Goal: Transaction & Acquisition: Purchase product/service

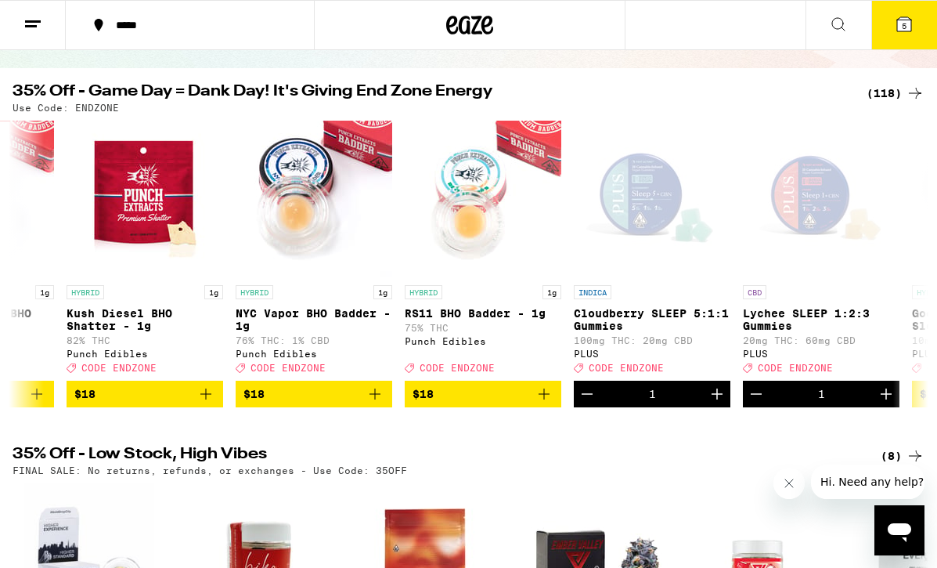
scroll to position [138, 0]
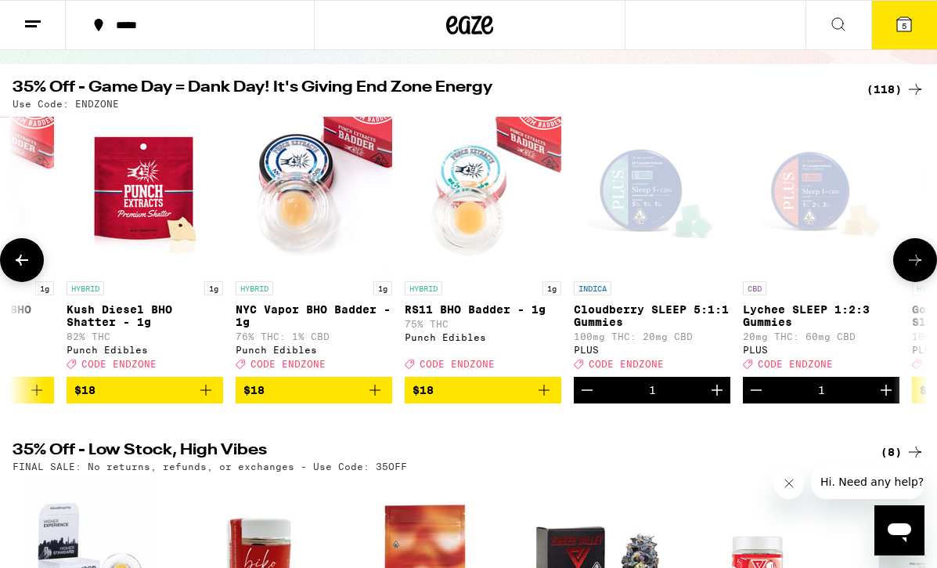
click at [131, 198] on img "Open page for Kush Diesel BHO Shatter - 1g from Punch Edibles" at bounding box center [145, 195] width 157 height 157
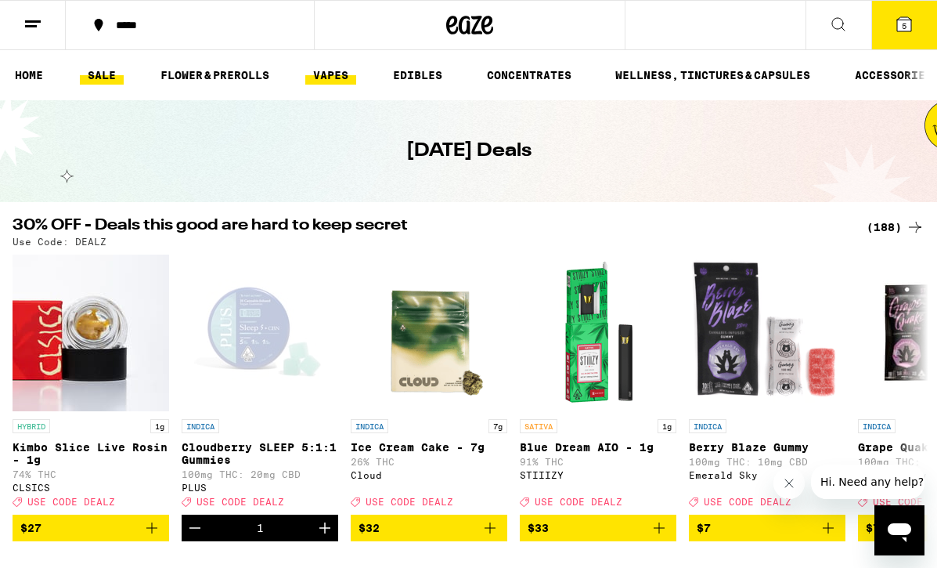
click at [338, 78] on link "VAPES" at bounding box center [330, 75] width 51 height 19
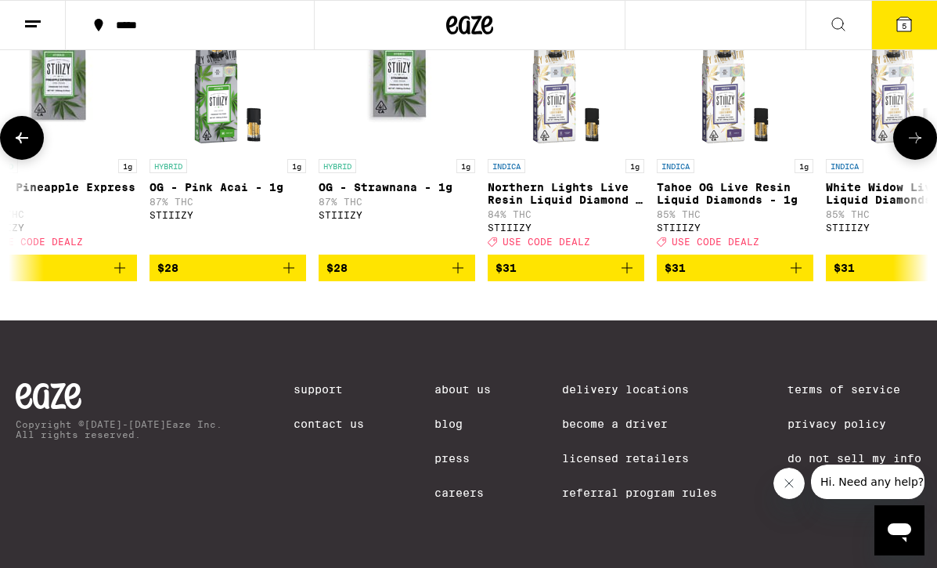
scroll to position [0, 4471]
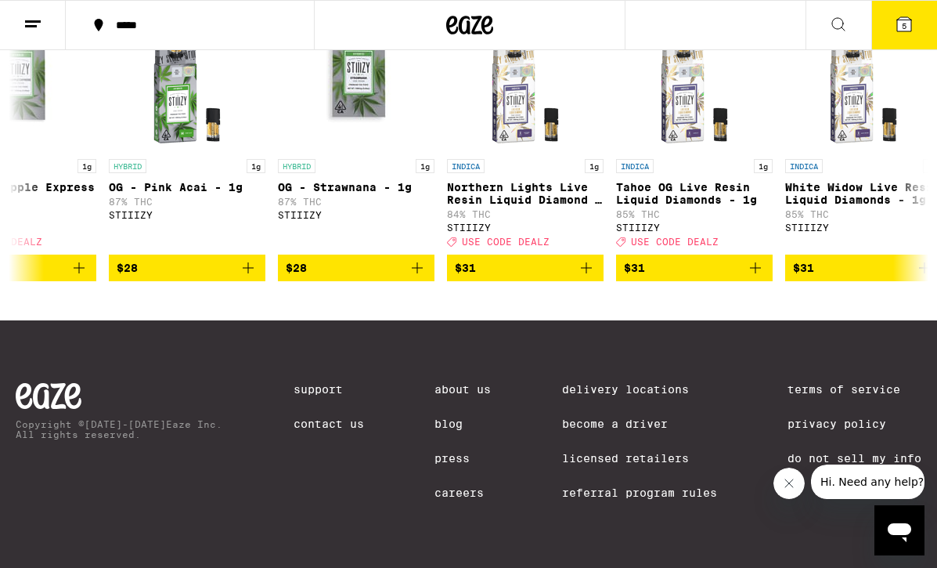
click at [909, 31] on icon at bounding box center [904, 24] width 14 height 14
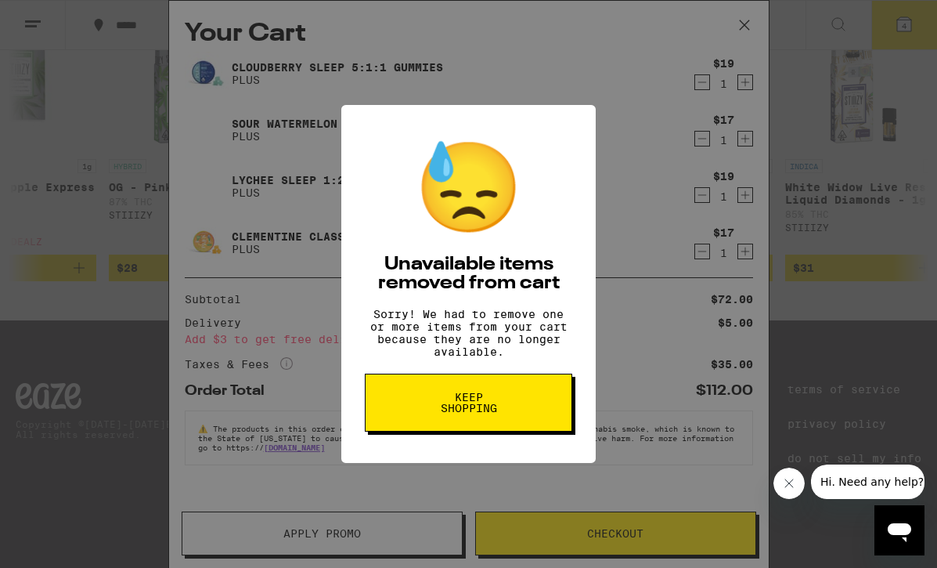
click at [427, 427] on button "Keep Shopping" at bounding box center [469, 403] width 208 height 58
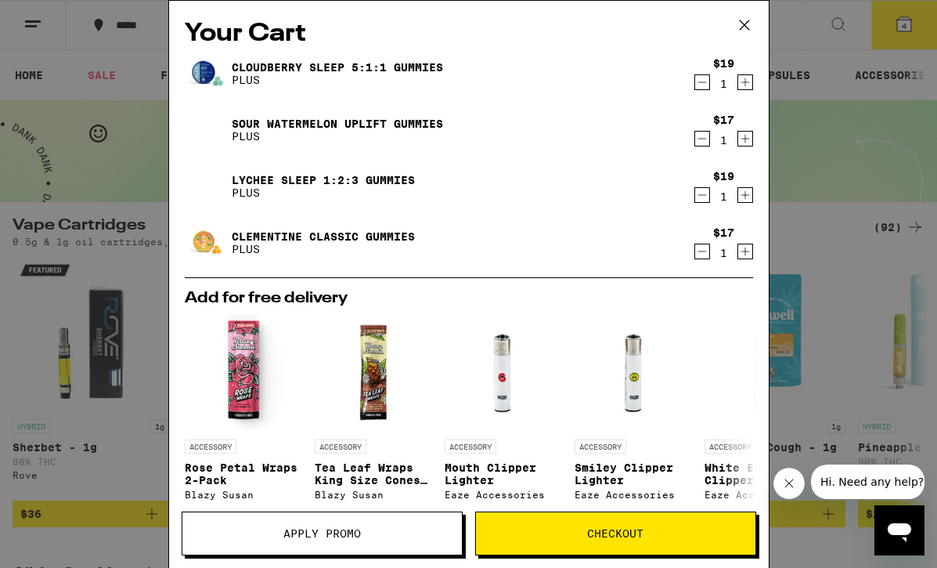
click at [366, 174] on link "Lychee SLEEP 1:2:3 Gummies" at bounding box center [323, 180] width 183 height 13
click at [290, 66] on link "Cloudberry SLEEP 5:1:1 Gummies" at bounding box center [337, 67] width 211 height 13
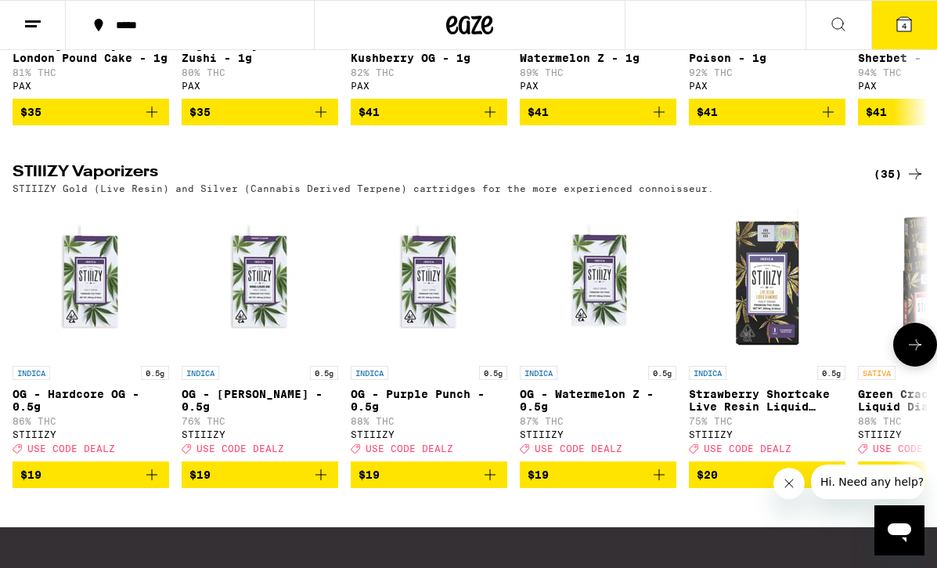
scroll to position [1110, 0]
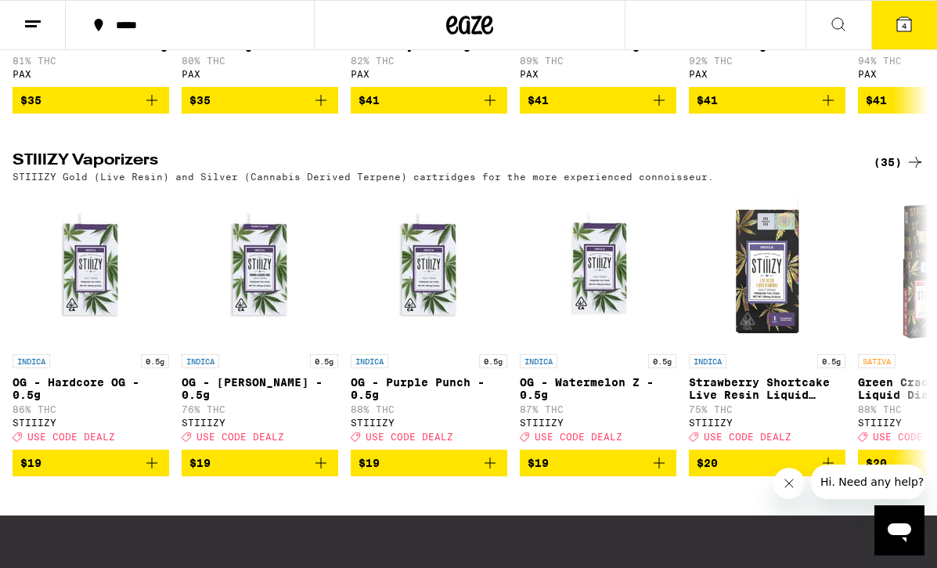
click at [822, 171] on h2 "STIIIZY Vaporizers" at bounding box center [431, 162] width 836 height 19
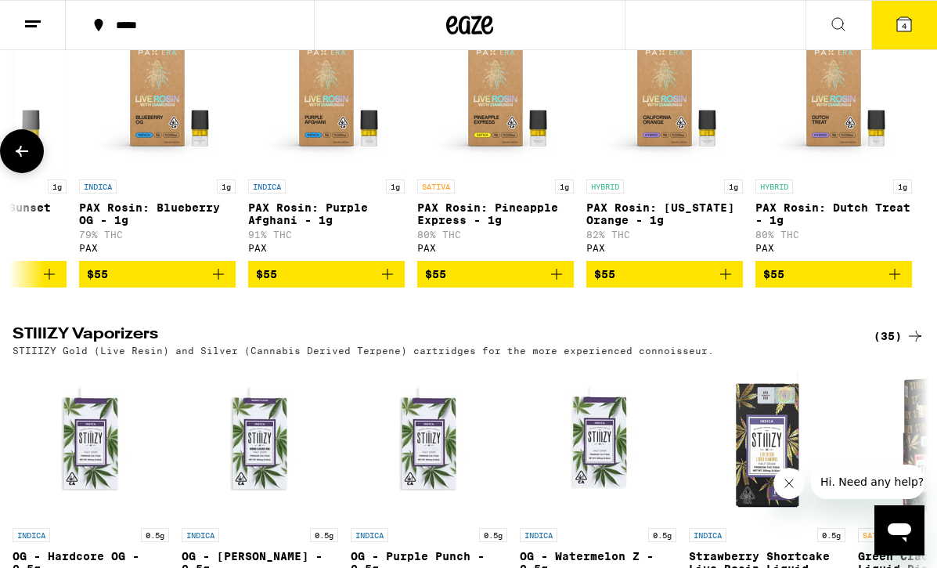
scroll to position [0, 948]
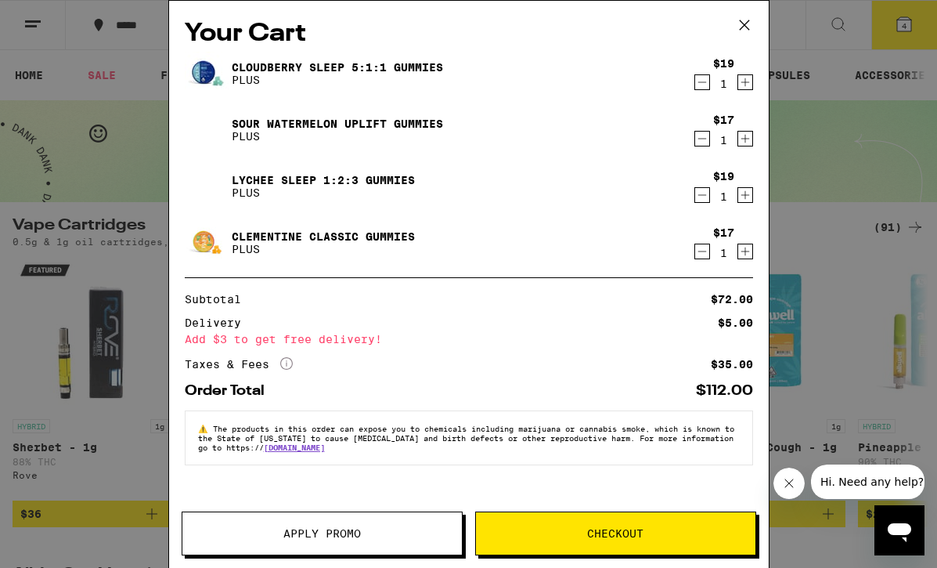
click at [825, 234] on div "Your Cart Cloudberry SLEEP 5:1:1 Gummies PLUS $19 1 Sour Watermelon UPLIFT Gumm…" at bounding box center [468, 284] width 937 height 568
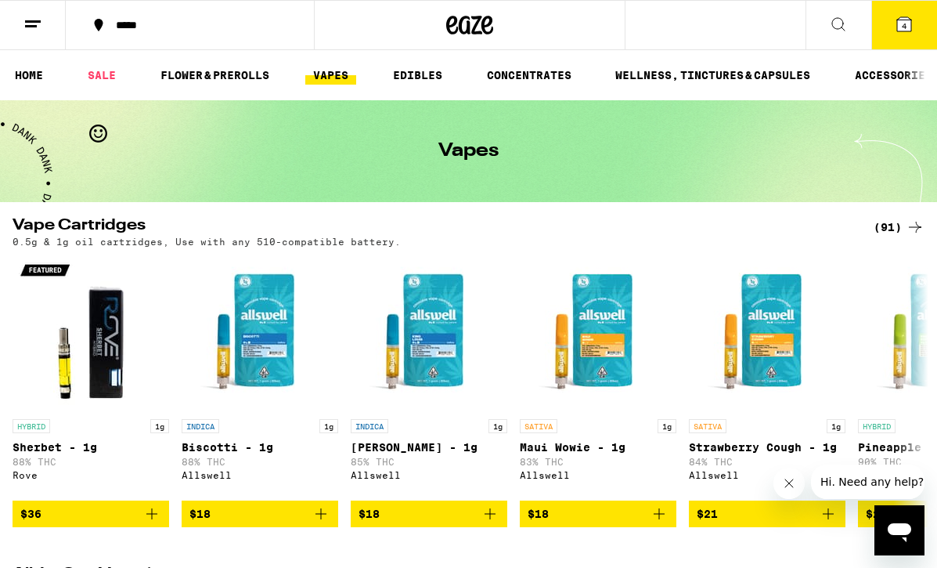
click at [795, 144] on div "Vapes" at bounding box center [468, 151] width 937 height 102
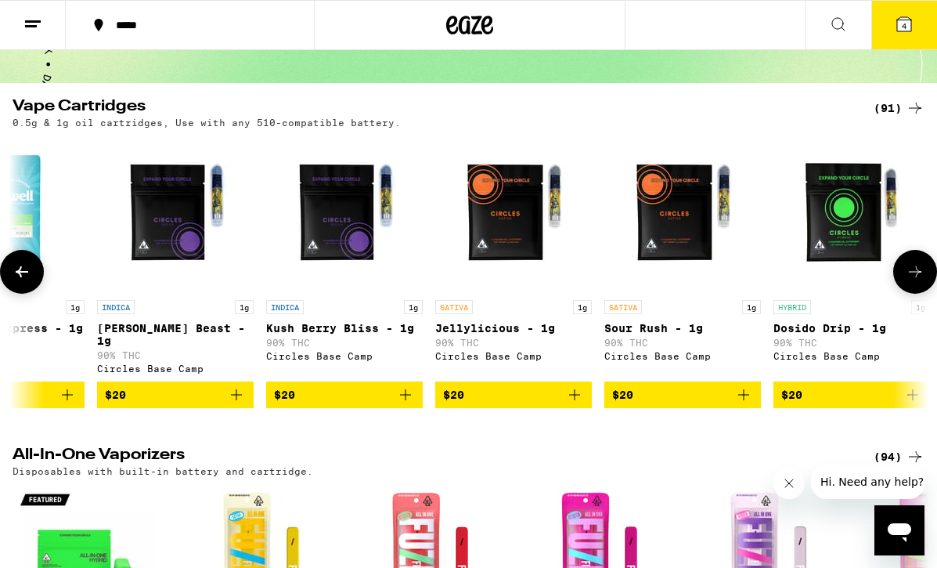
scroll to position [0, 948]
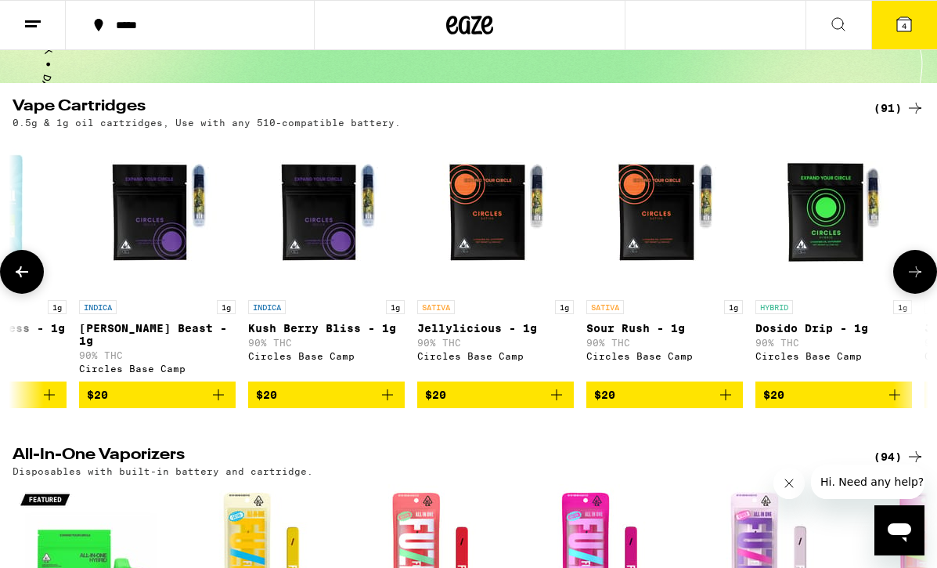
click at [493, 404] on span "$20" at bounding box center [495, 394] width 141 height 19
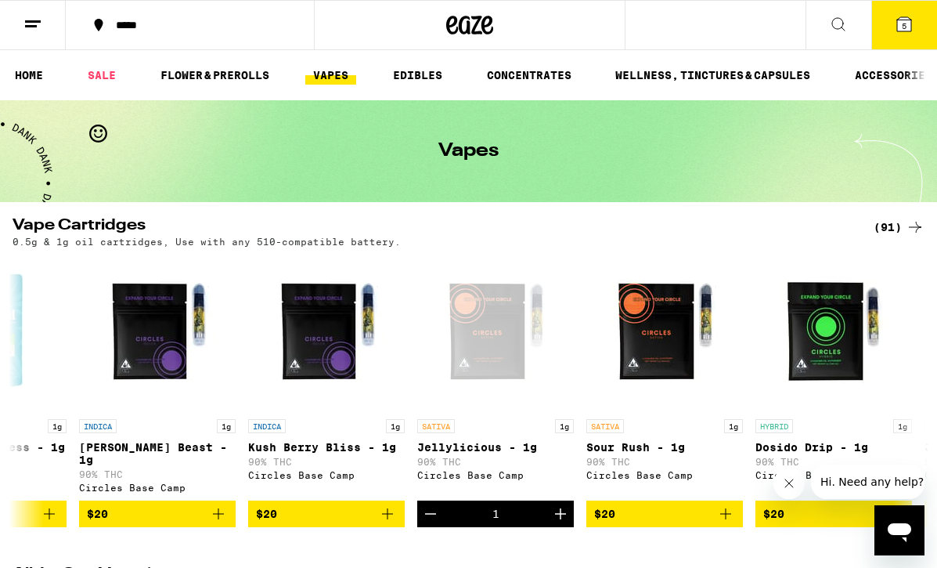
scroll to position [0, 0]
click at [904, 23] on span "5" at bounding box center [904, 25] width 5 height 9
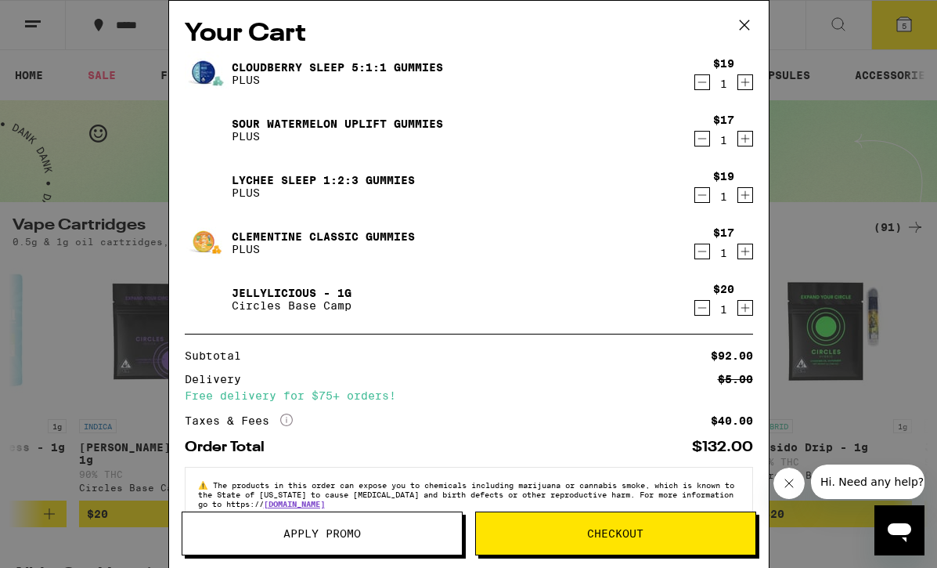
click at [67, 81] on div "Your Cart Cloudberry SLEEP 5:1:1 Gummies PLUS $19 1 Sour Watermelon UPLIFT Gumm…" at bounding box center [468, 284] width 937 height 568
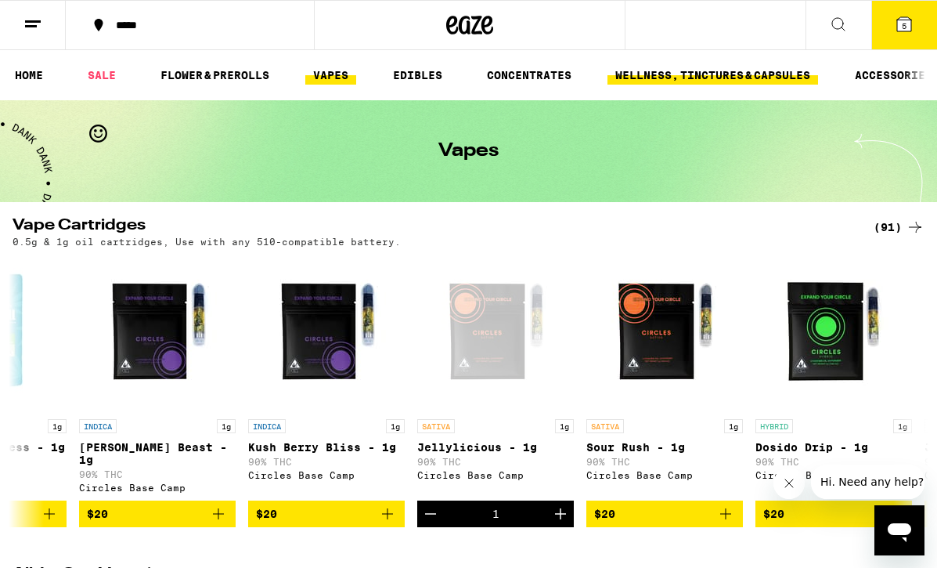
click at [684, 69] on link "WELLNESS, TINCTURES & CAPSULES" at bounding box center [713, 75] width 211 height 19
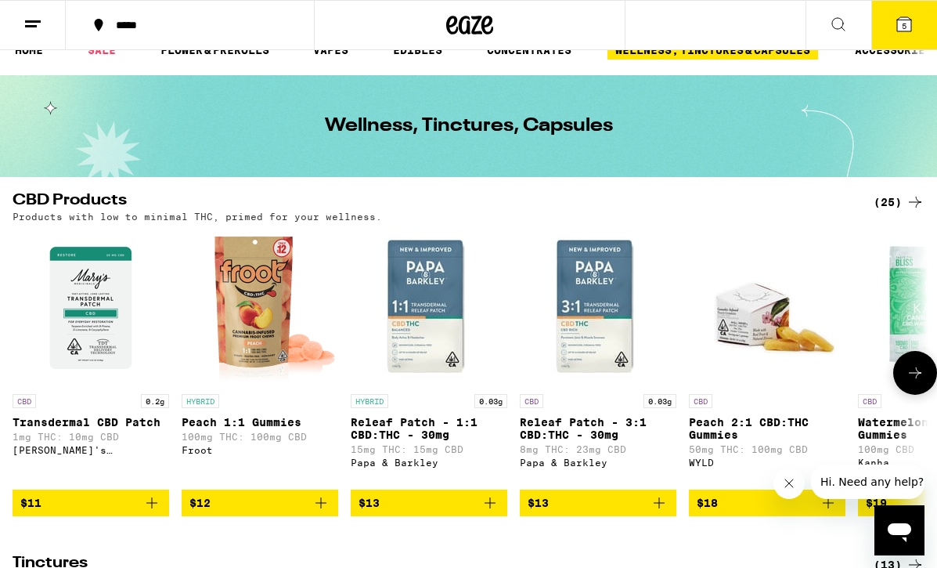
scroll to position [0, -38]
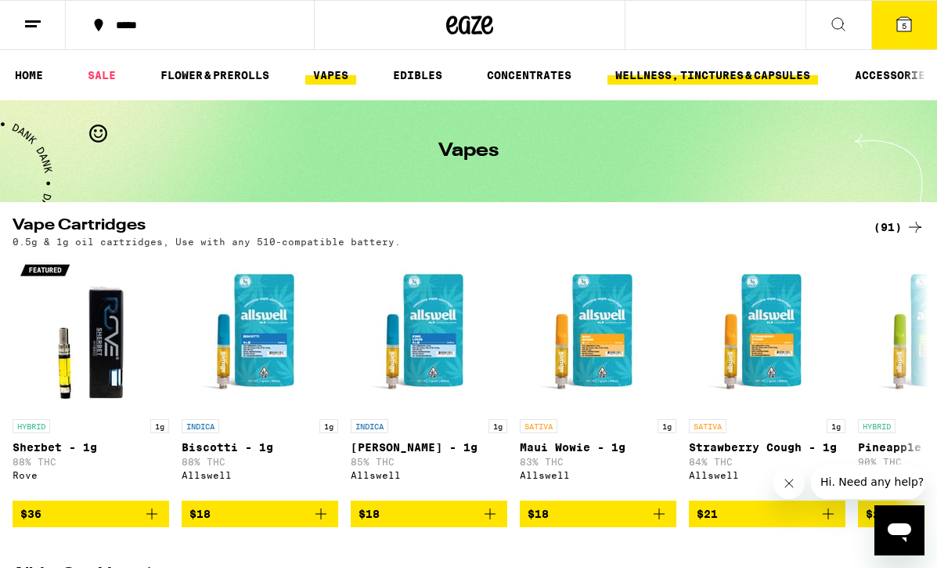
click at [682, 77] on link "WELLNESS, TINCTURES & CAPSULES" at bounding box center [713, 75] width 211 height 19
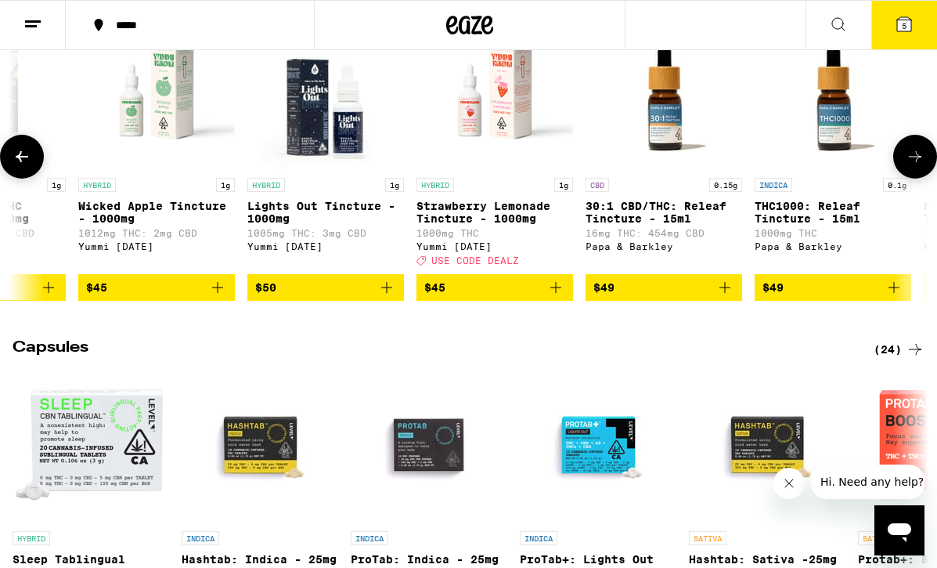
scroll to position [0, 1117]
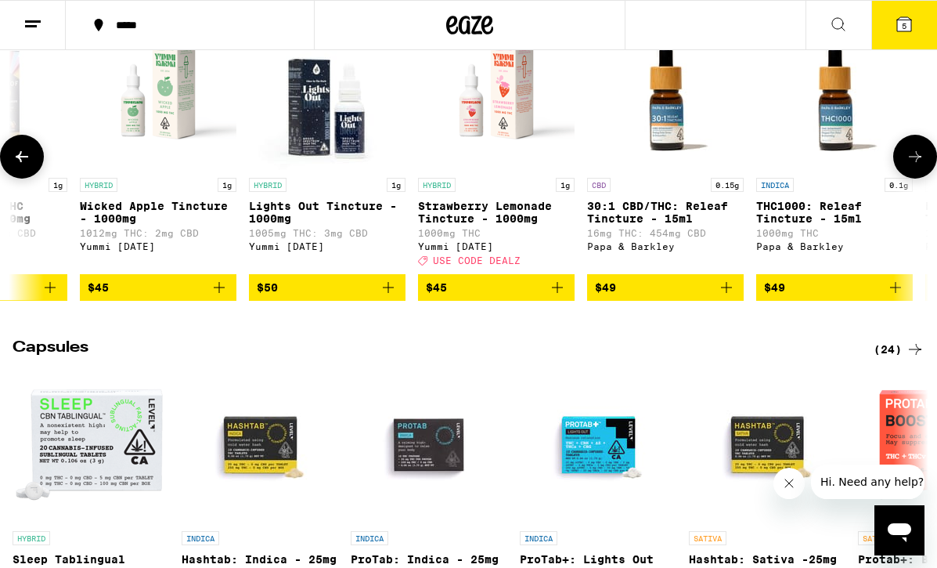
click at [456, 225] on p "Strawberry Lemonade Tincture - 1000mg" at bounding box center [496, 212] width 157 height 25
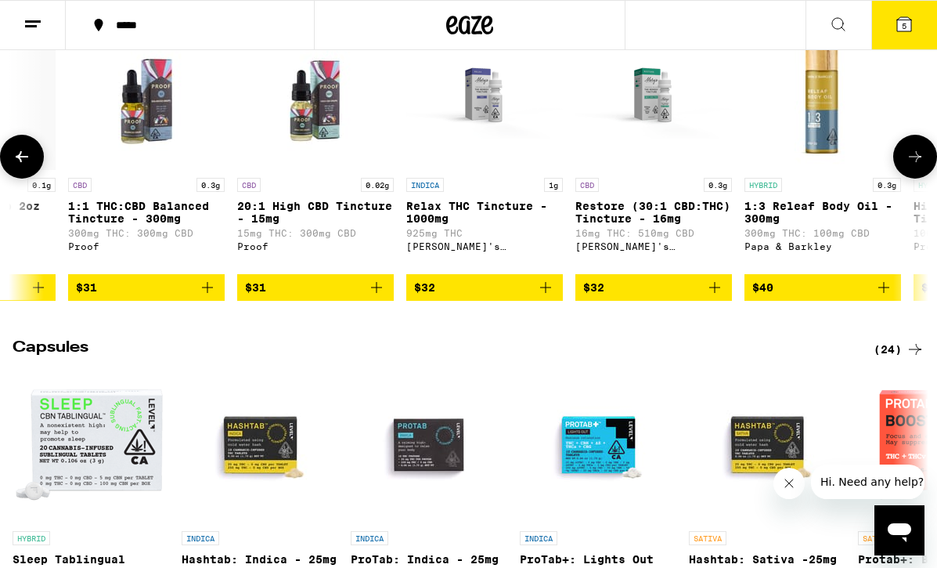
scroll to position [0, 110]
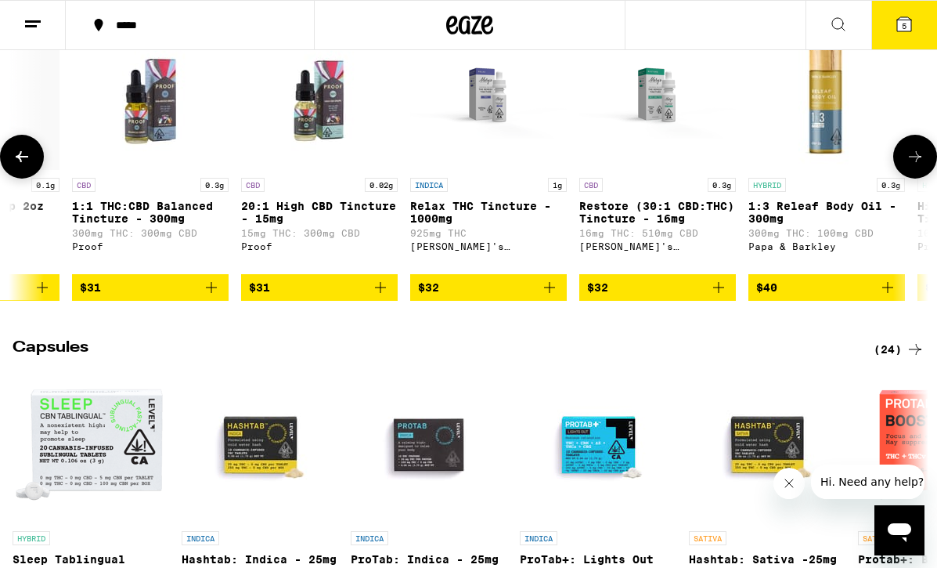
click at [149, 225] on p "1:1 THC:CBD Balanced Tincture - 300mg" at bounding box center [150, 212] width 157 height 25
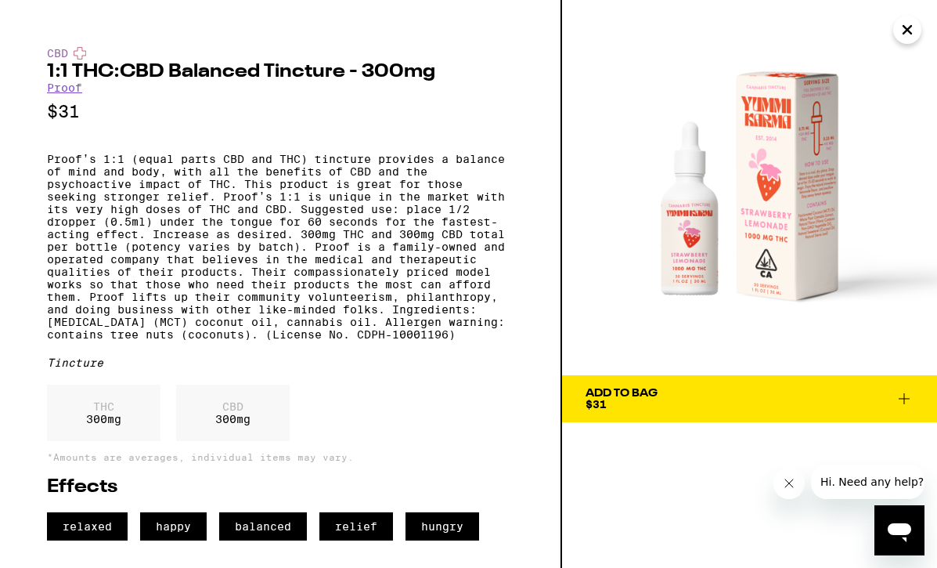
scroll to position [13, 0]
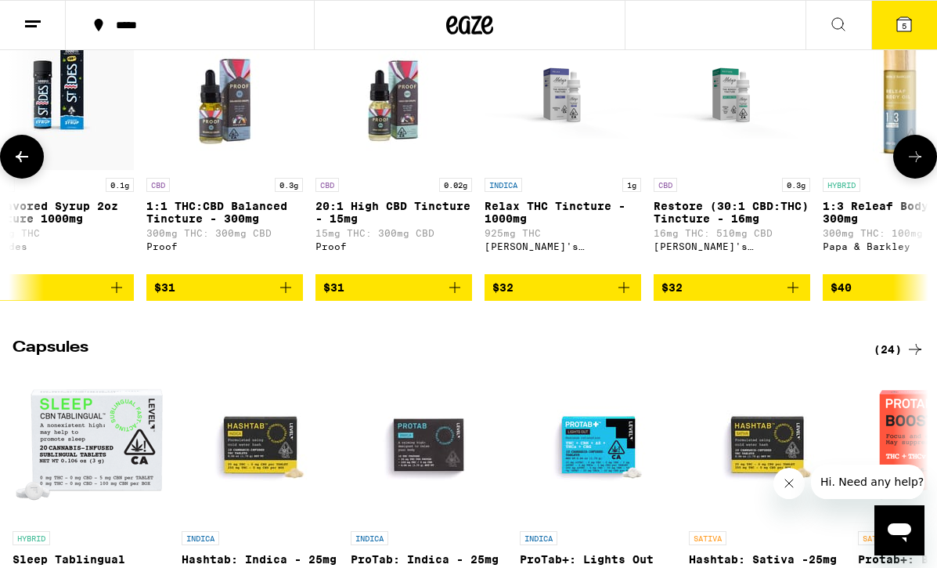
scroll to position [0, 32]
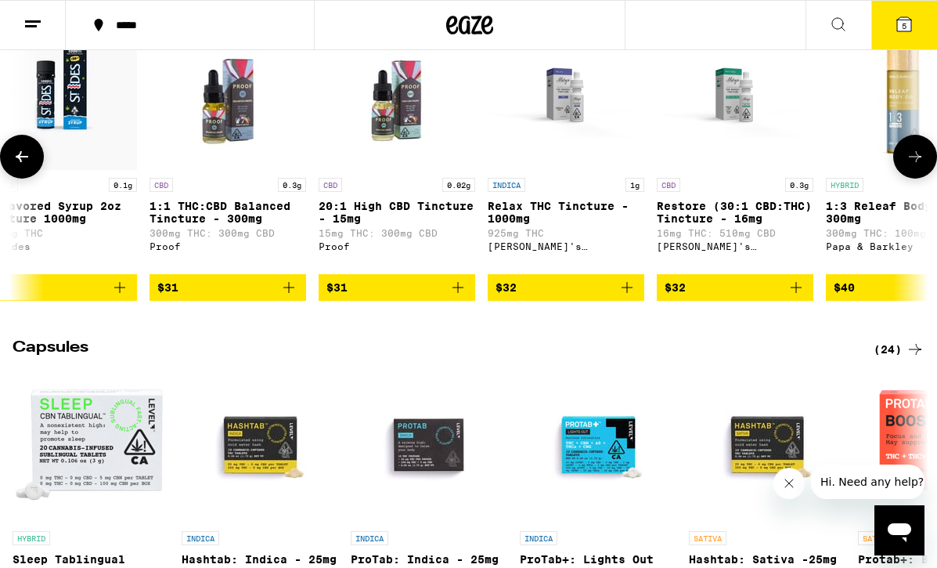
click at [268, 297] on span "$31" at bounding box center [227, 287] width 141 height 19
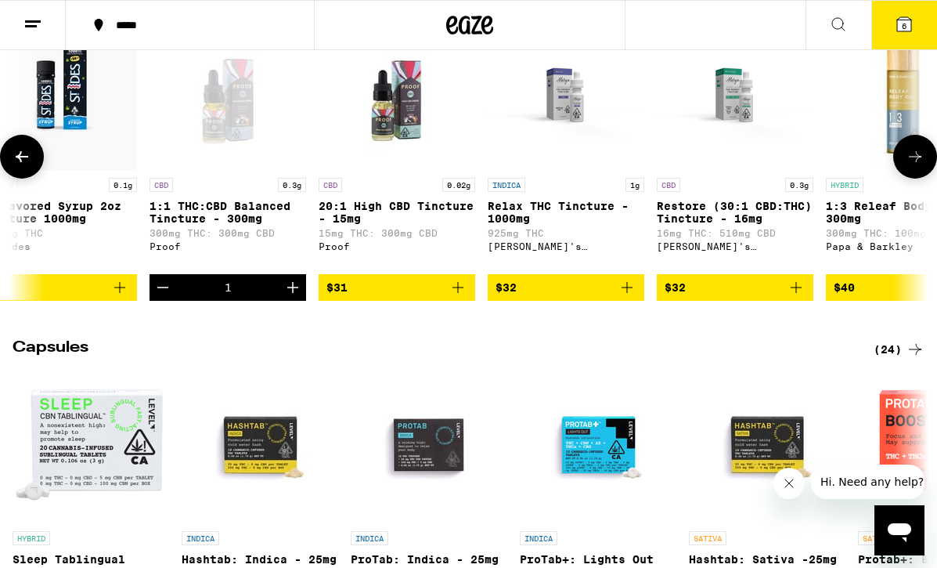
click at [182, 225] on p "1:1 THC:CBD Balanced Tincture - 300mg" at bounding box center [228, 212] width 157 height 25
click at [167, 297] on icon "Decrement" at bounding box center [162, 287] width 19 height 19
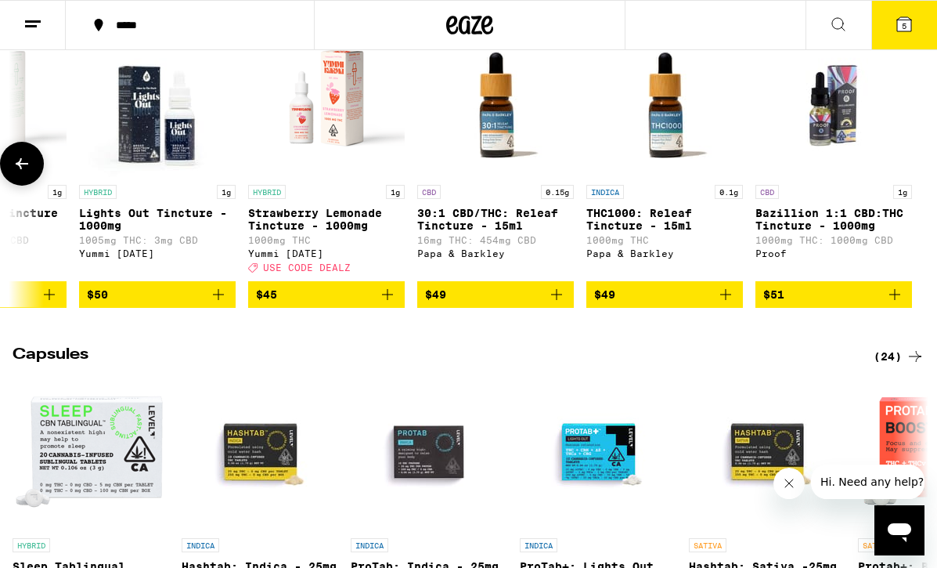
scroll to position [0, 1287]
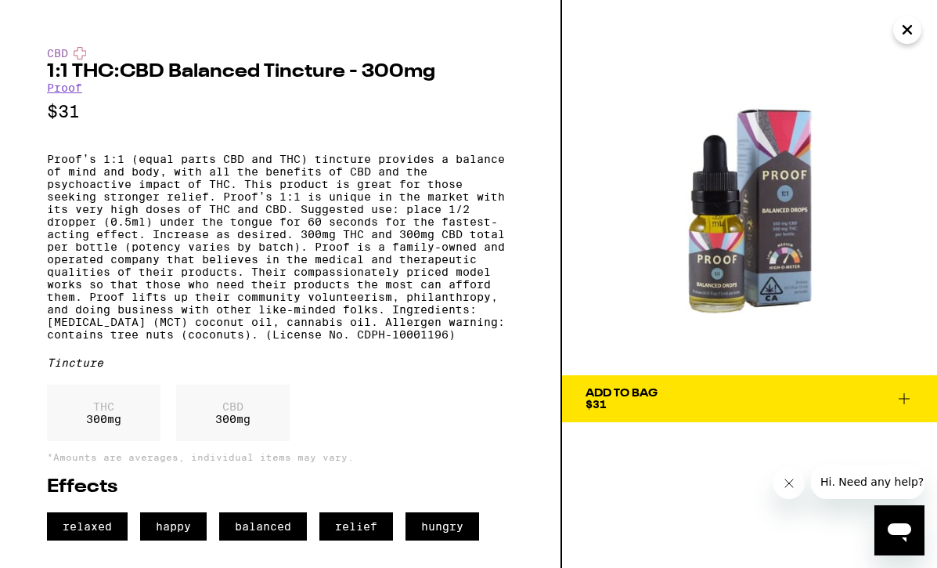
scroll to position [0, 1203]
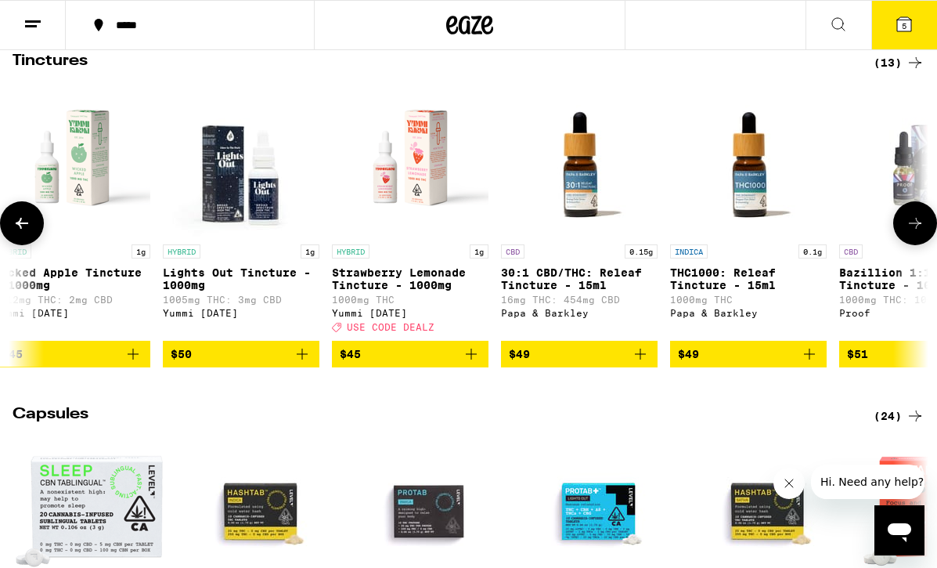
scroll to position [526, 0]
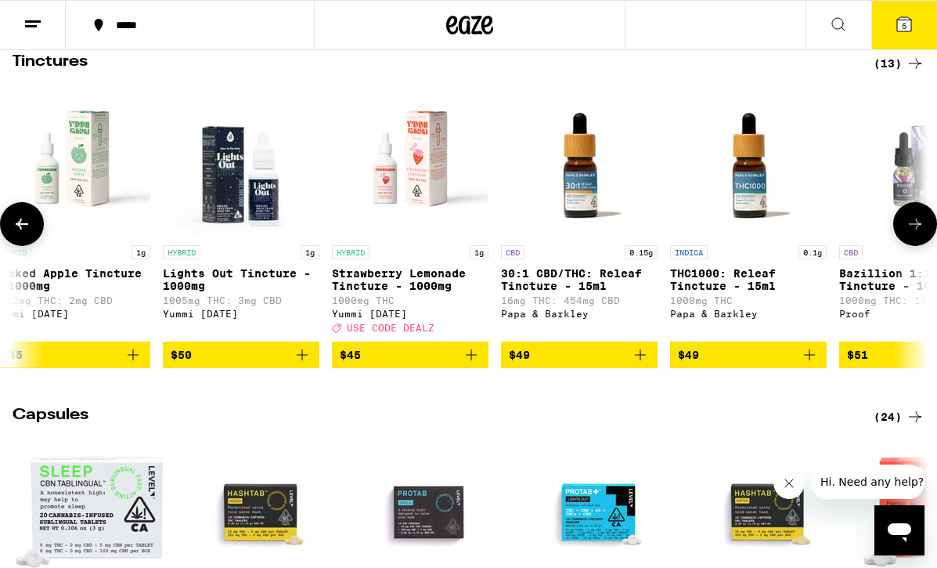
click at [546, 292] on p "30:1 CBD/THC: Releaf Tincture - 15ml" at bounding box center [579, 279] width 157 height 25
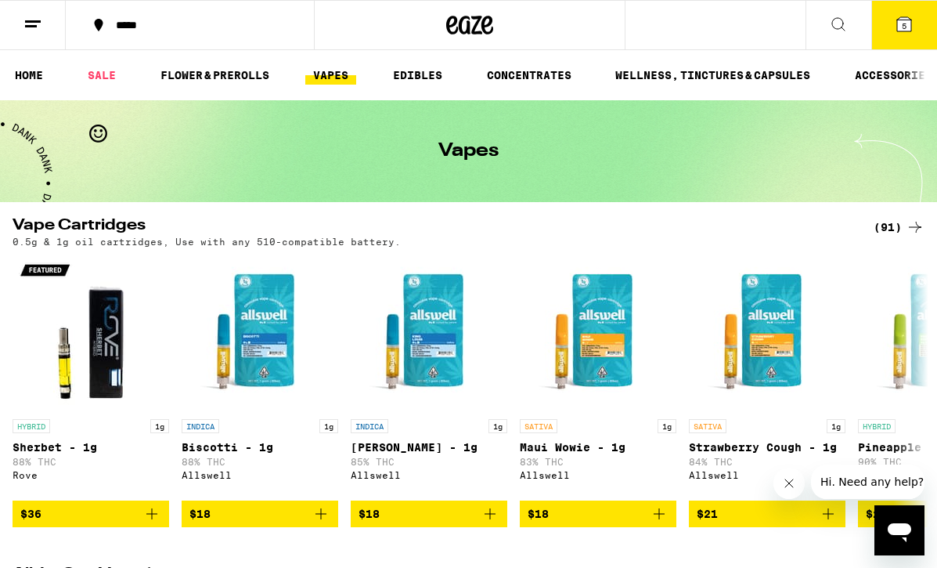
click at [897, 29] on icon at bounding box center [904, 24] width 14 height 14
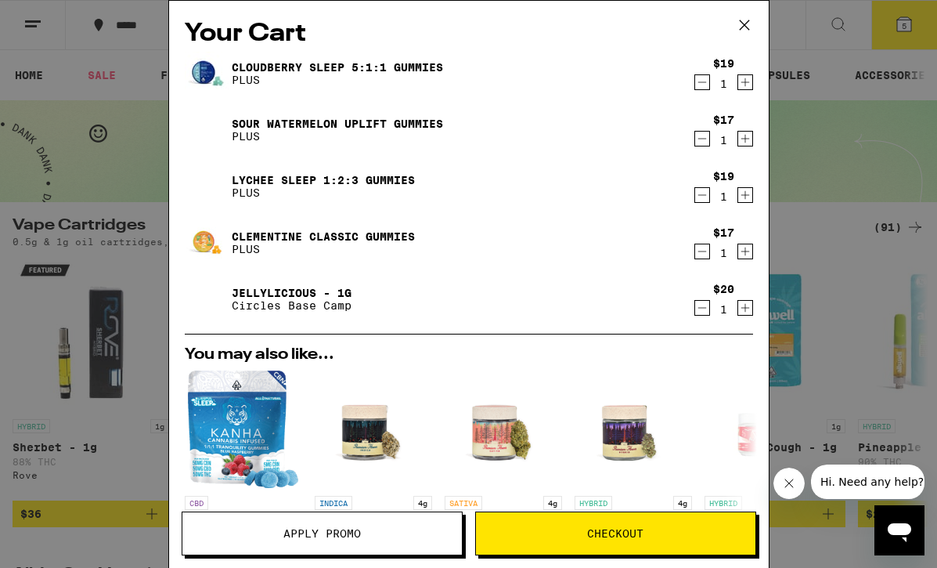
click at [578, 527] on button "Checkout" at bounding box center [615, 533] width 281 height 44
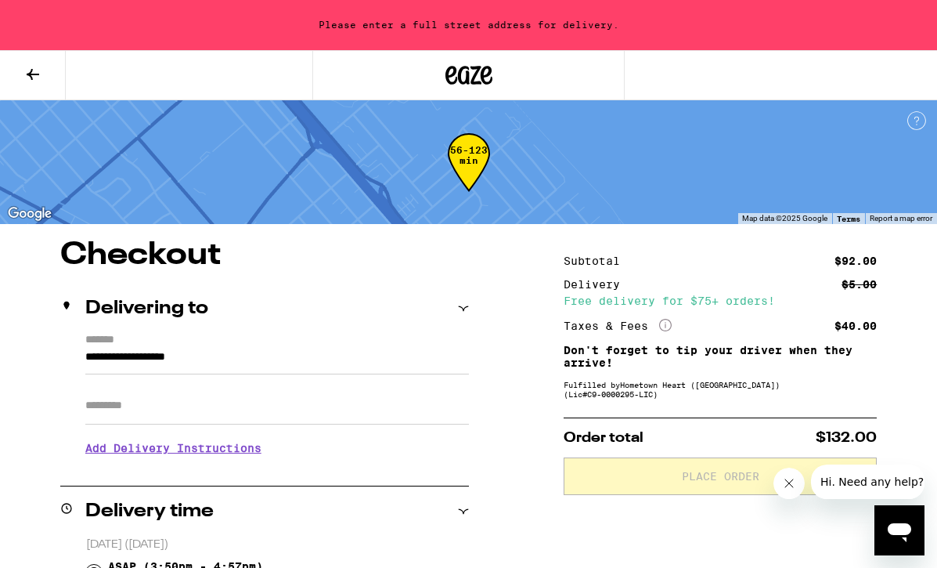
click at [130, 354] on input "**********" at bounding box center [277, 361] width 384 height 27
click at [465, 305] on icon at bounding box center [463, 308] width 11 height 11
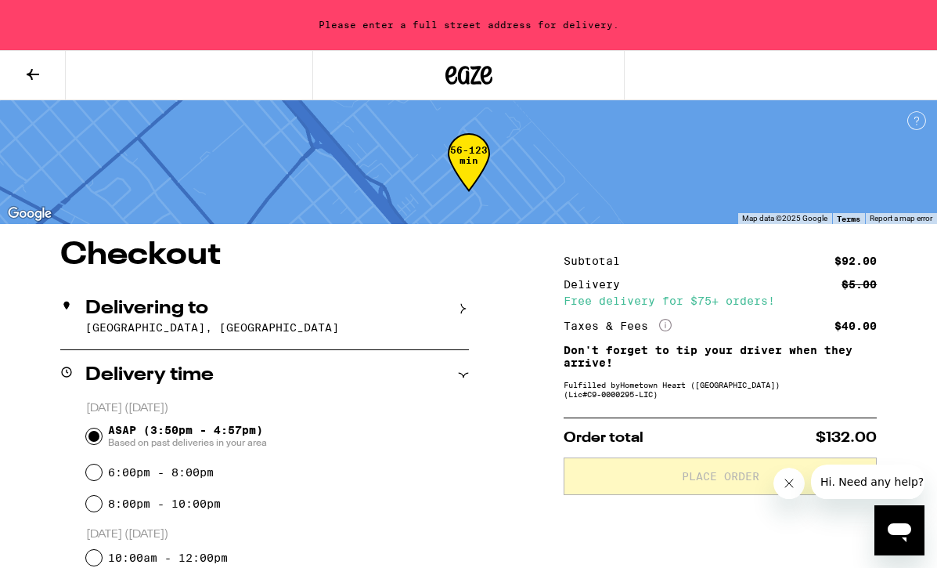
click at [106, 321] on p "94401, San Mateo, CA" at bounding box center [277, 327] width 384 height 13
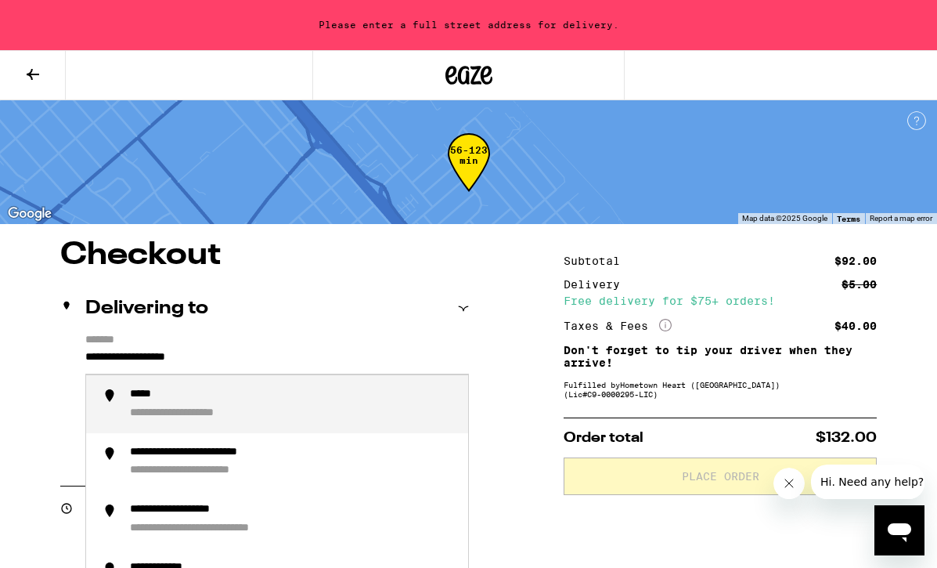
click at [104, 358] on input "**********" at bounding box center [277, 361] width 384 height 27
click at [215, 392] on div "**********" at bounding box center [179, 395] width 99 height 14
type input "**********"
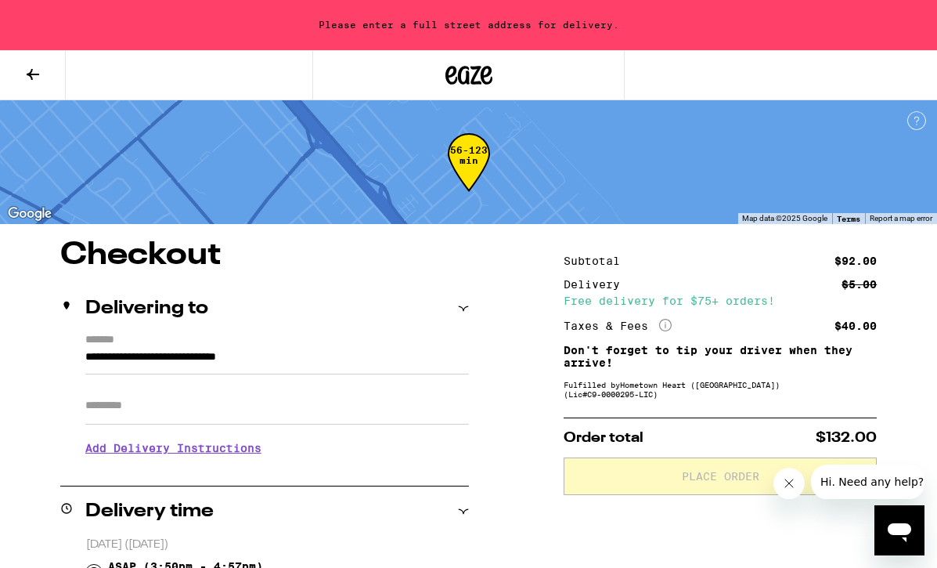
click at [175, 449] on h3 "Add Delivery Instructions" at bounding box center [277, 448] width 384 height 36
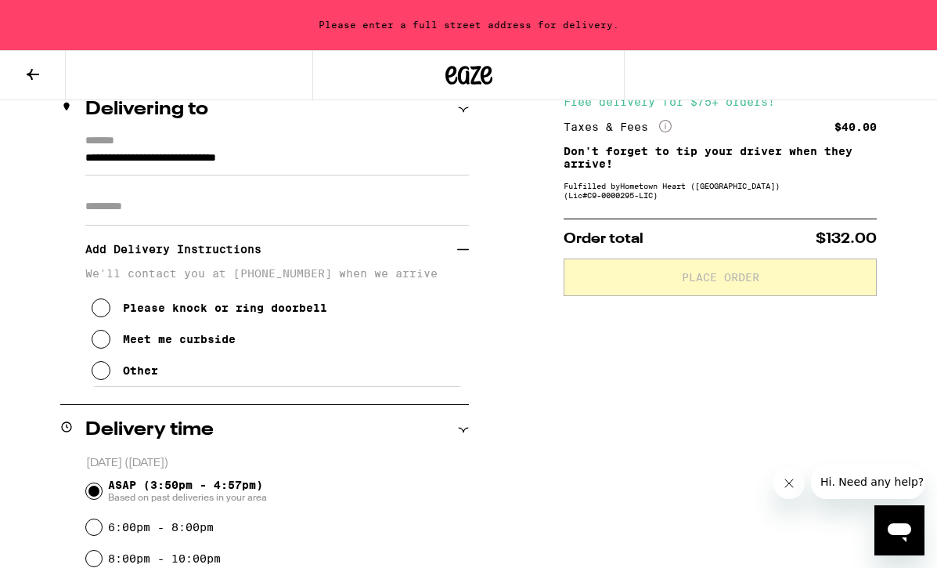
scroll to position [212, 0]
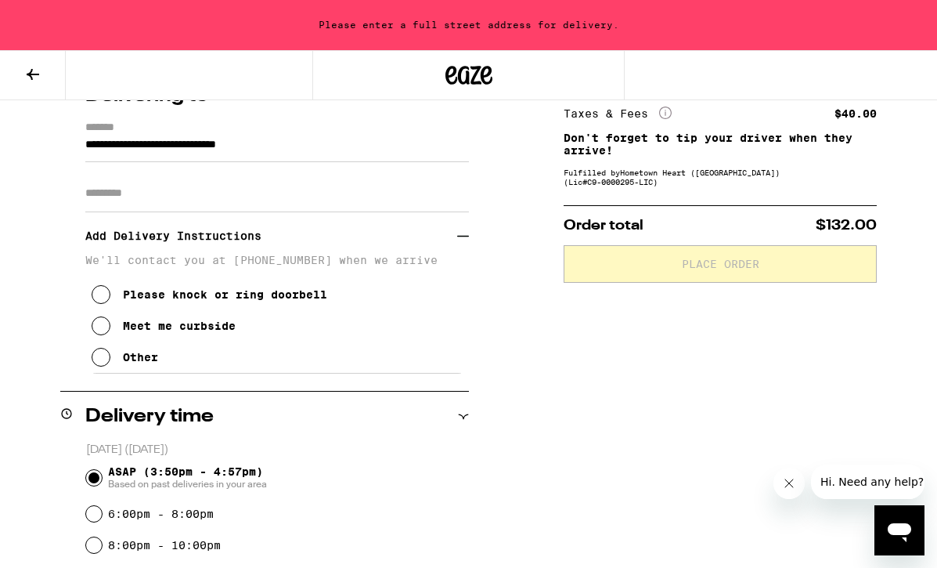
click at [105, 329] on icon at bounding box center [101, 325] width 19 height 19
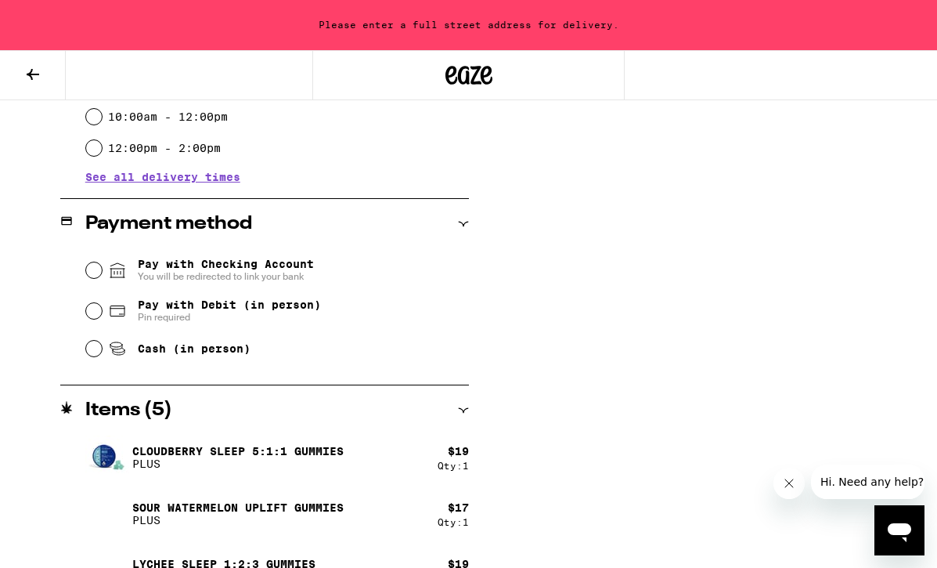
scroll to position [695, 0]
click at [97, 318] on input "Pay with Debit (in person) Pin required" at bounding box center [94, 310] width 16 height 16
radio input "true"
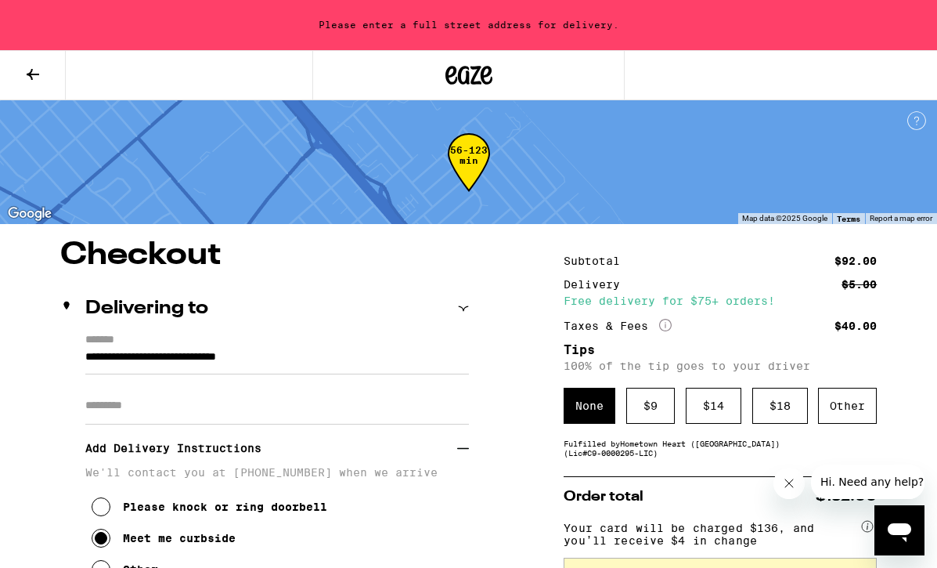
scroll to position [0, 0]
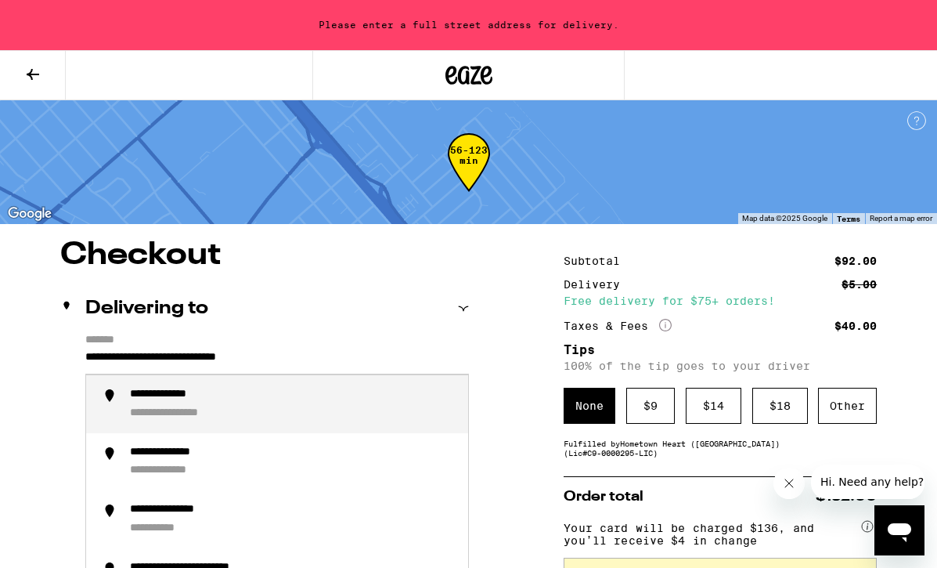
click at [327, 359] on input "**********" at bounding box center [277, 361] width 384 height 27
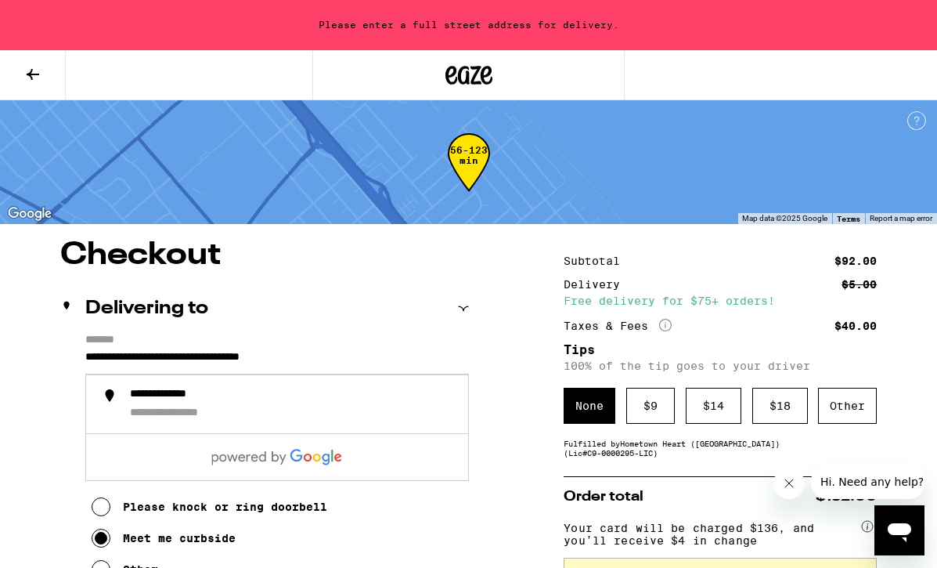
type input "**********"
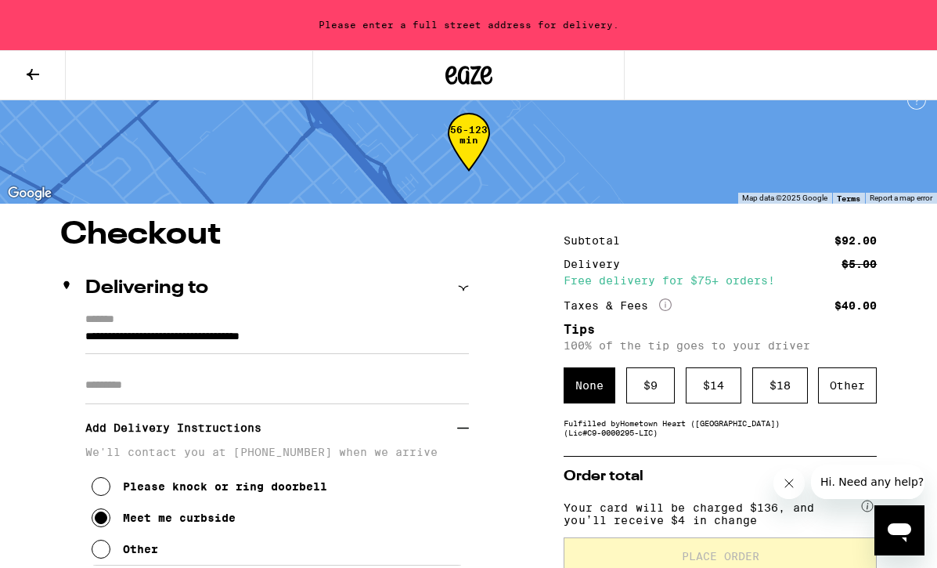
scroll to position [26, 0]
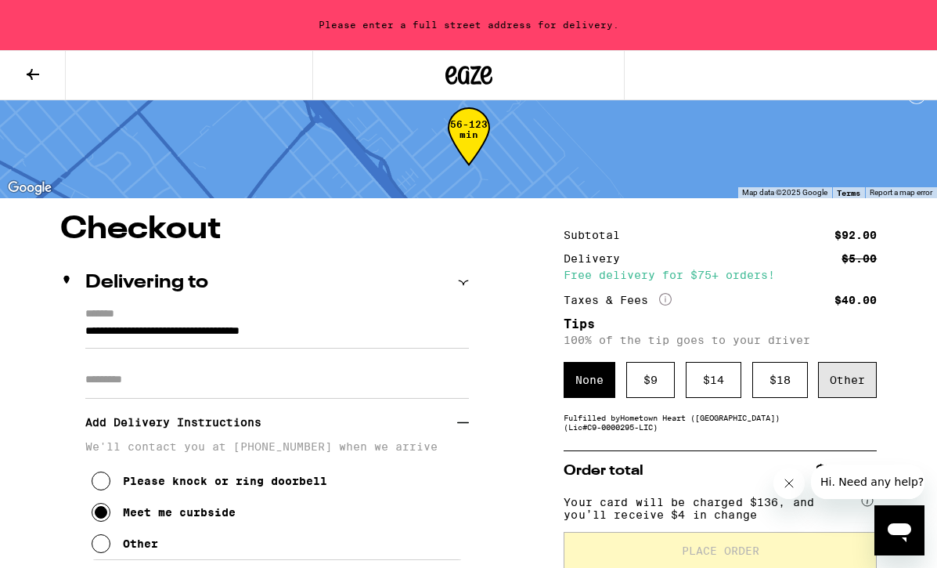
click at [845, 384] on div "Other" at bounding box center [847, 380] width 59 height 36
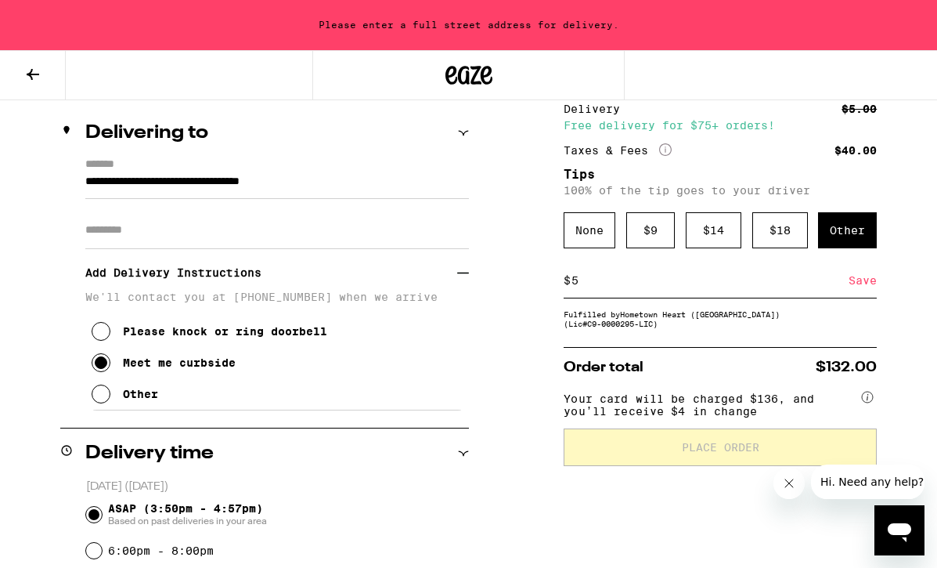
scroll to position [121, 0]
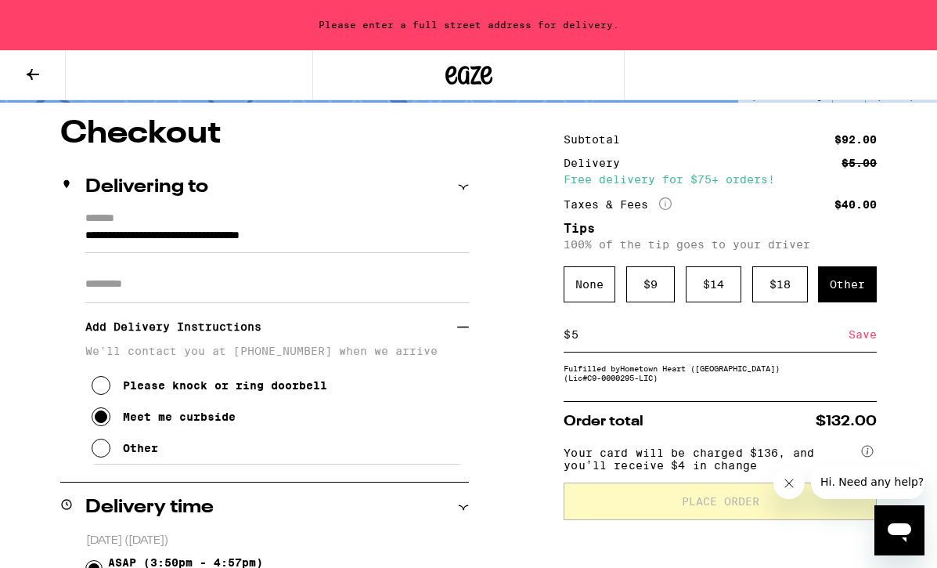
type input "5"
click at [670, 201] on icon "More Info" at bounding box center [665, 203] width 13 height 13
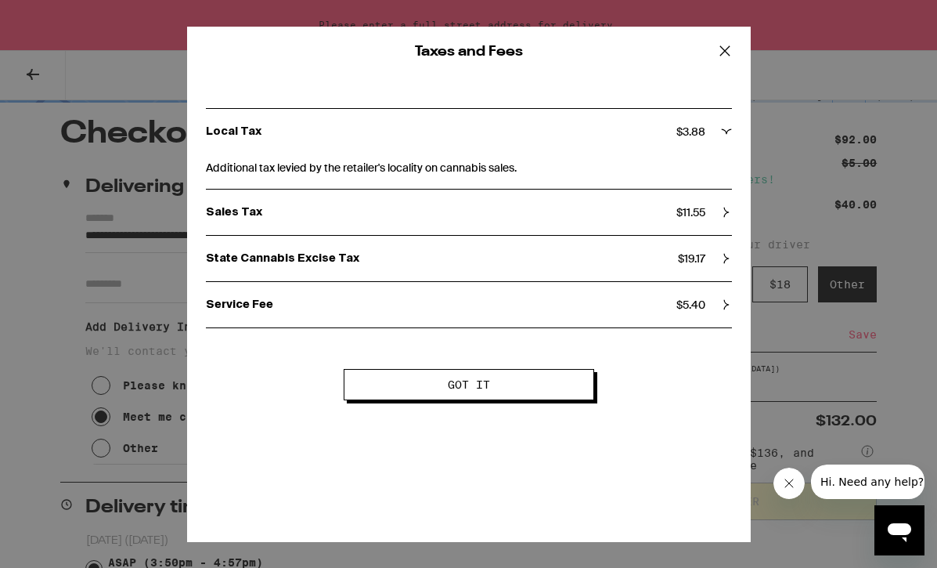
click at [727, 47] on icon at bounding box center [724, 50] width 23 height 23
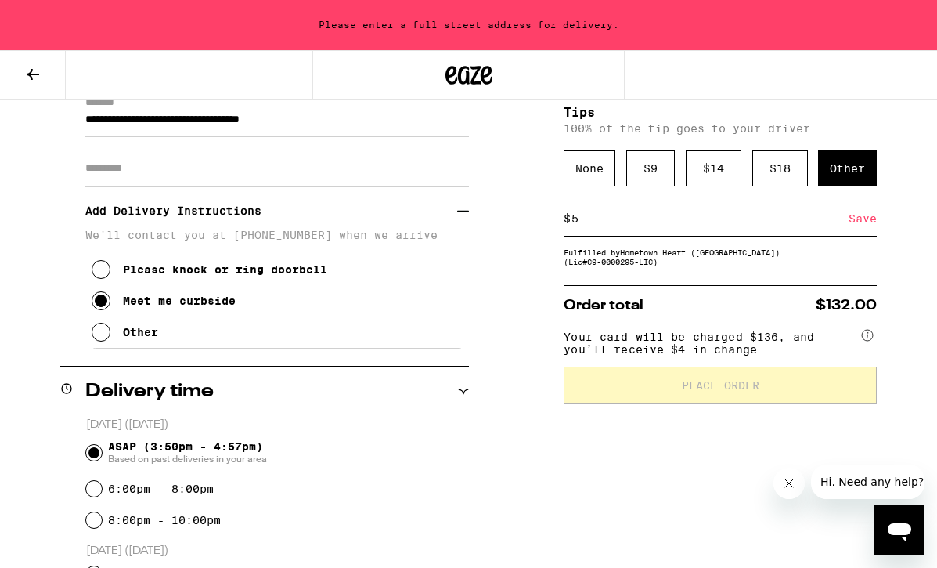
scroll to position [229, 0]
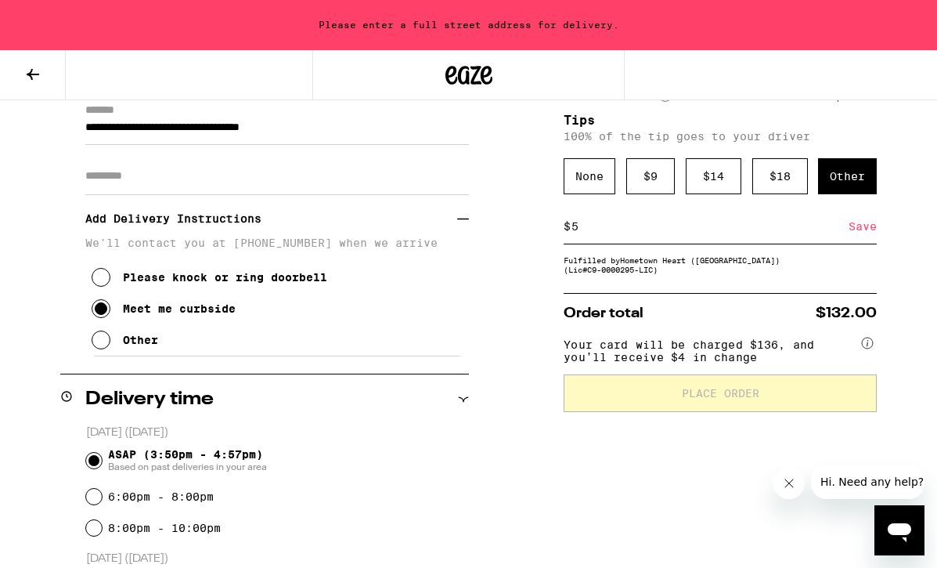
click at [861, 355] on div at bounding box center [867, 344] width 19 height 22
click at [867, 348] on circle at bounding box center [867, 343] width 11 height 11
click at [875, 355] on div at bounding box center [867, 344] width 19 height 22
click at [868, 346] on icon at bounding box center [868, 343] width 2 height 6
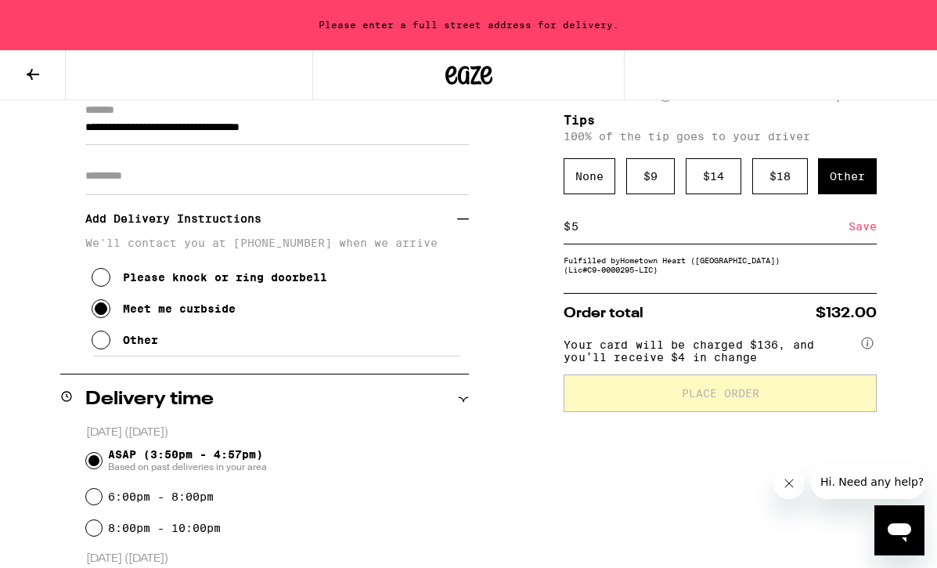
click at [707, 363] on span "Your card will be charged $136, and you’ll receive $4 in change" at bounding box center [711, 348] width 294 height 31
click at [867, 348] on circle at bounding box center [867, 343] width 11 height 11
click at [772, 363] on span "Your card will be charged $136, and you’ll receive $4 in change" at bounding box center [711, 348] width 294 height 31
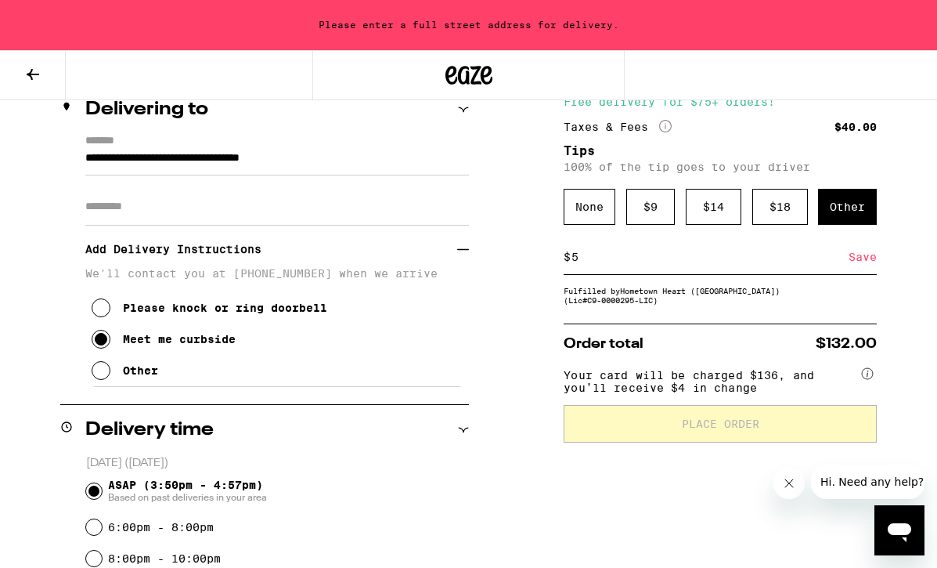
scroll to position [199, 0]
click at [868, 379] on circle at bounding box center [867, 373] width 11 height 11
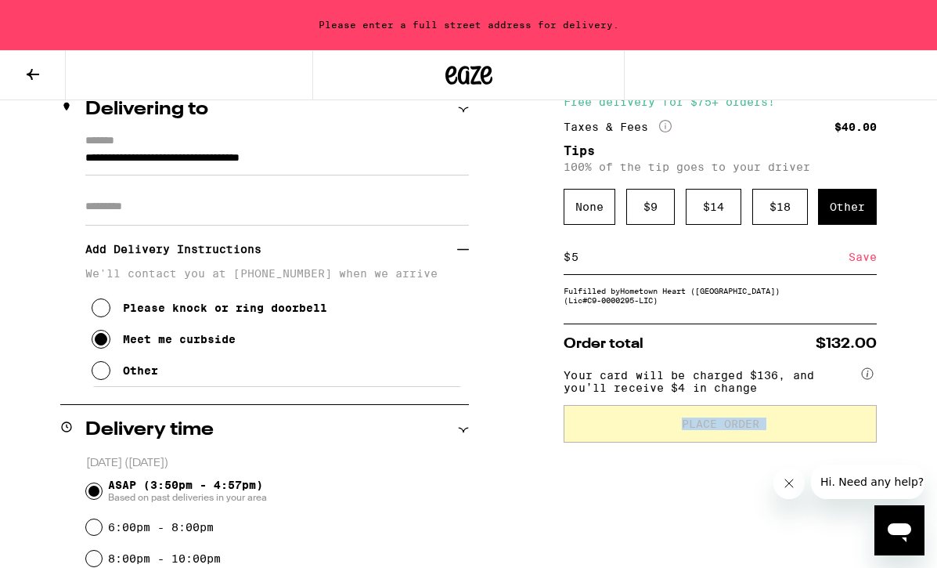
click at [868, 379] on circle at bounding box center [867, 373] width 11 height 11
click at [854, 488] on button "Hi. Need any help?" at bounding box center [872, 481] width 122 height 34
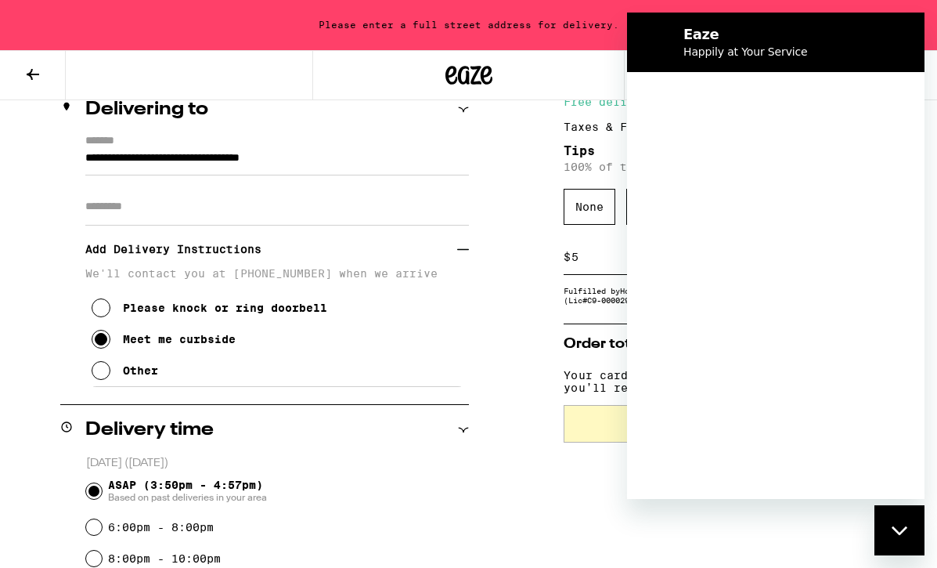
scroll to position [0, 0]
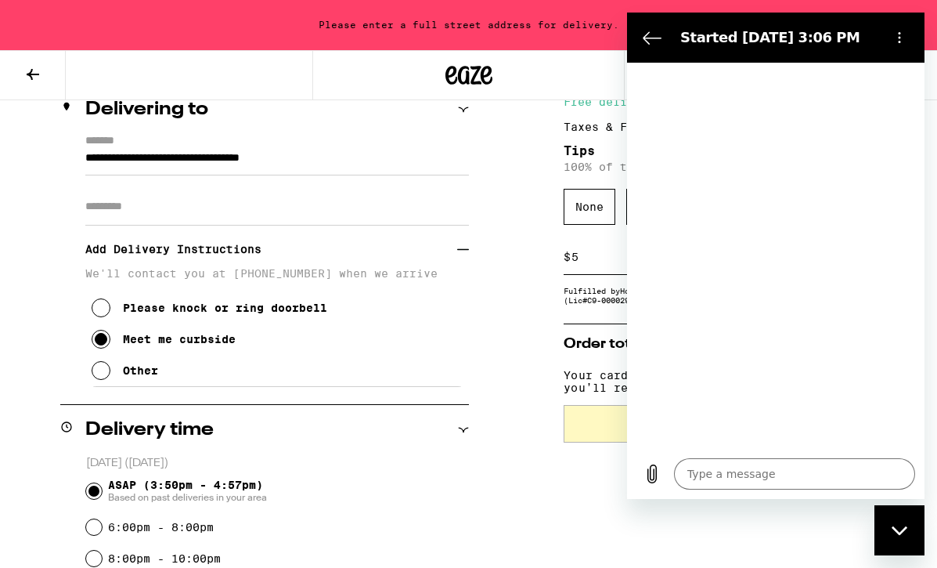
type textarea "x"
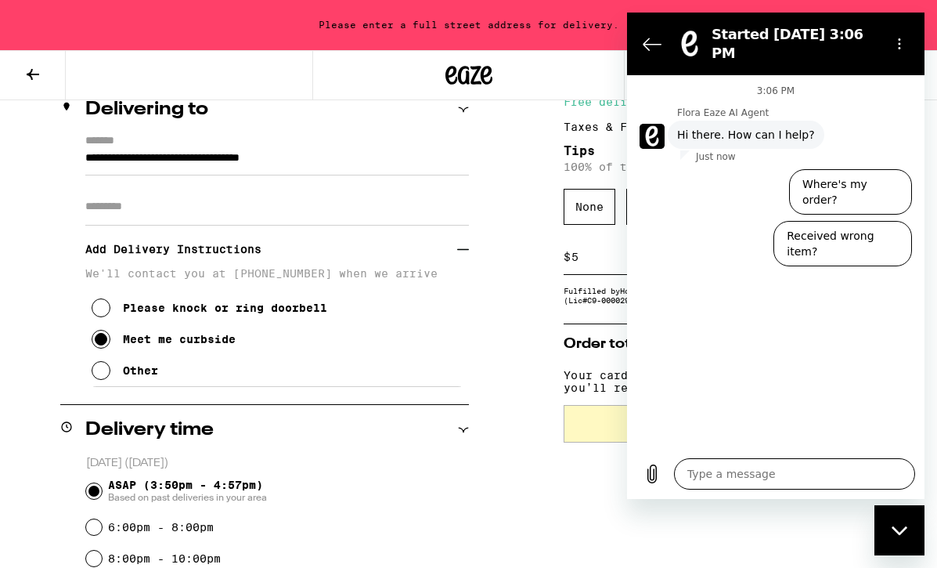
click at [705, 479] on textarea at bounding box center [794, 473] width 241 height 31
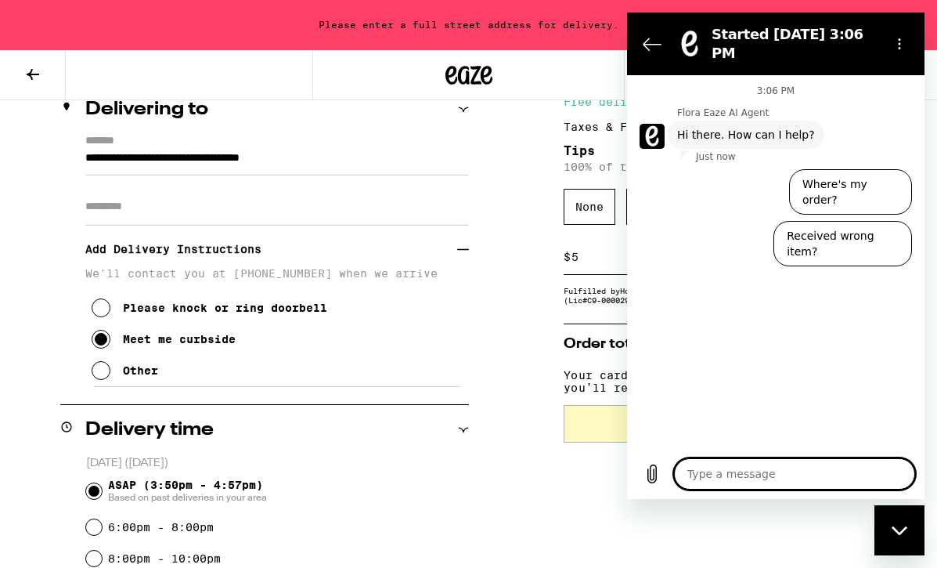
type textarea "W"
type textarea "x"
type textarea "WE"
type textarea "x"
type textarea "WEh"
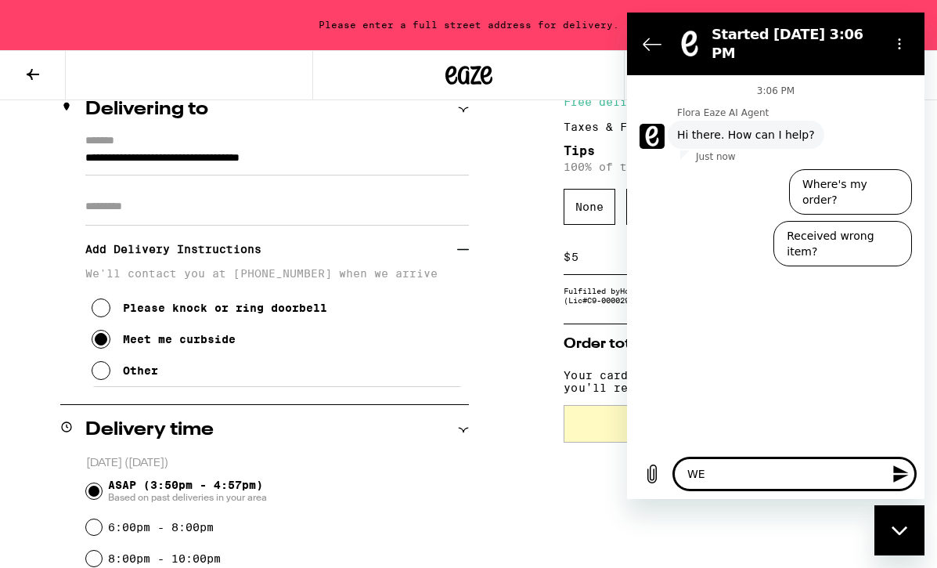
type textarea "x"
type textarea "WE"
type textarea "x"
type textarea "W"
type textarea "x"
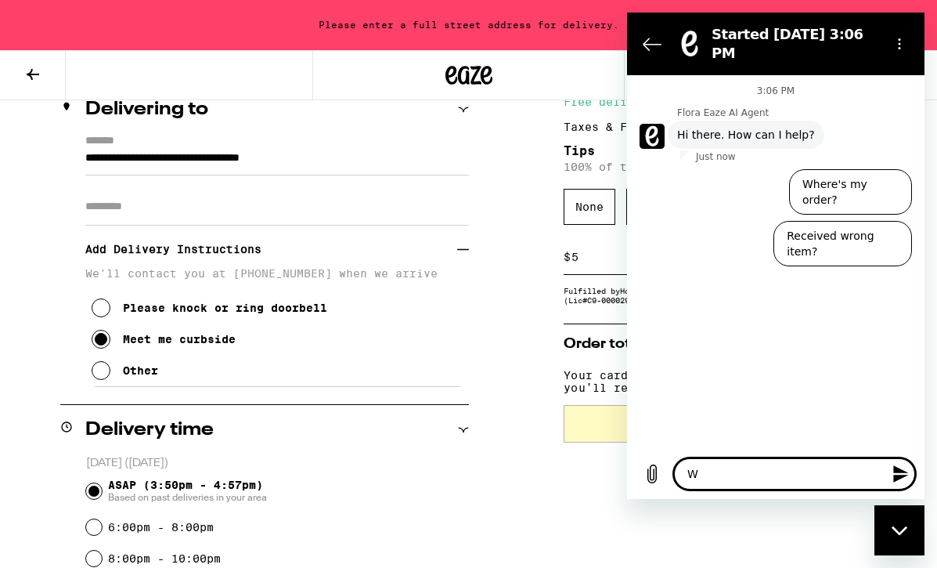
type textarea "Wh"
type textarea "x"
type textarea "Whj"
type textarea "x"
type textarea "Whjy"
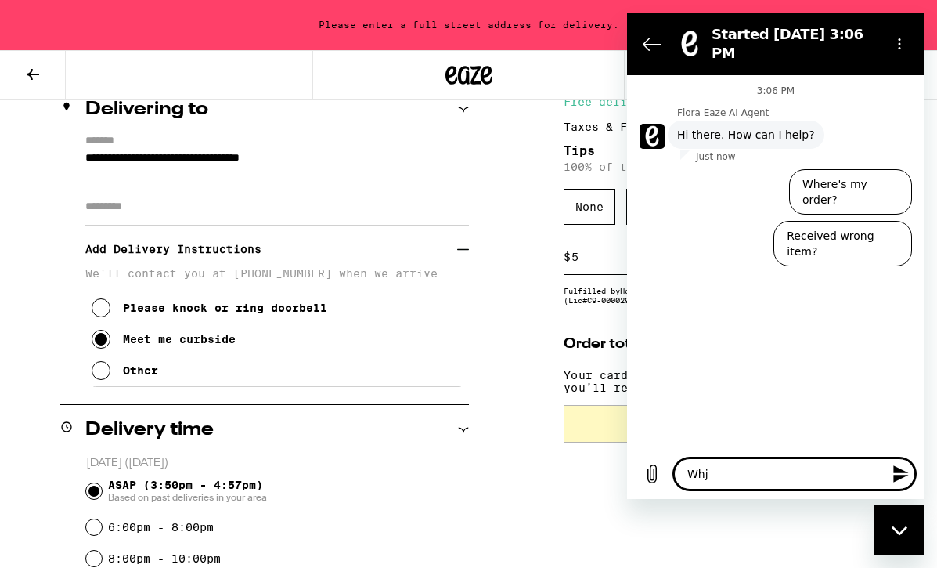
type textarea "x"
type textarea "Why"
type textarea "x"
type textarea "Why"
type textarea "x"
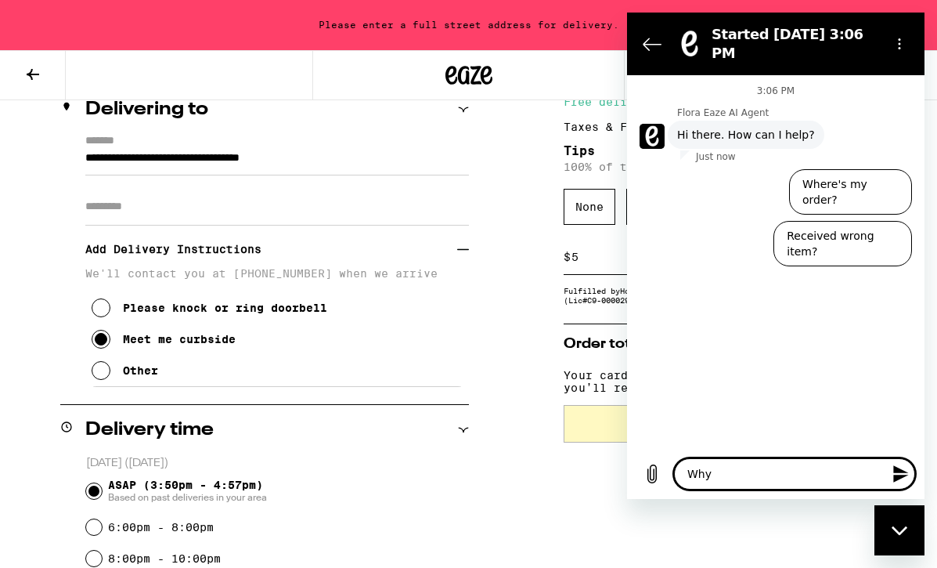
type textarea "Wh"
type textarea "x"
type textarea "W"
type textarea "x"
type textarea "Wh"
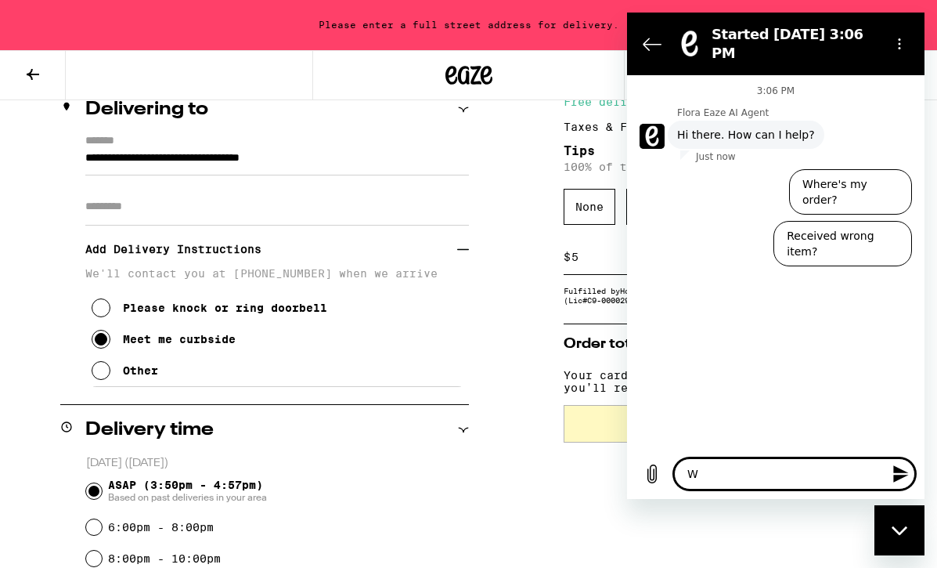
type textarea "x"
type textarea "Wh7"
type textarea "x"
type textarea "Wh7"
type textarea "x"
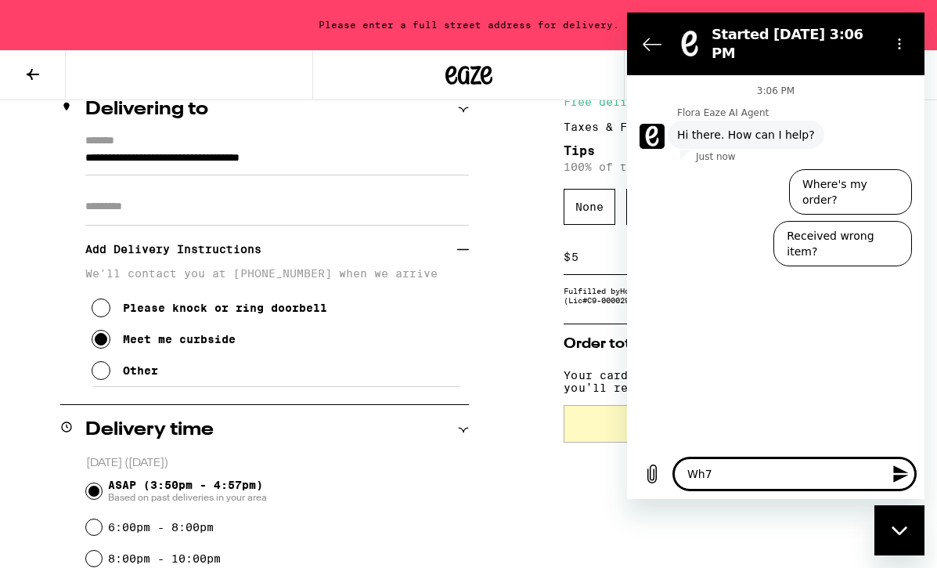
type textarea "Wh7"
type textarea "x"
type textarea "Wh"
type textarea "x"
type textarea "Why"
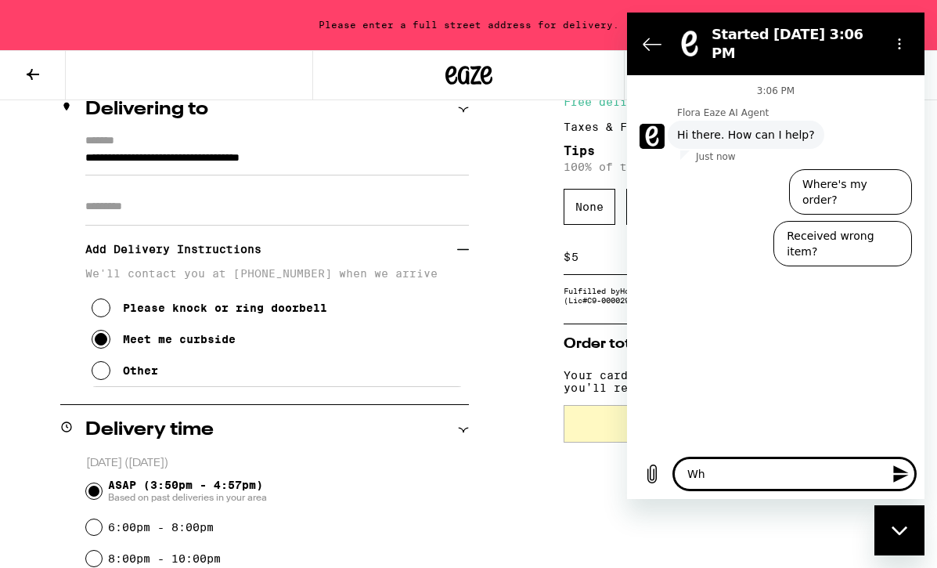
type textarea "x"
type textarea "Why"
type textarea "x"
type textarea "Why w"
type textarea "x"
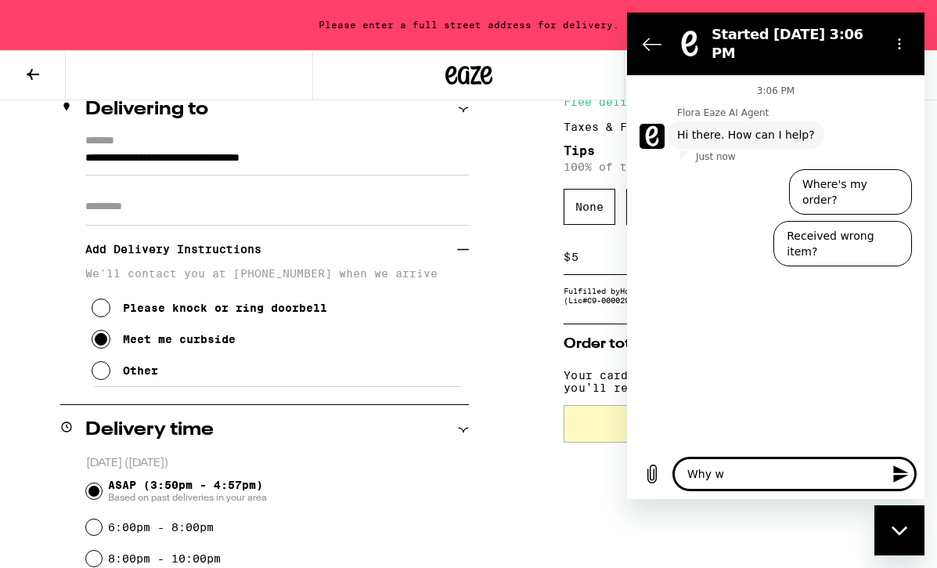
type textarea "Why wi"
type textarea "x"
type textarea "Why wil"
type textarea "x"
type textarea "Why will"
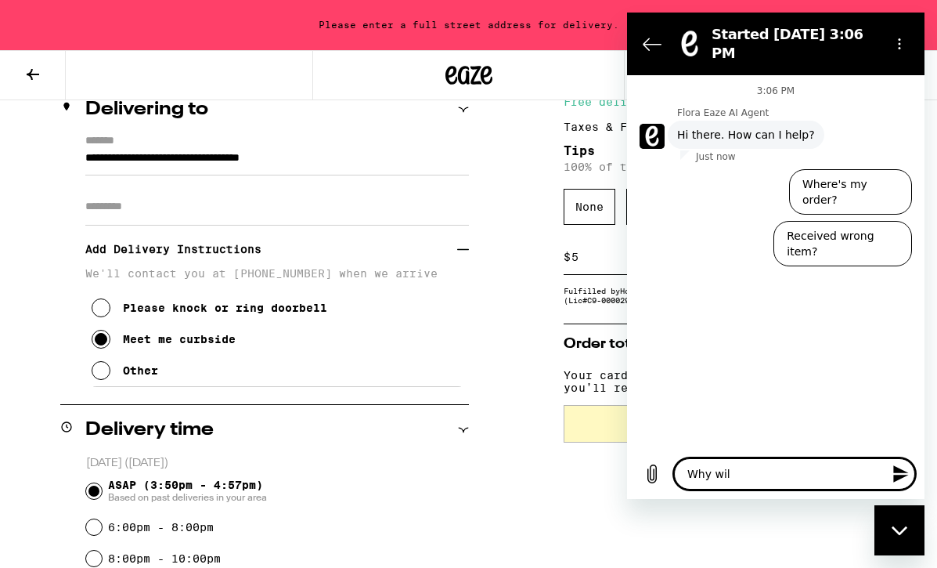
type textarea "x"
type textarea "Why will"
type textarea "x"
type textarea "Why will I"
type textarea "x"
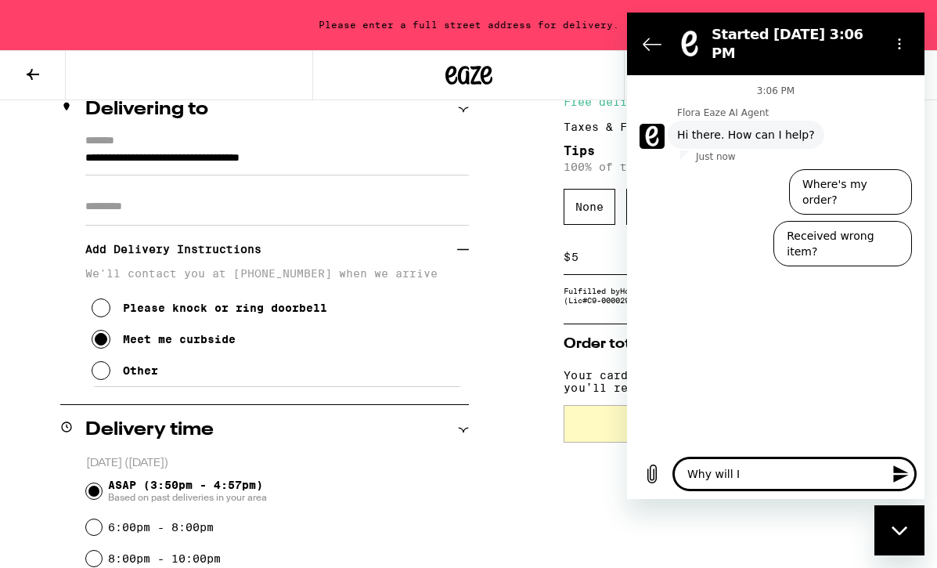
type textarea "Why will I"
type textarea "x"
type textarea "Why will I r"
type textarea "x"
type textarea "Why will I re"
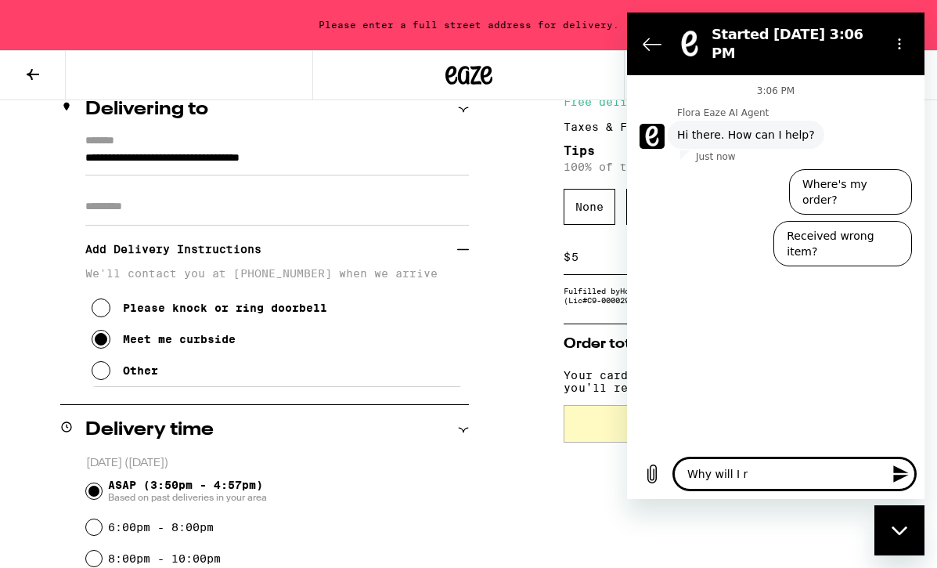
type textarea "x"
type textarea "Why will I rec"
type textarea "x"
type textarea "Why will I rece"
type textarea "x"
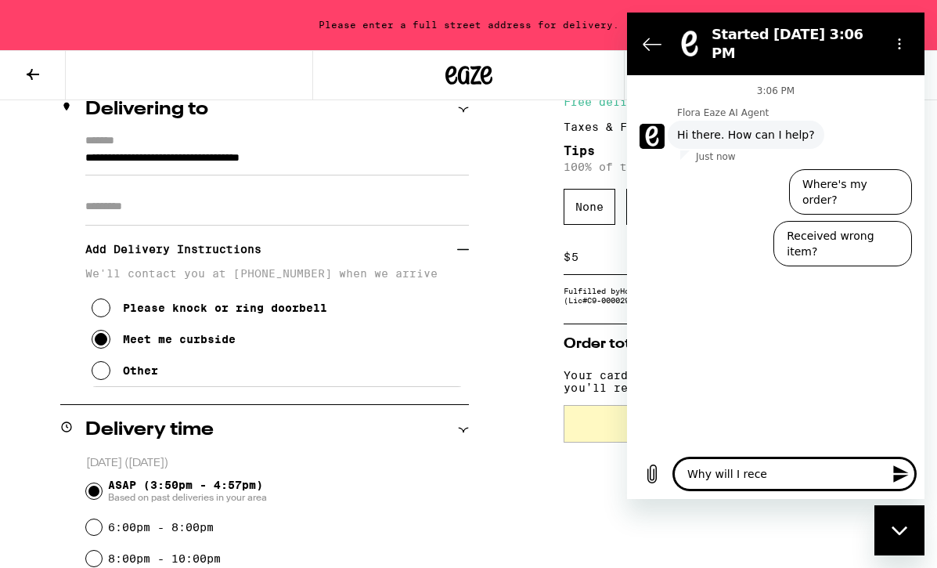
type textarea "Why will I recei"
type textarea "x"
type textarea "Why will I receiv"
type textarea "x"
type textarea "Why will I receive"
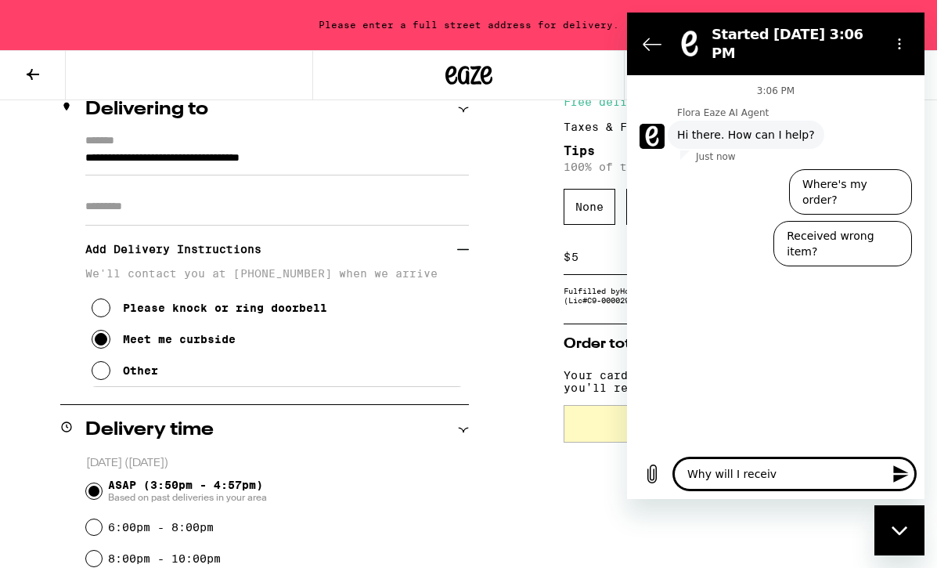
type textarea "x"
type textarea "Why will I receive"
type textarea "x"
type textarea "Why will I receive c"
type textarea "x"
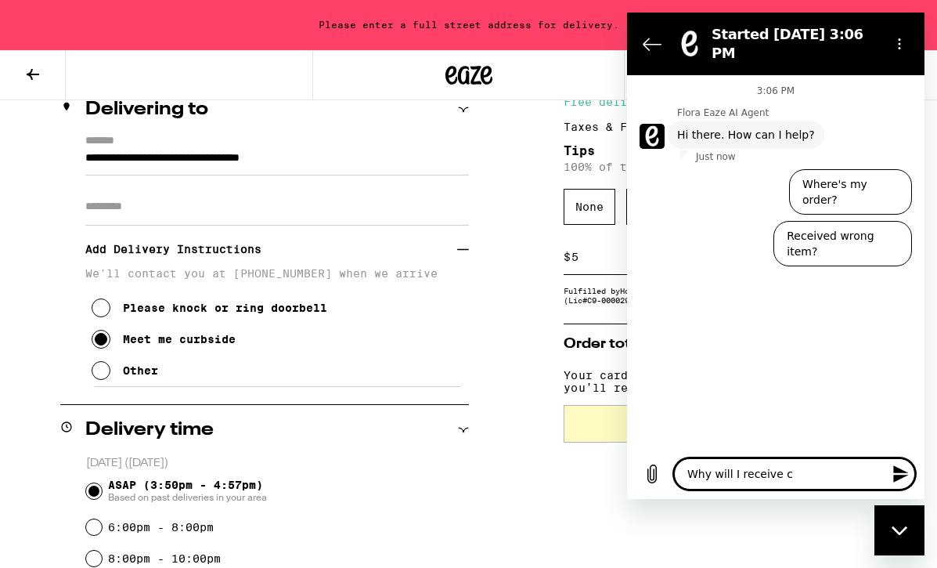
type textarea "Why will I receive ch"
type textarea "x"
type textarea "Why will I receive cha"
type textarea "x"
type textarea "Why will I receive chan"
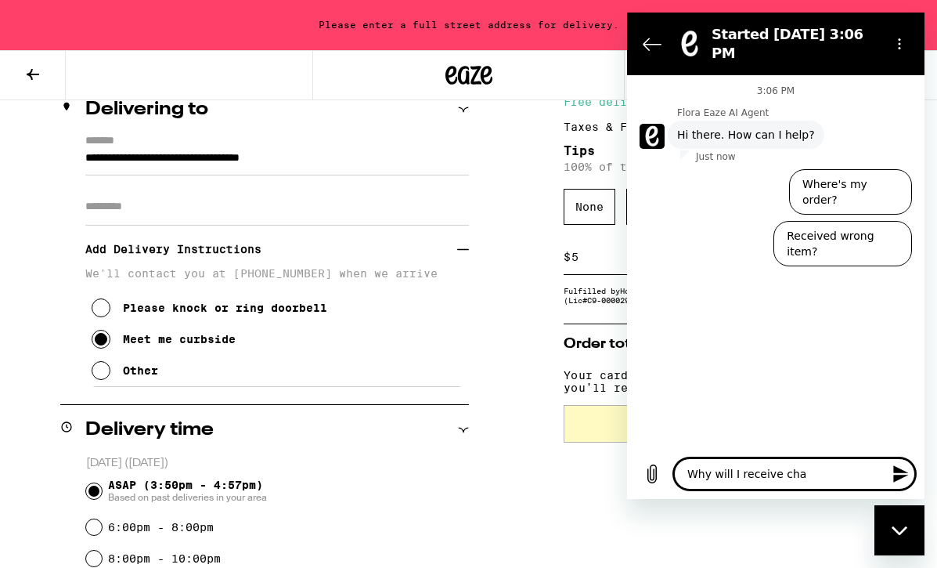
type textarea "x"
type textarea "Why will I receive chang"
type textarea "x"
type textarea "Why will I receive change"
type textarea "x"
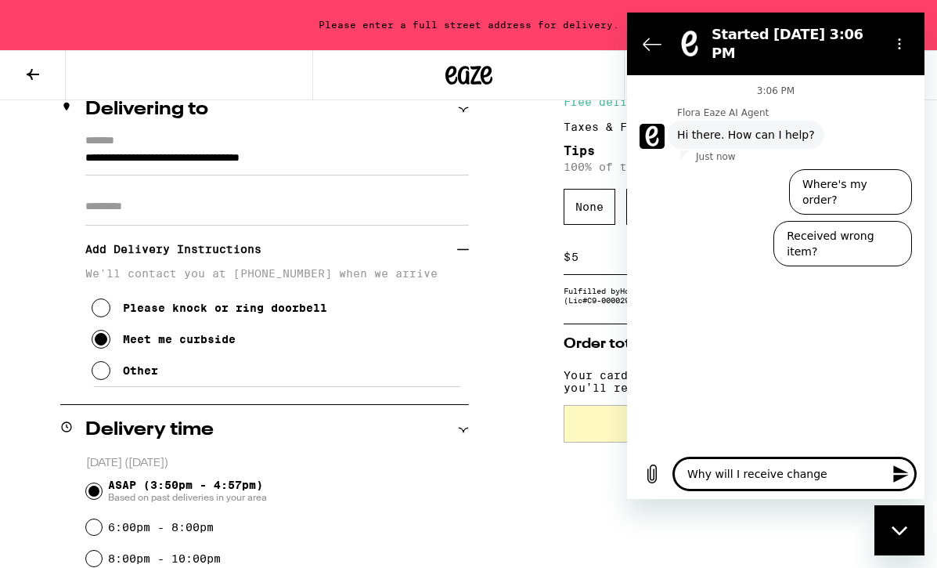
type textarea "Why will I receive change"
type textarea "x"
type textarea "Why will I receive change i"
type textarea "x"
type textarea "Why will I receive change if"
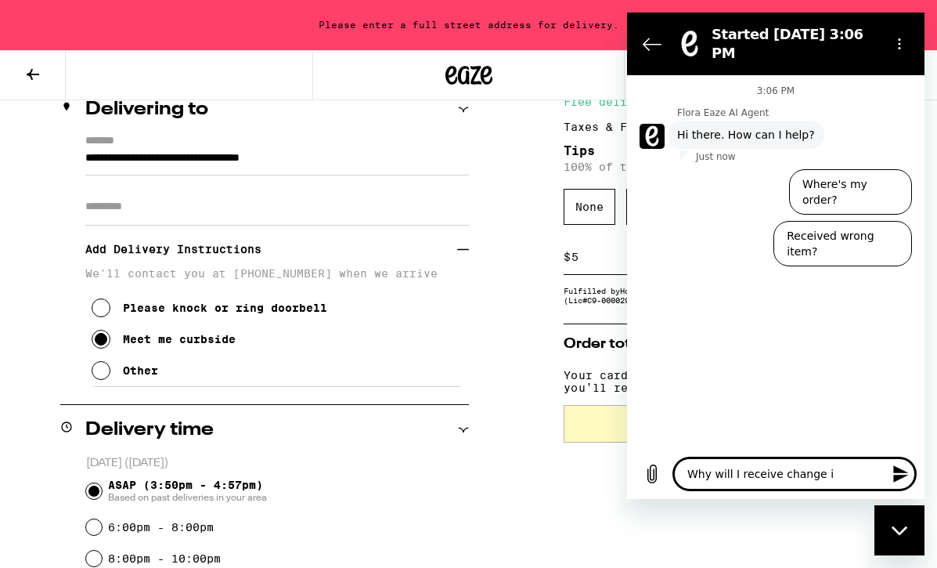
type textarea "x"
type textarea "Why will I receive change if"
type textarea "x"
type textarea "Why will I receive change if I"
type textarea "x"
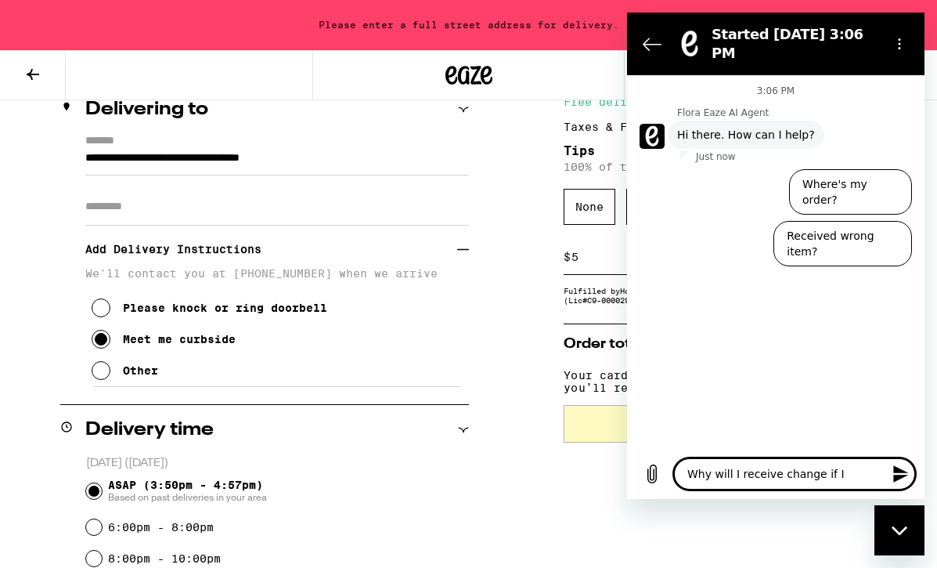
type textarea "Why will I receive change if I"
type textarea "x"
type textarea "Why will I receive change if I u"
type textarea "x"
type textarea "Why will I receive change if I us"
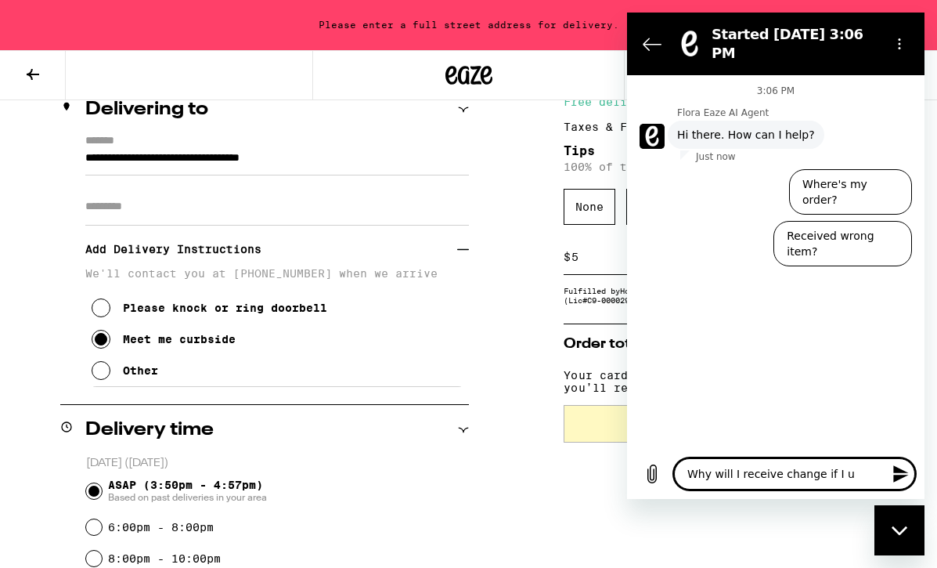
type textarea "x"
type textarea "Why will I receive change if I use"
type textarea "x"
type textarea "Why will I receive change if I use"
type textarea "x"
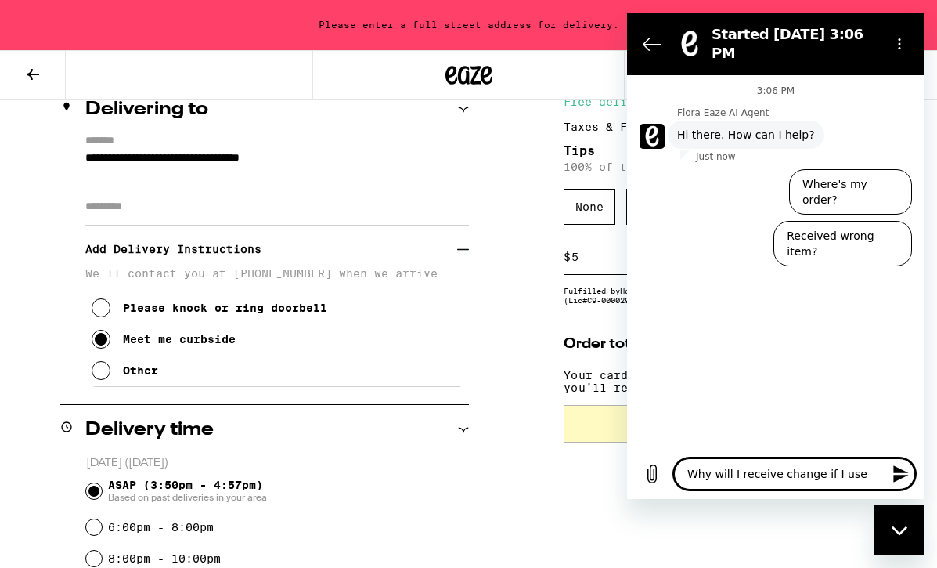
type textarea "Why will I receive change if I use m"
type textarea "x"
type textarea "Why will I receive change if I use my"
type textarea "x"
type textarea "Why will I receive change if I use my"
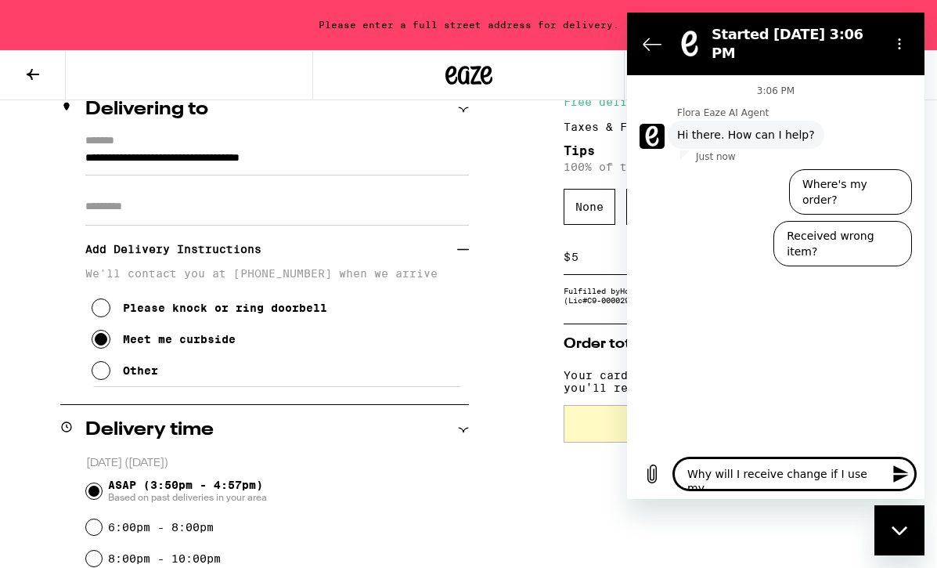
type textarea "x"
type textarea "Why will I receive change if I use my d"
type textarea "x"
type textarea "Why will I receive change if I use my de"
type textarea "x"
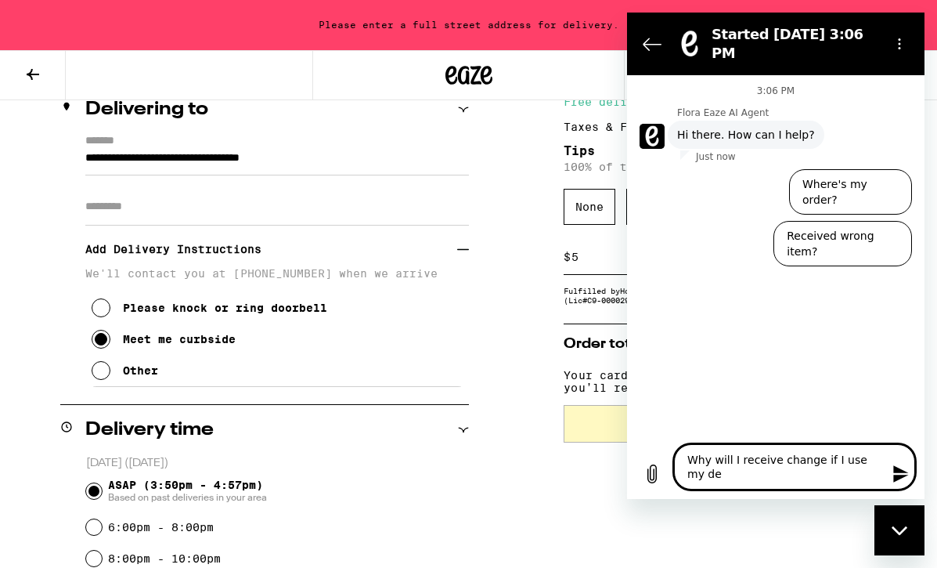
type textarea "Why will I receive change if I use my deb"
type textarea "x"
type textarea "Why will I receive change if I use my deb"
type textarea "x"
type textarea "Why will I receive change if I use my deb i"
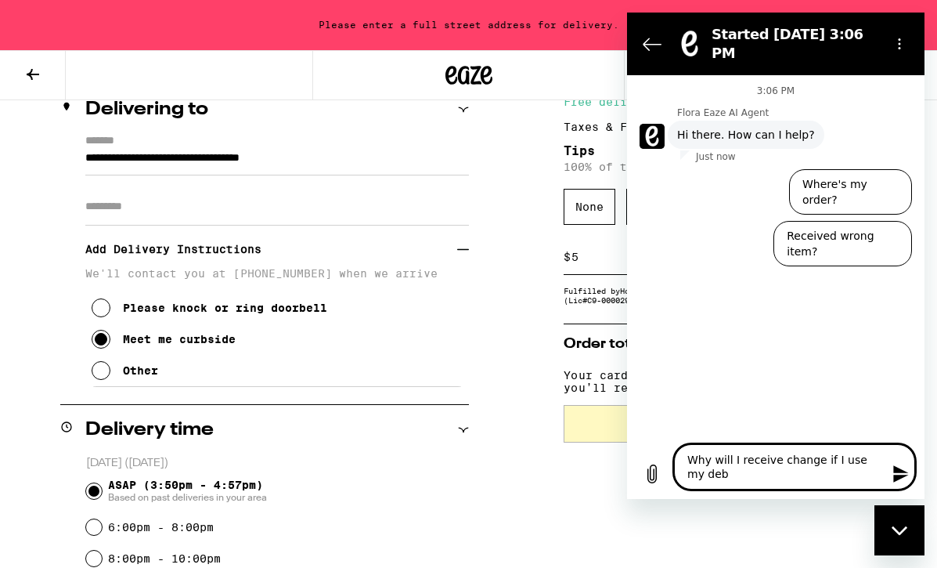
type textarea "x"
type textarea "Why will I receive change if I use my deb it"
type textarea "x"
type textarea "Why will I receive change if I use my deb i"
type textarea "x"
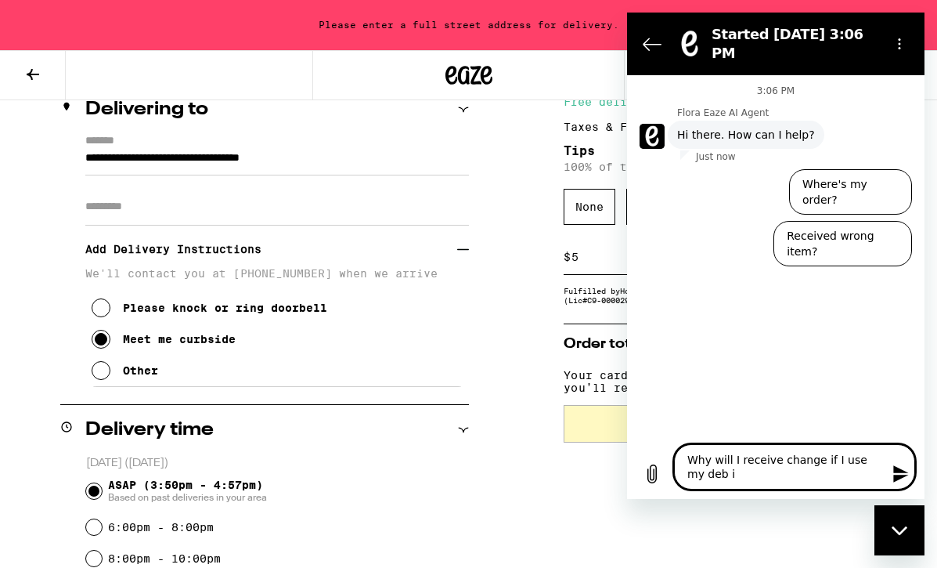
type textarea "Why will I receive change if I use my deb"
type textarea "x"
type textarea "Why will I receive change if I use my deb"
type textarea "x"
type textarea "Why will I receive change if I use my debi"
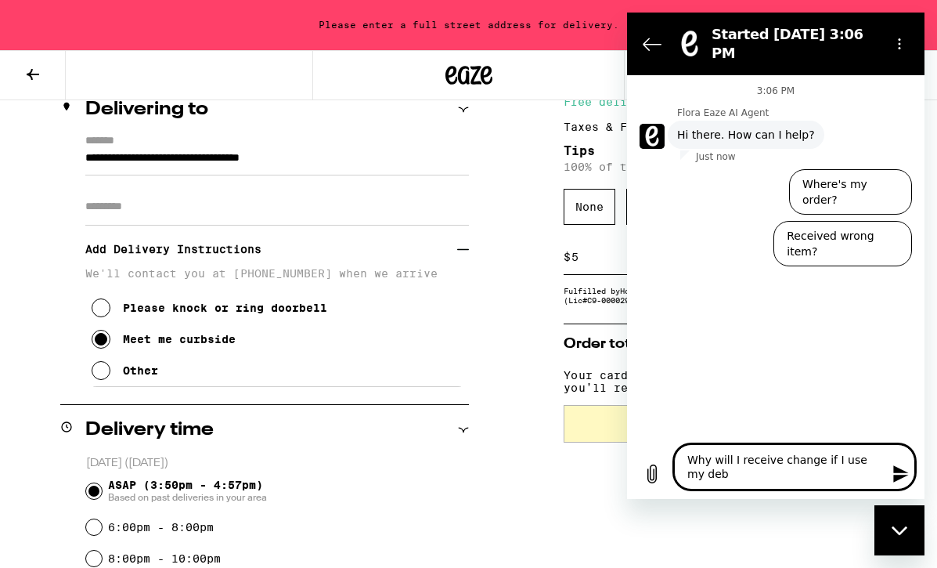
type textarea "x"
type textarea "Why will I receive change if I use my debit"
type textarea "x"
type textarea "Why will I receive change if I use my debit"
type textarea "x"
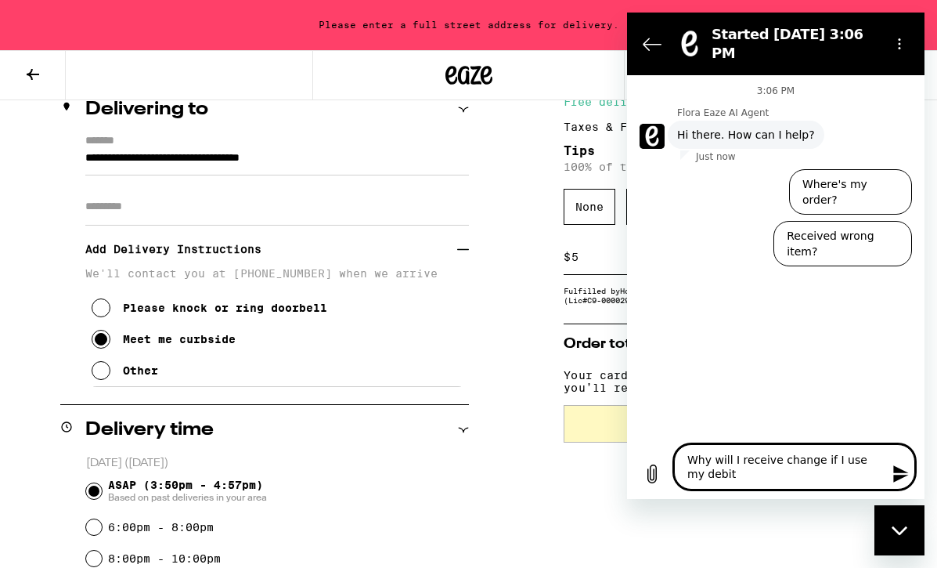
type textarea "Why will I receive change if I use my debit c"
type textarea "x"
type textarea "Why will I receive change if I use my debit ca"
type textarea "x"
type textarea "Why will I receive change if I use my debit car"
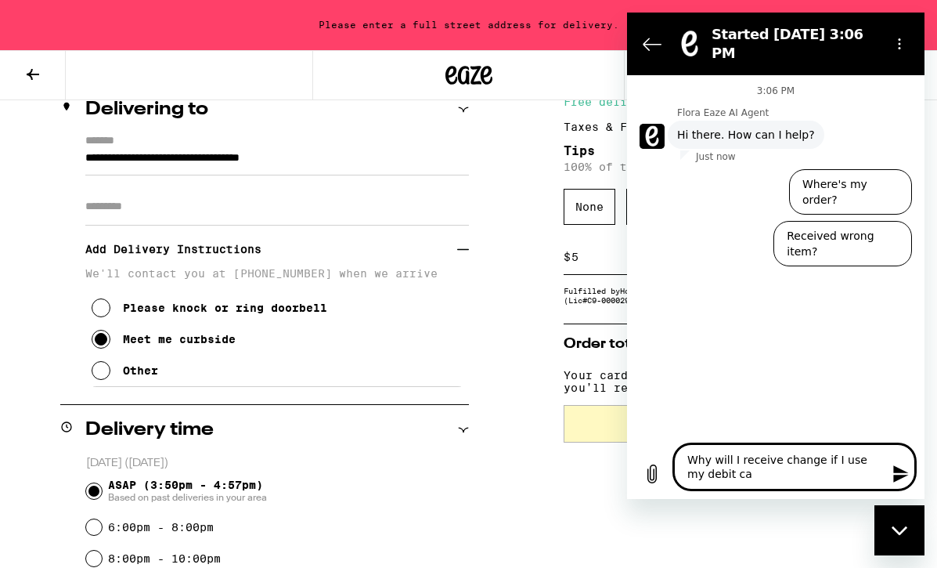
type textarea "x"
type textarea "Why will I receive change if I use my debit card"
type textarea "x"
type textarea "Why will I receive change if I use my debit card?"
type textarea "x"
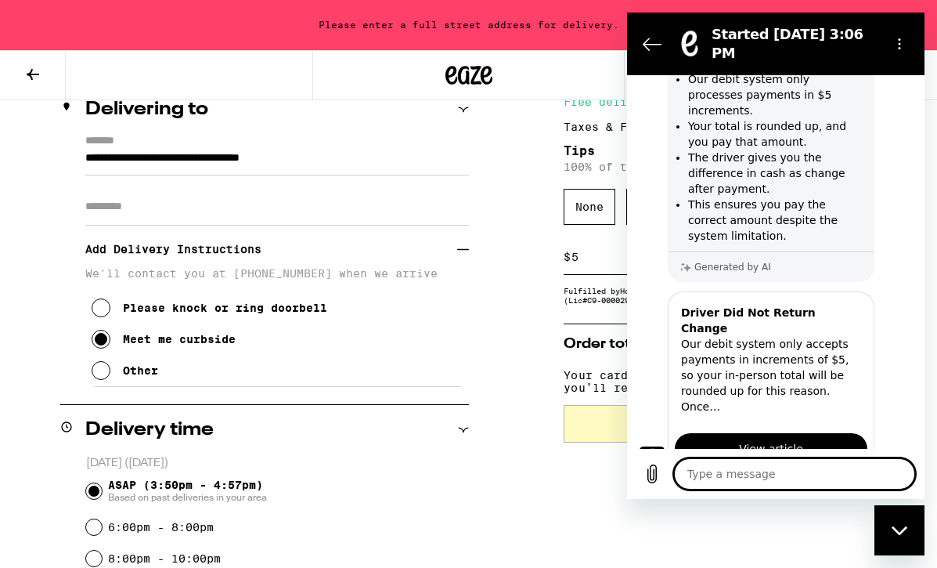
type textarea "x"
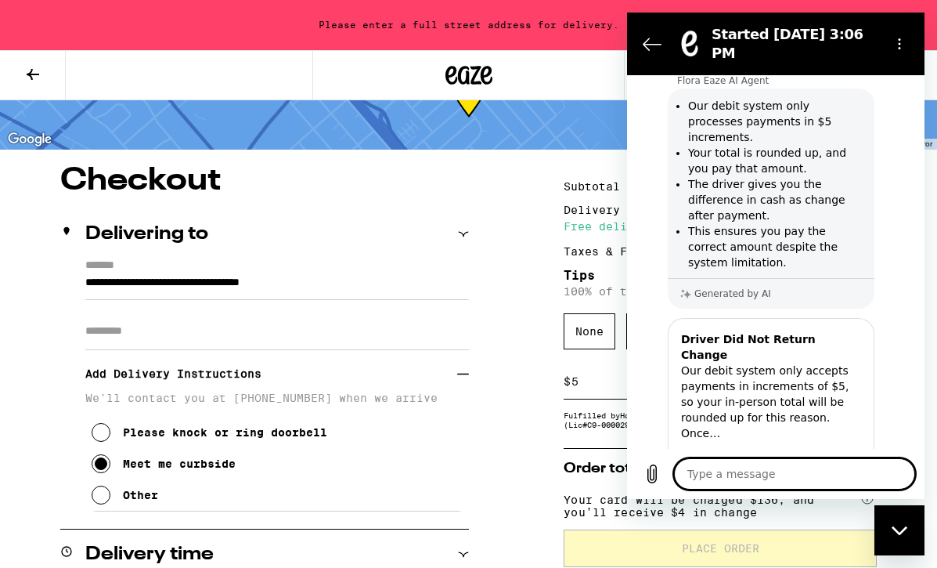
scroll to position [119, 0]
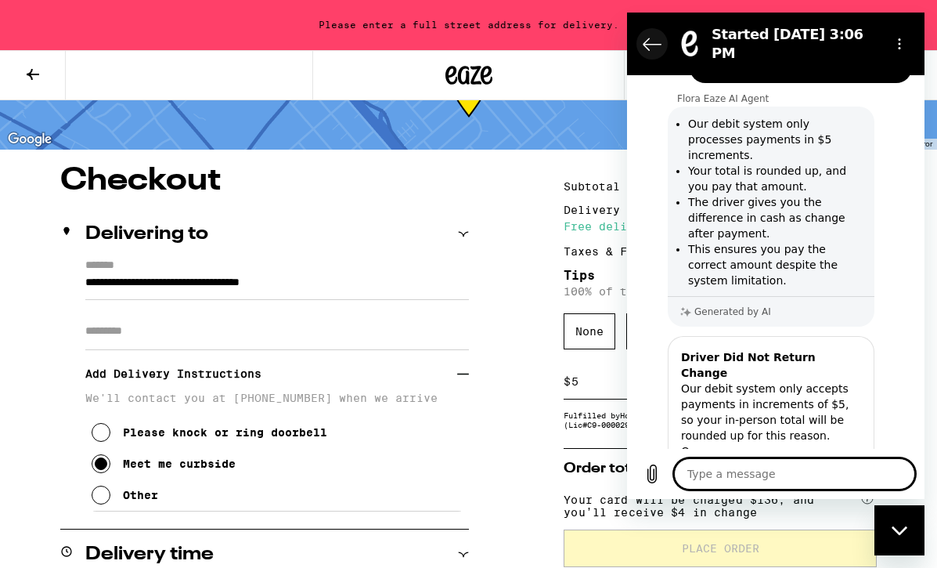
click at [648, 36] on icon "Back to the conversation list" at bounding box center [652, 43] width 19 height 19
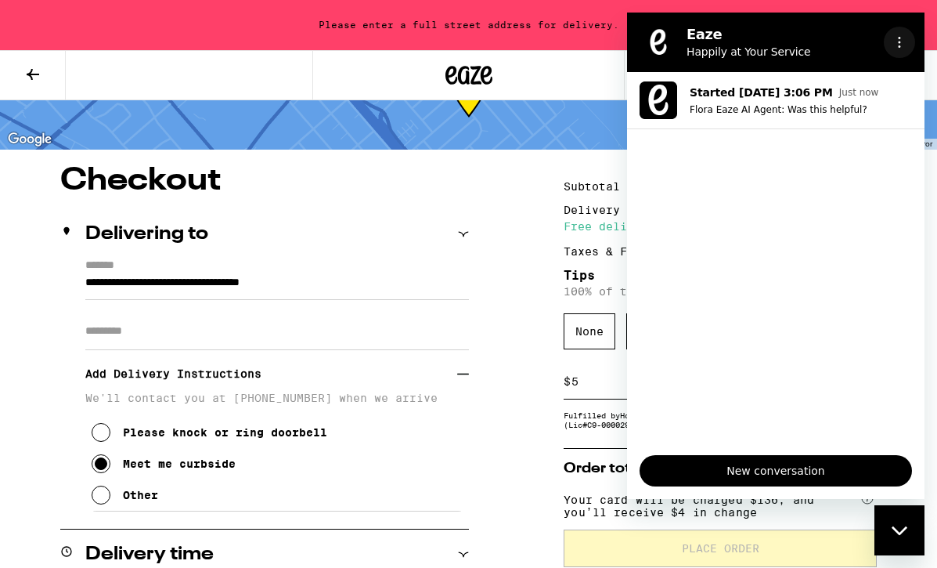
click at [901, 46] on icon "Options menu" at bounding box center [899, 42] width 13 height 13
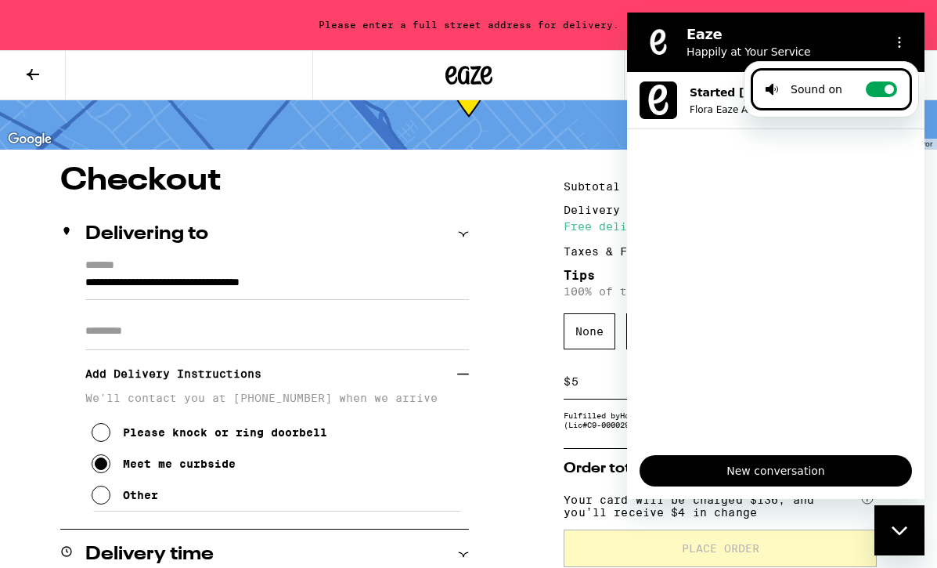
click at [634, 15] on section "Eaze Happily at Your Service Sound on Toggle sound notifications" at bounding box center [776, 43] width 298 height 60
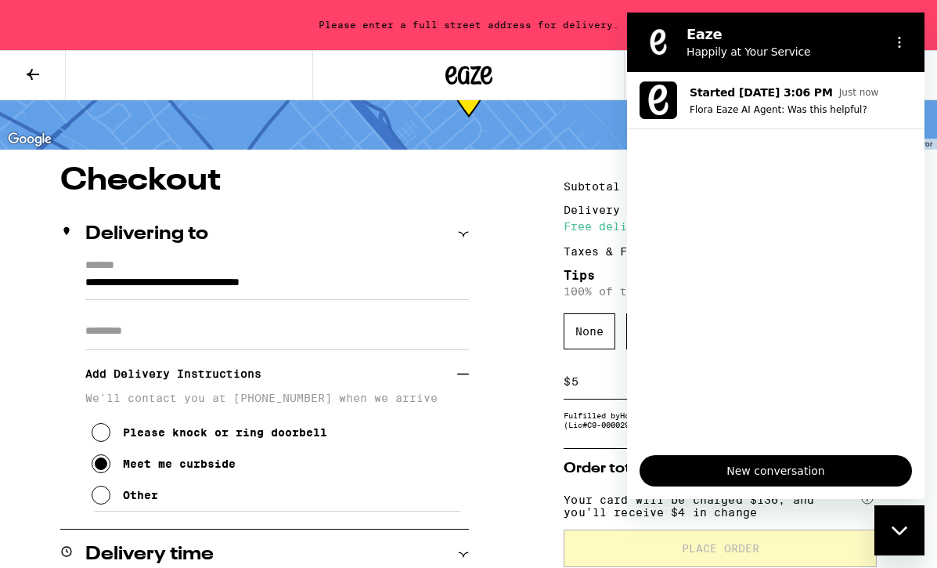
click at [634, 33] on section "Eaze Happily at Your Service" at bounding box center [776, 43] width 298 height 60
click at [900, 43] on circle "Options menu" at bounding box center [900, 43] width 2 height 2
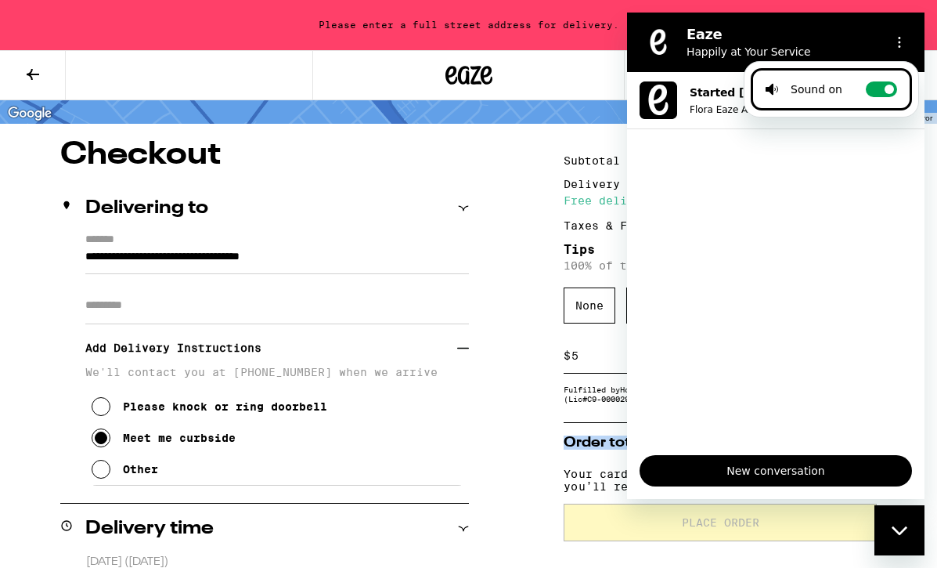
scroll to position [100, 0]
click at [904, 530] on icon "Close messaging window" at bounding box center [899, 529] width 16 height 9
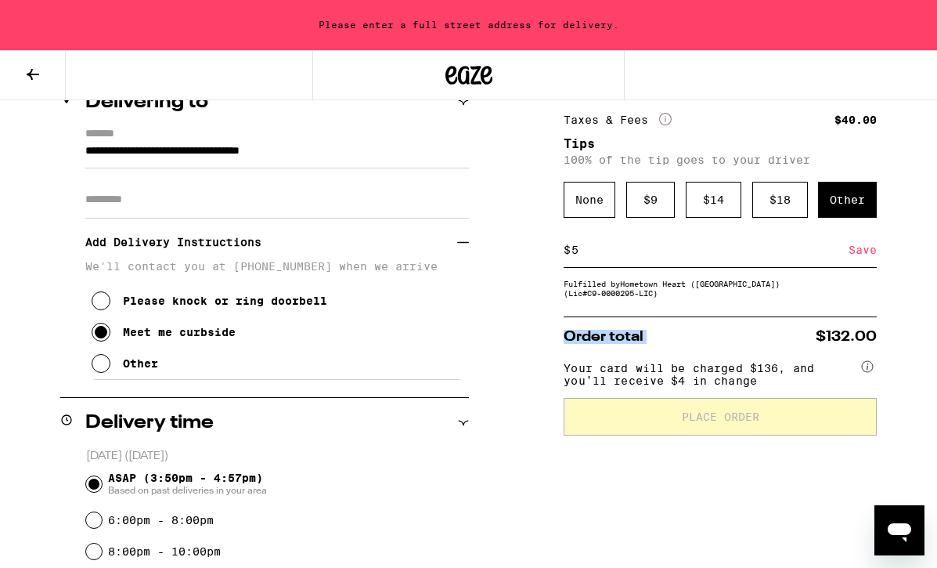
scroll to position [192, 0]
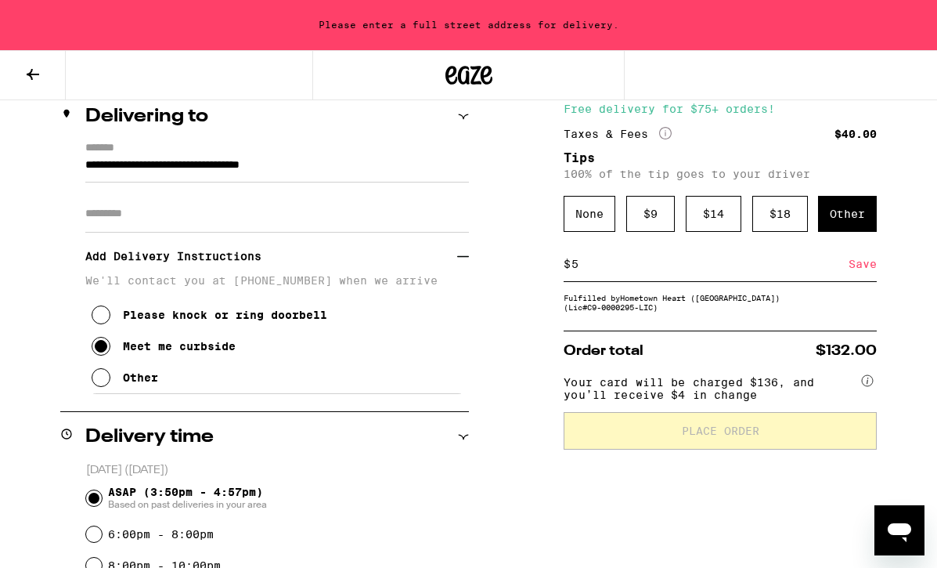
click at [615, 312] on div "Fulfilled by Hometown Heart (San Francisco) (Lic# C9-0000295-LIC )" at bounding box center [720, 302] width 313 height 19
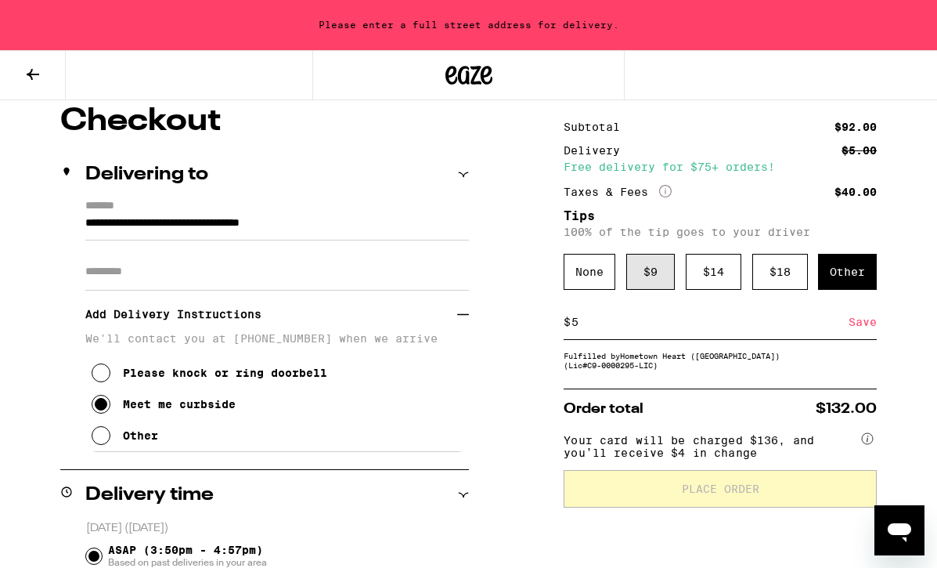
scroll to position [134, 0]
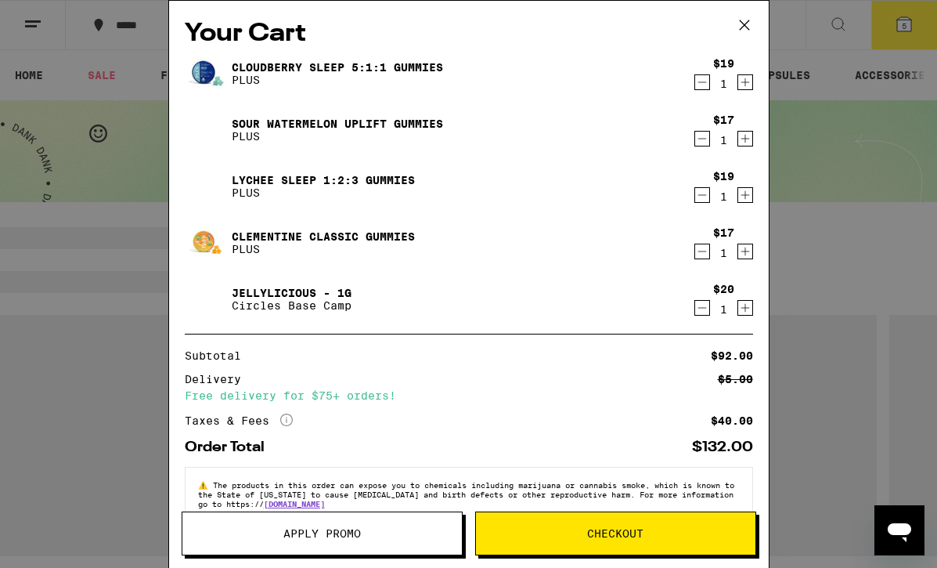
click at [372, 524] on button "Apply Promo" at bounding box center [322, 533] width 281 height 44
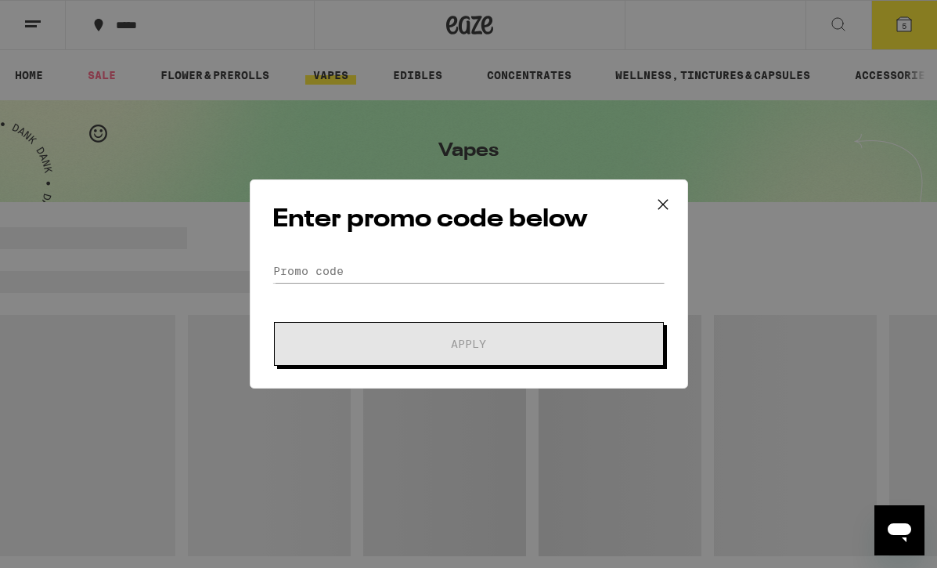
click at [380, 258] on div "Enter promo code below Promo Code Apply" at bounding box center [469, 283] width 439 height 209
click at [344, 287] on form "Promo Code Apply" at bounding box center [469, 312] width 393 height 106
click at [327, 265] on input "Promo Code" at bounding box center [469, 270] width 393 height 23
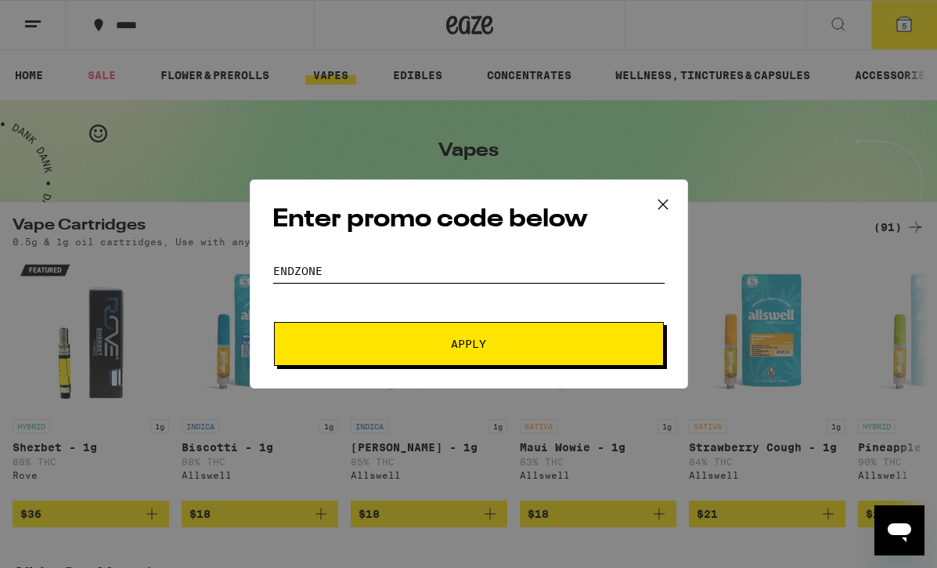
type input "ENDZONE"
click at [348, 347] on span "Apply" at bounding box center [469, 343] width 282 height 11
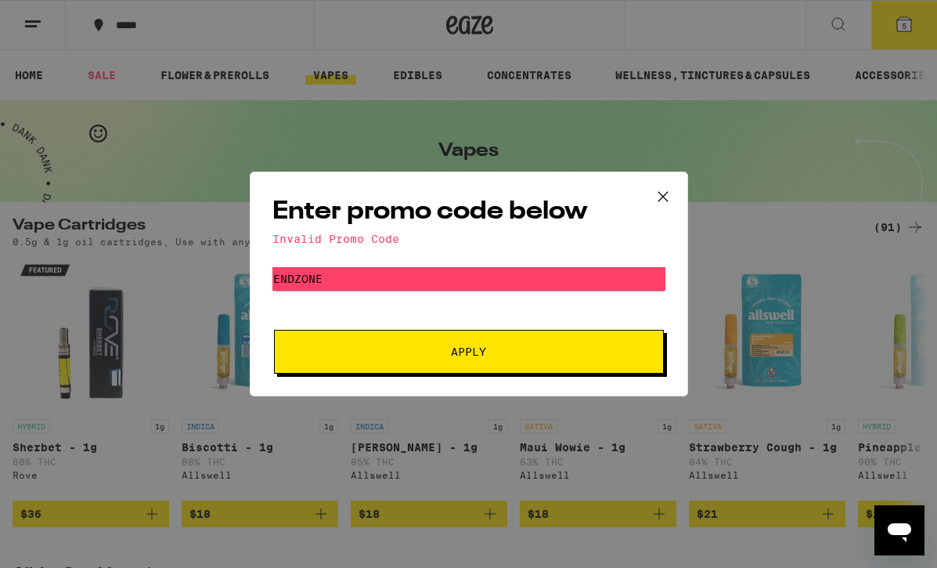
click at [362, 348] on span "Apply" at bounding box center [469, 351] width 282 height 11
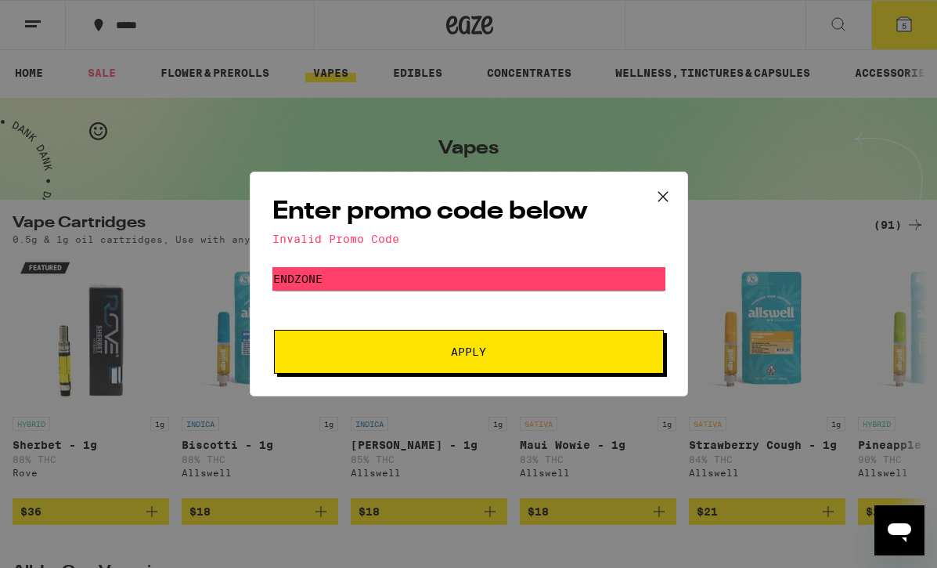
scroll to position [5, 0]
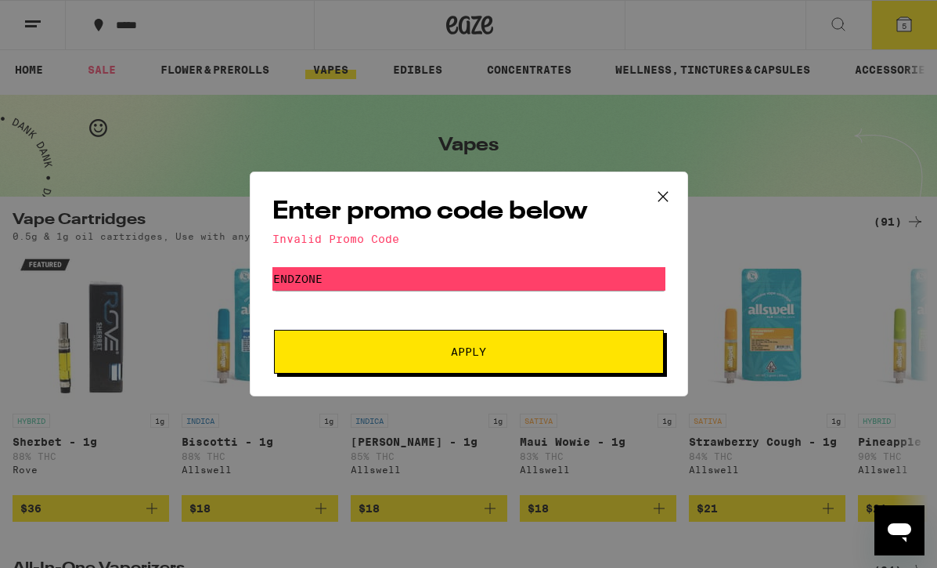
click at [672, 194] on icon at bounding box center [663, 196] width 23 height 23
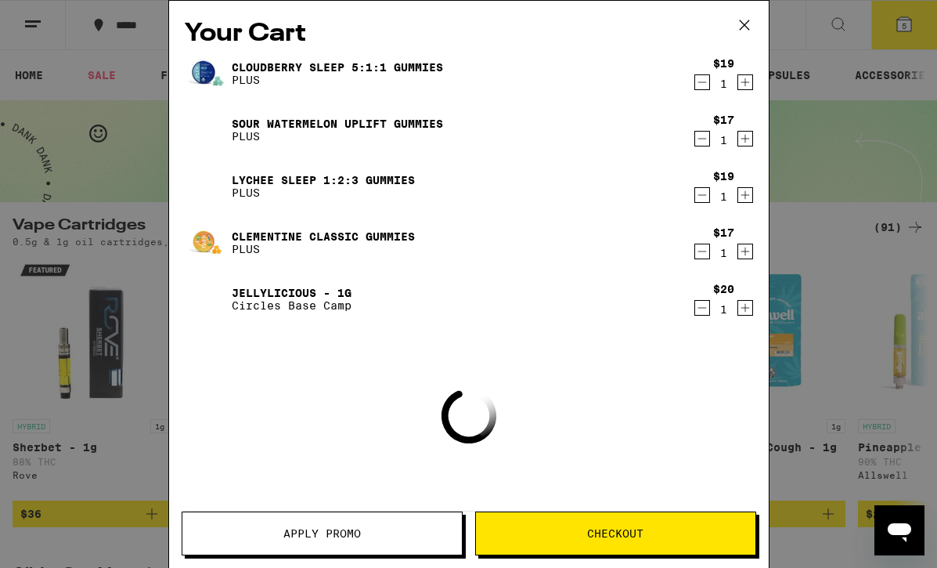
click at [293, 537] on span "Apply Promo" at bounding box center [322, 533] width 78 height 11
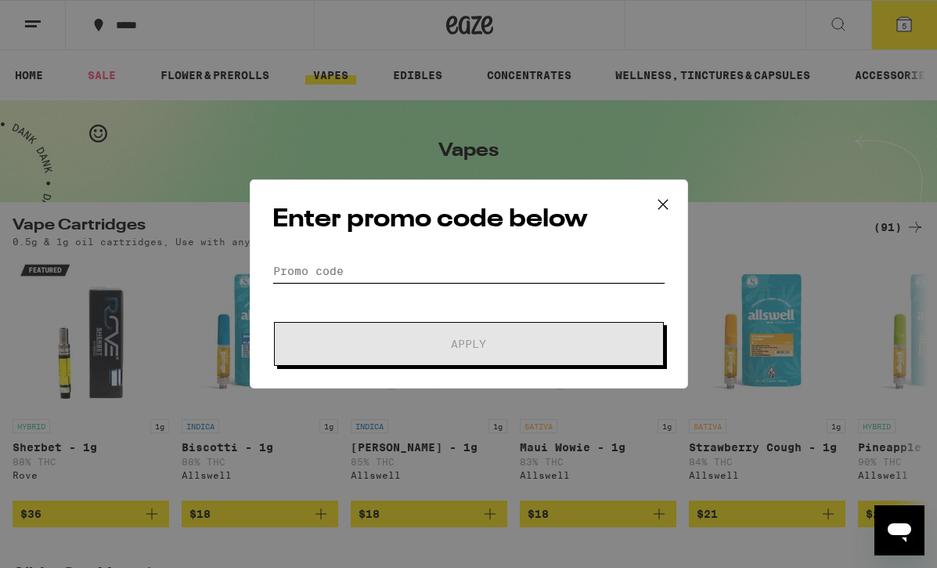
click at [323, 278] on input "Promo Code" at bounding box center [469, 270] width 393 height 23
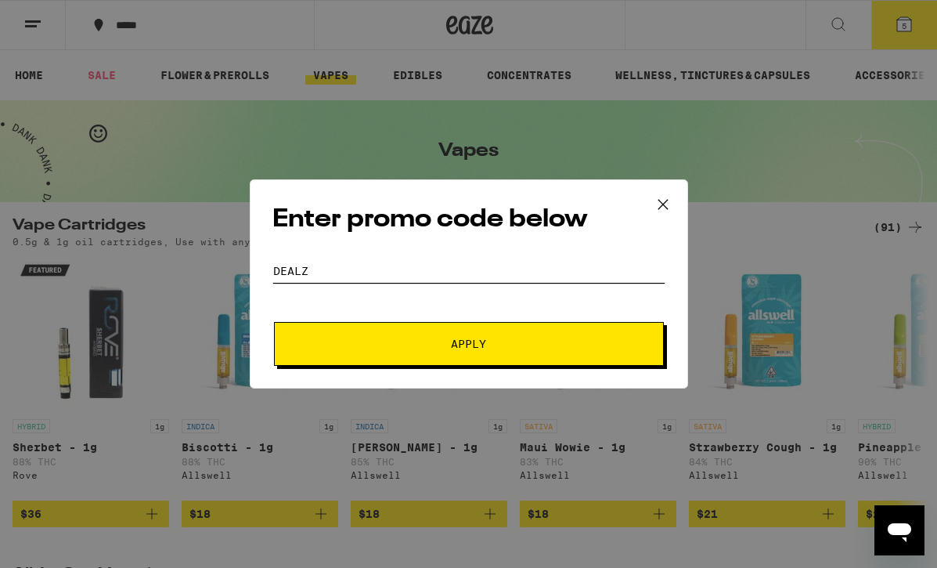
type input "DEALZ"
click at [415, 341] on span "Apply" at bounding box center [469, 343] width 282 height 11
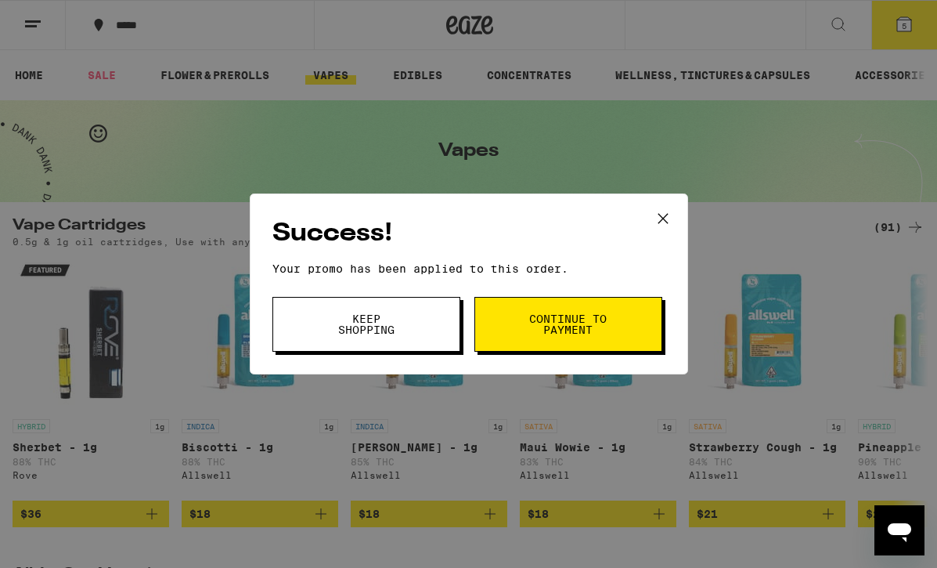
click at [666, 218] on icon at bounding box center [663, 218] width 23 height 23
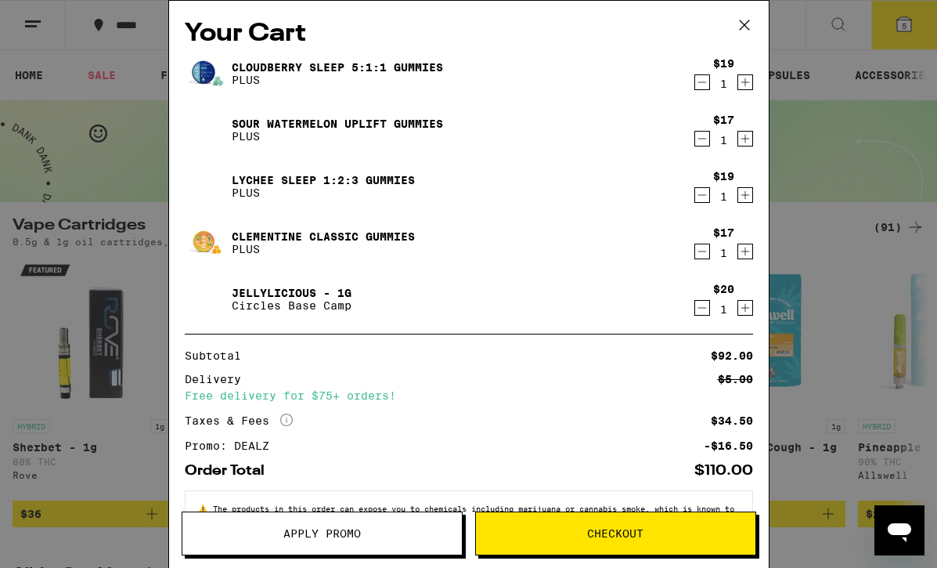
click at [100, 83] on div "Your Cart Cloudberry SLEEP 5:1:1 Gummies PLUS $19 1 Sour Watermelon UPLIFT Gumm…" at bounding box center [468, 284] width 937 height 568
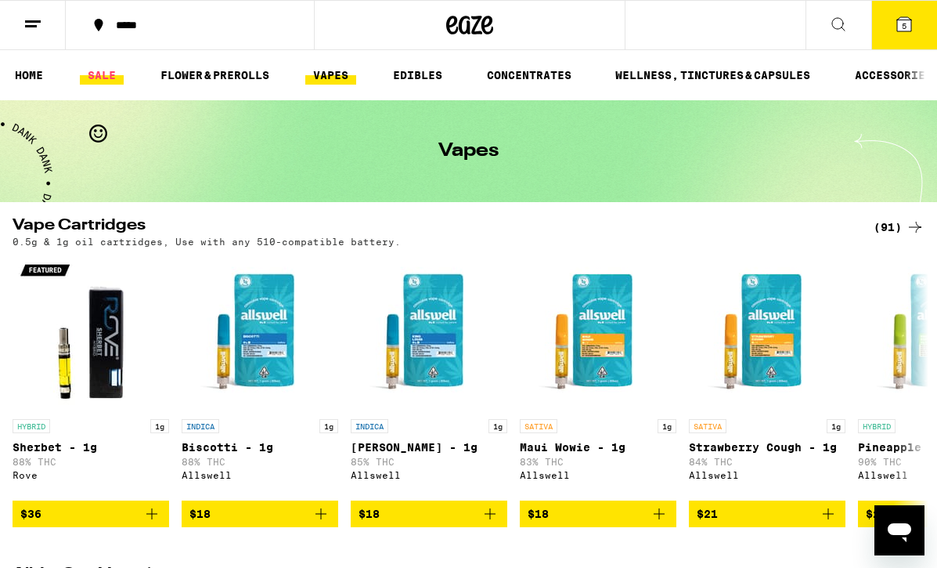
click at [102, 75] on link "SALE" at bounding box center [102, 75] width 44 height 19
click at [102, 82] on link "SALE" at bounding box center [102, 75] width 44 height 19
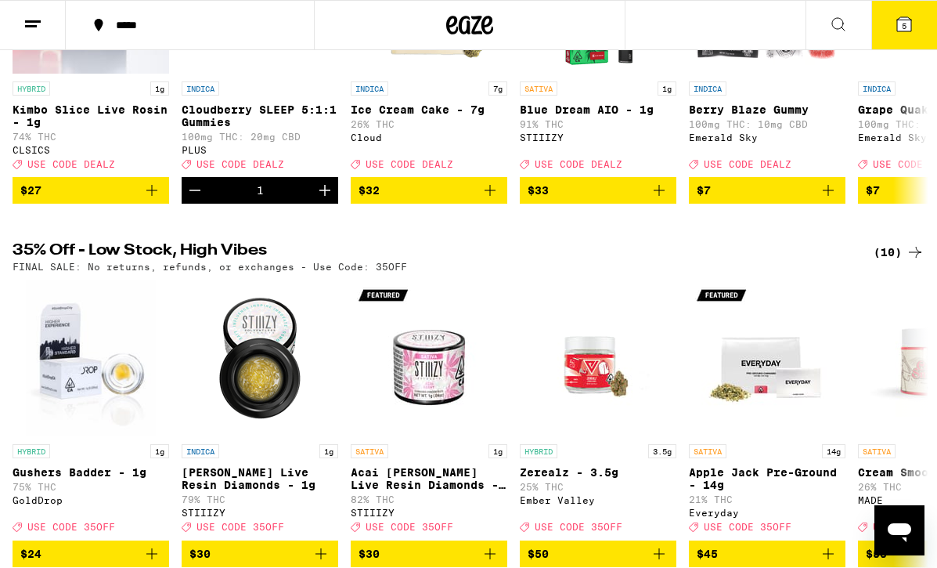
scroll to position [339, 0]
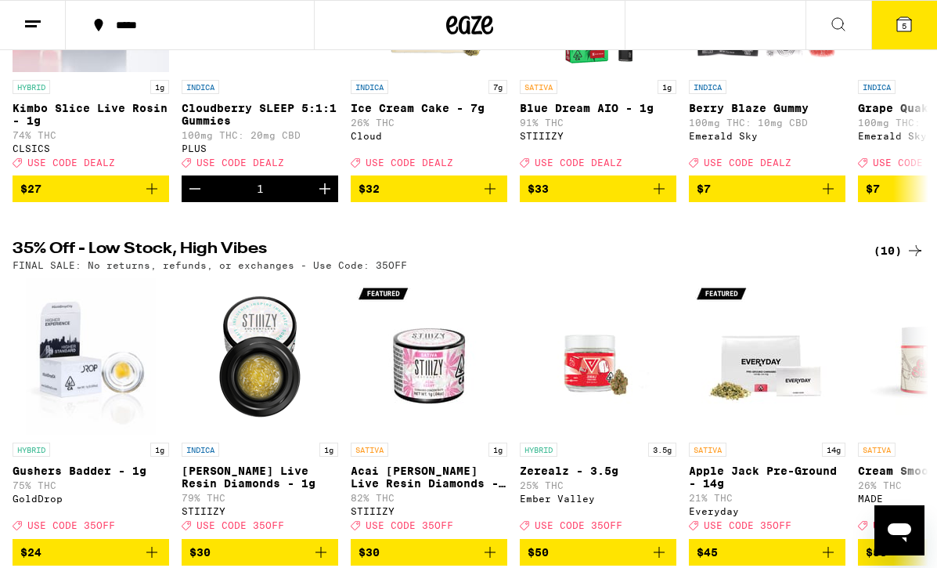
click at [904, 21] on span "5" at bounding box center [904, 25] width 5 height 9
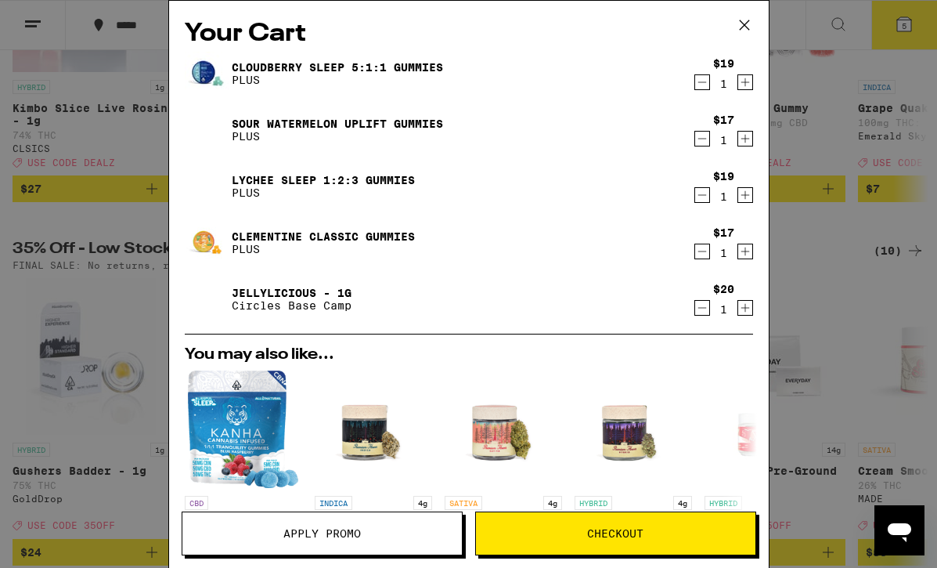
click at [539, 525] on button "Checkout" at bounding box center [615, 533] width 281 height 44
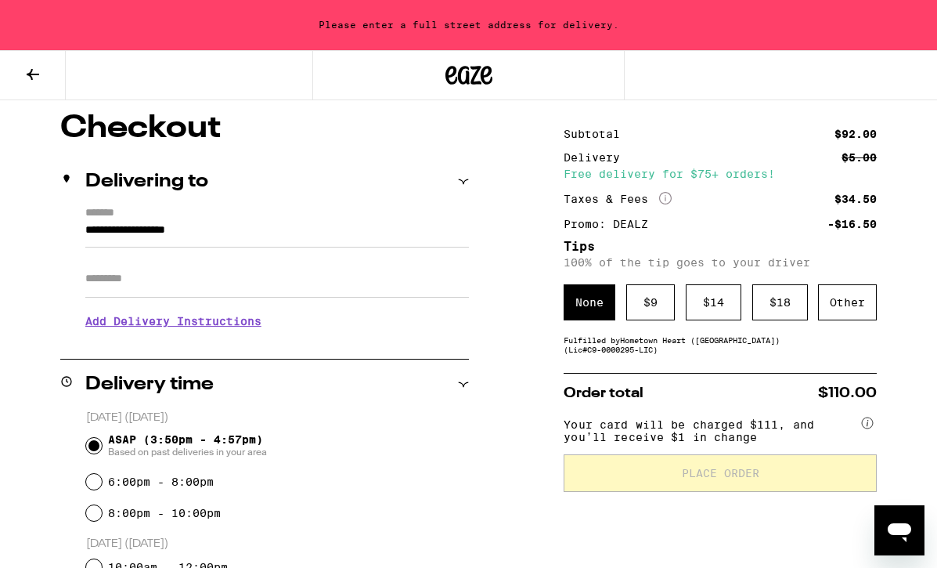
scroll to position [140, 0]
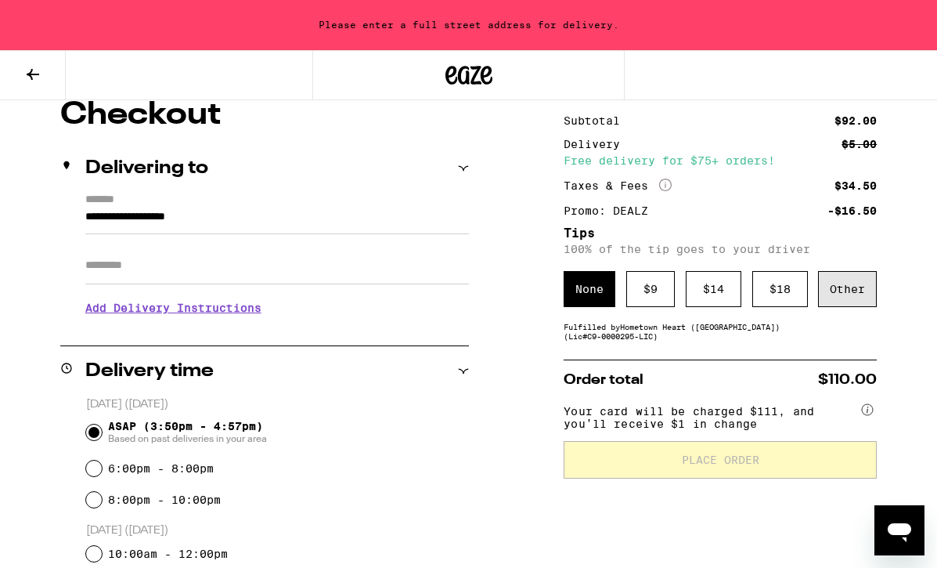
click at [851, 293] on div "Other" at bounding box center [847, 289] width 59 height 36
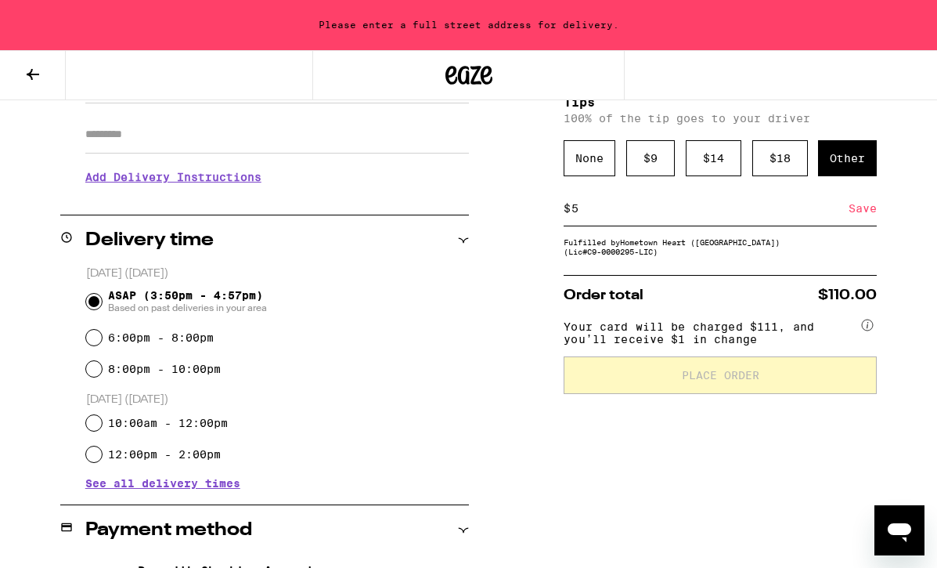
scroll to position [272, 0]
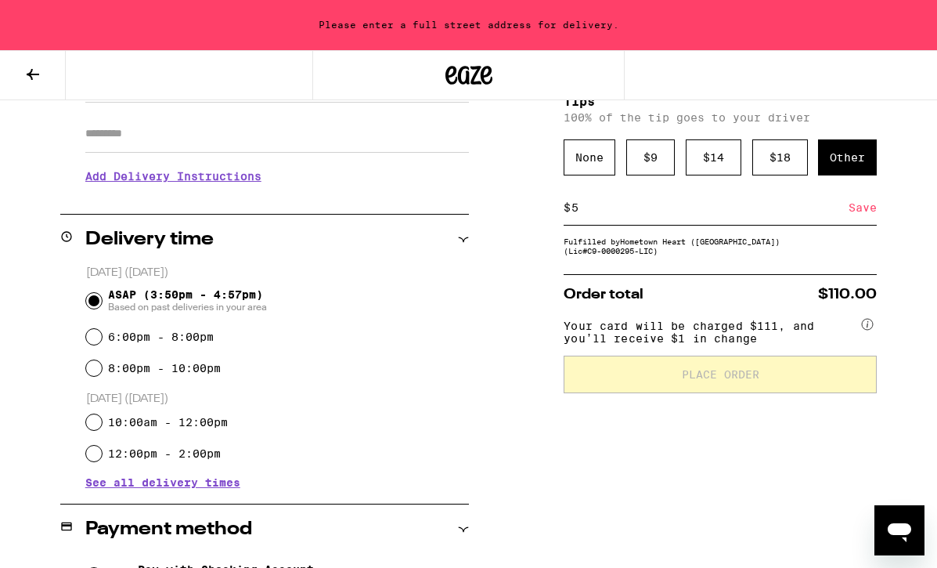
type input "5"
click at [711, 345] on span "Your card will be charged $111, and you’ll receive $1 in change" at bounding box center [711, 329] width 294 height 31
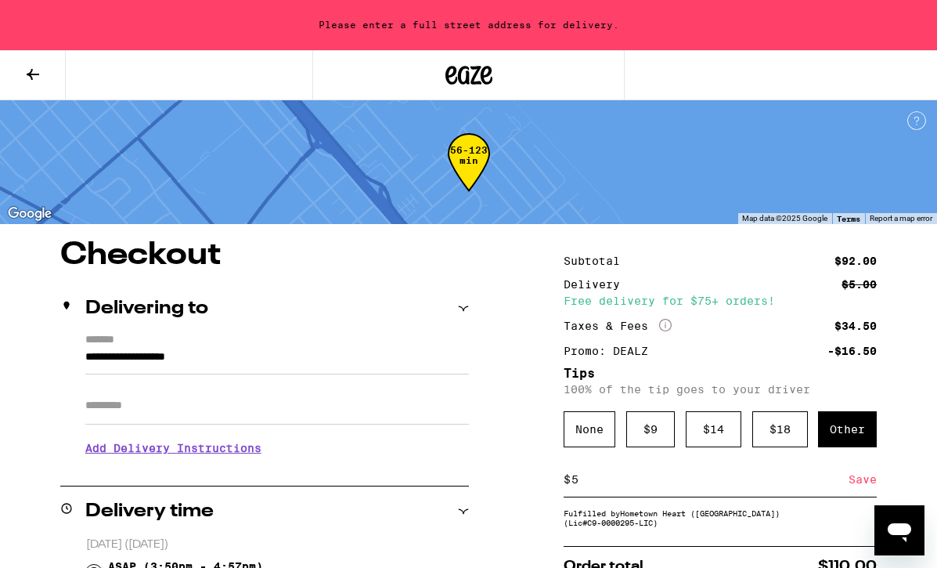
scroll to position [0, 0]
click at [134, 361] on input "**********" at bounding box center [277, 361] width 384 height 27
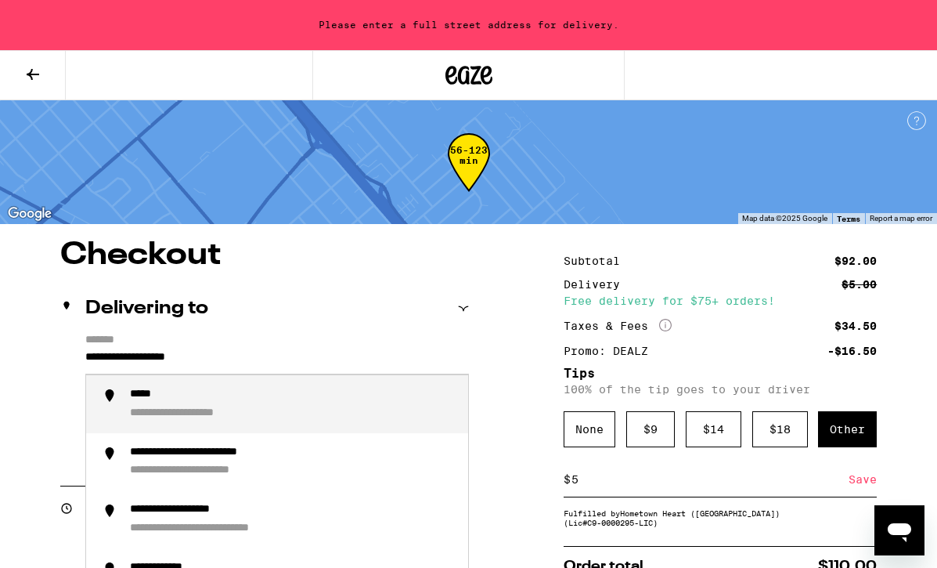
click at [134, 361] on input "**********" at bounding box center [277, 361] width 384 height 27
type input "*"
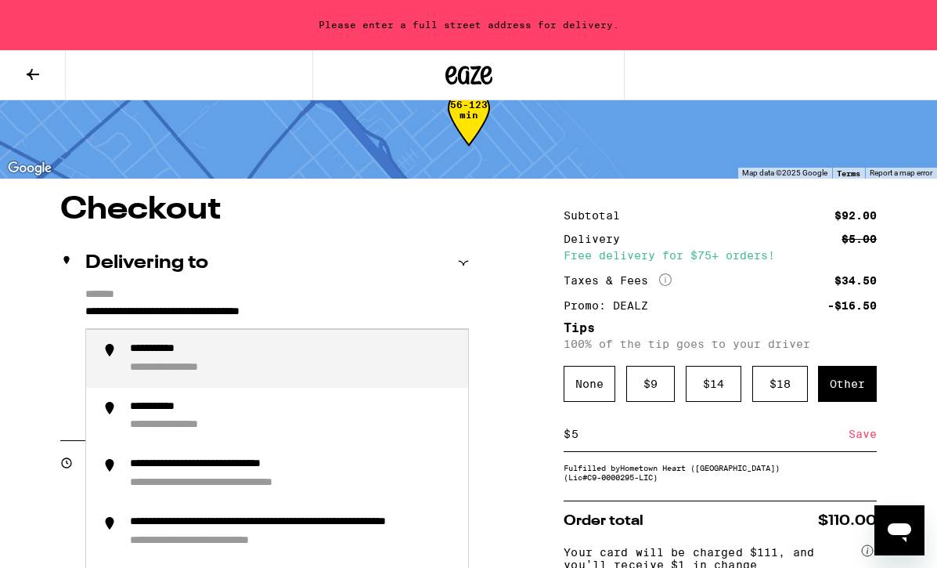
scroll to position [46, 0]
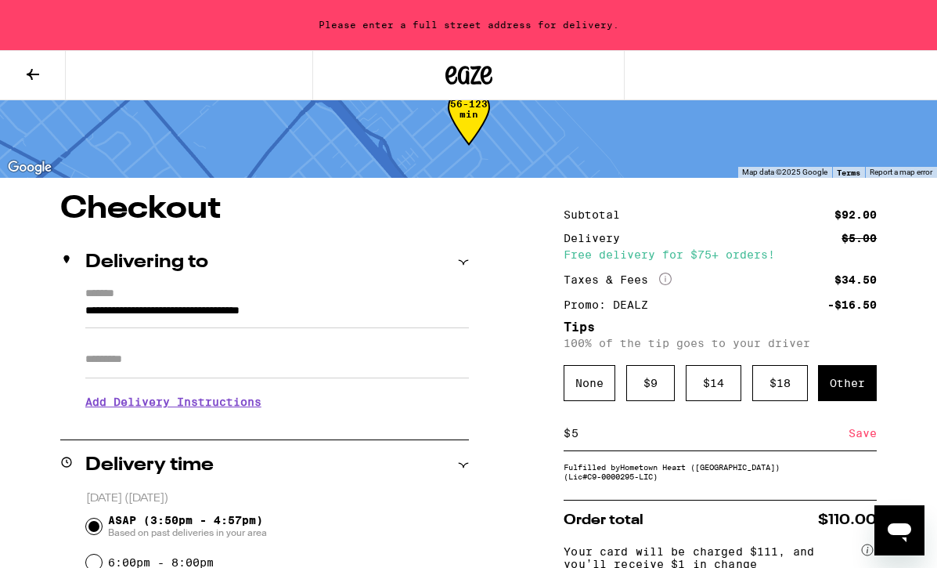
click at [183, 408] on h3 "Add Delivery Instructions" at bounding box center [277, 402] width 384 height 36
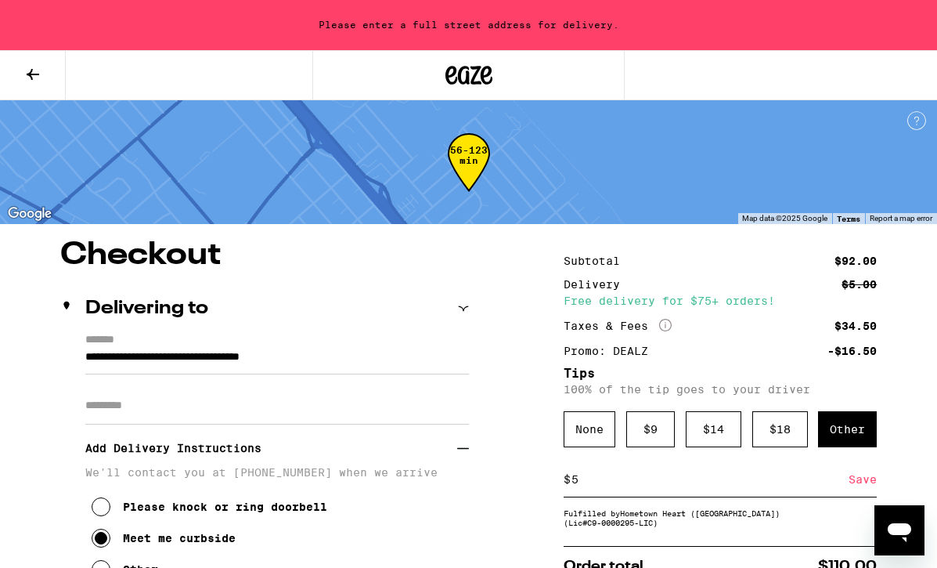
scroll to position [0, 0]
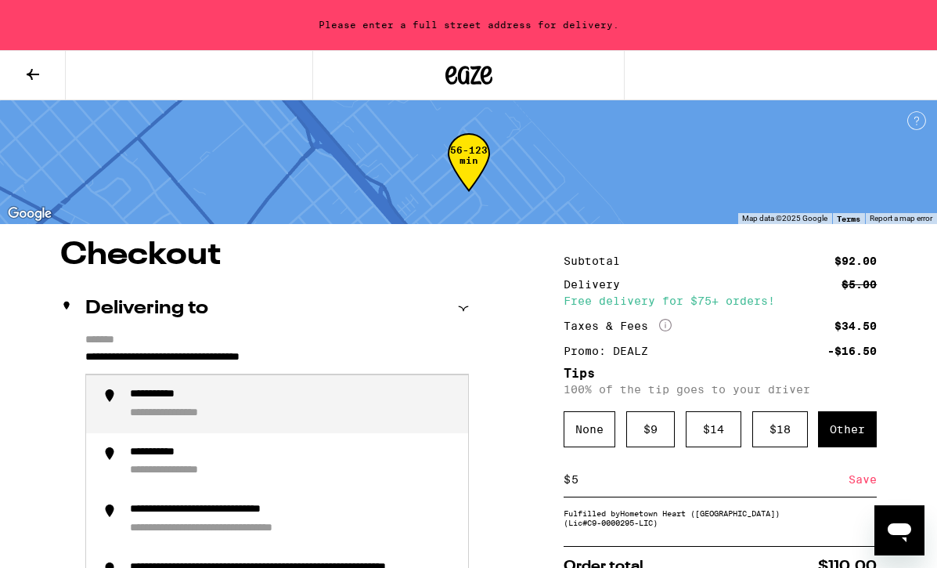
click at [123, 357] on input "**********" at bounding box center [277, 361] width 384 height 27
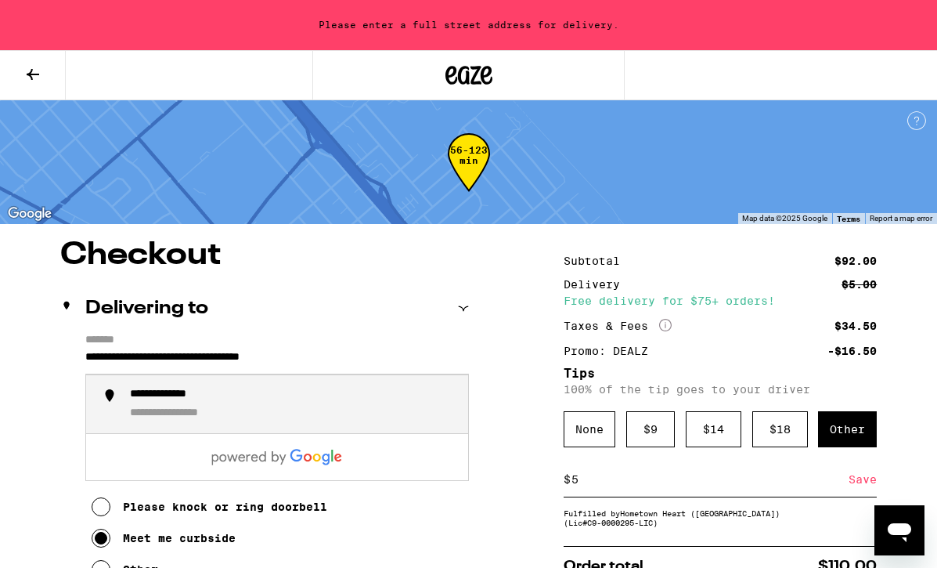
click at [208, 414] on div "**********" at bounding box center [190, 413] width 121 height 14
type input "**********"
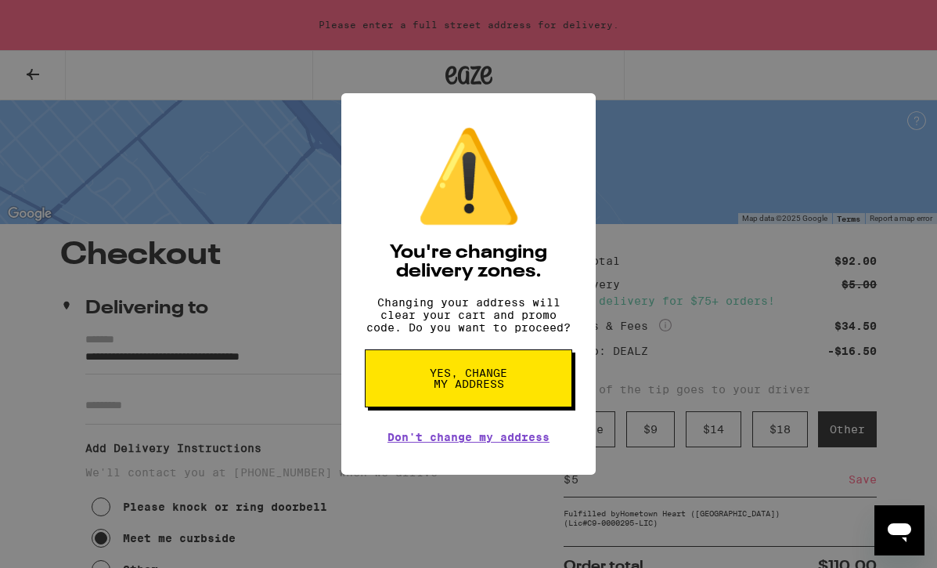
click at [472, 374] on span "Yes, change my address" at bounding box center [468, 378] width 81 height 22
radio input "false"
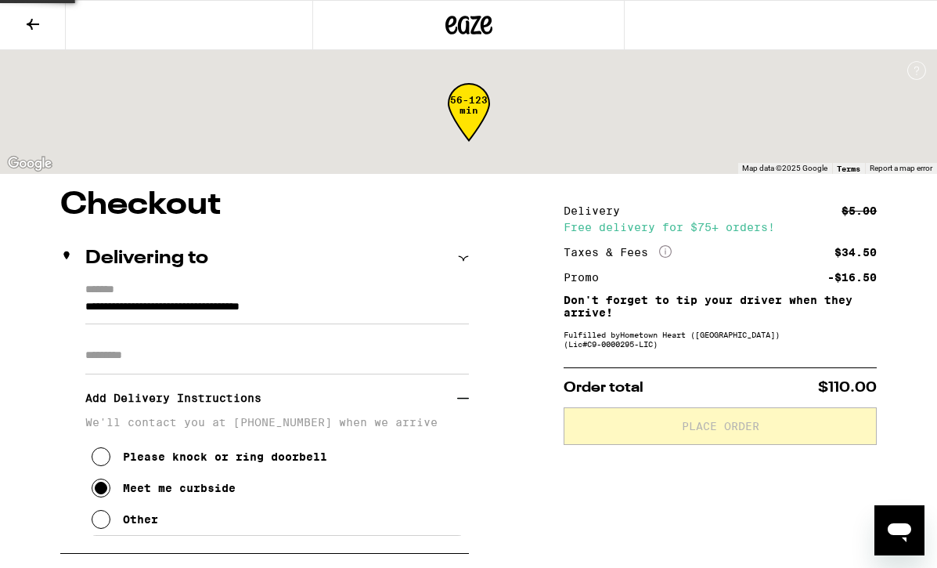
type input "**********"
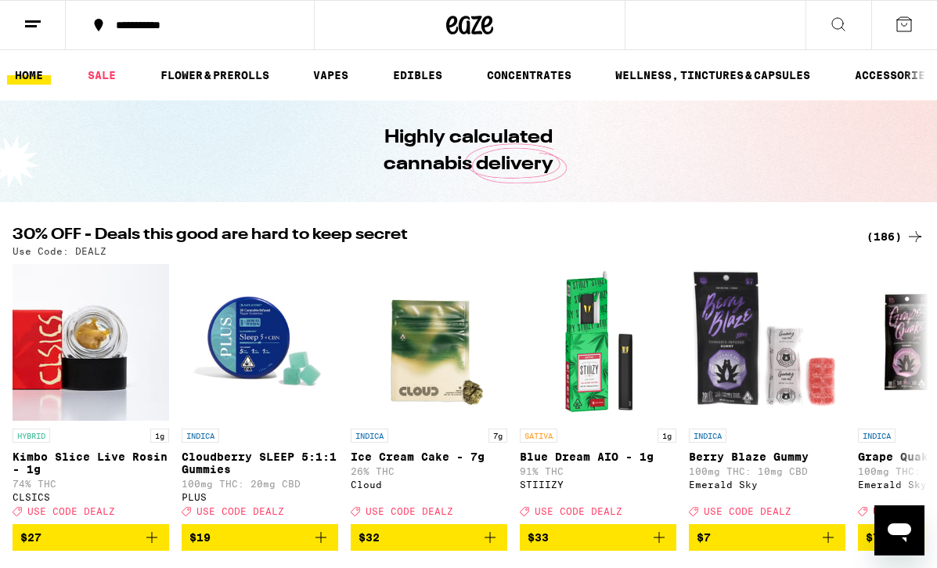
click at [901, 31] on icon at bounding box center [904, 24] width 19 height 19
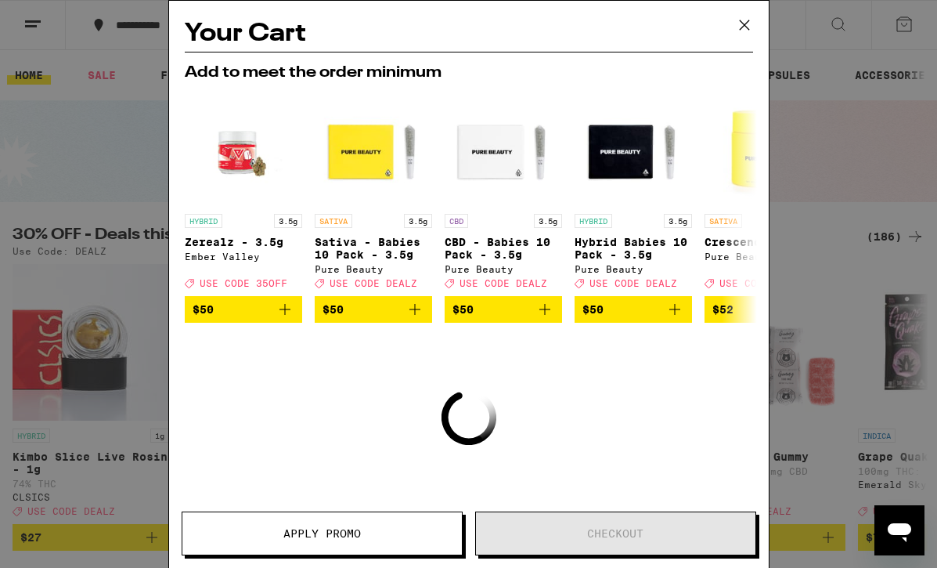
click at [749, 19] on icon at bounding box center [744, 24] width 23 height 23
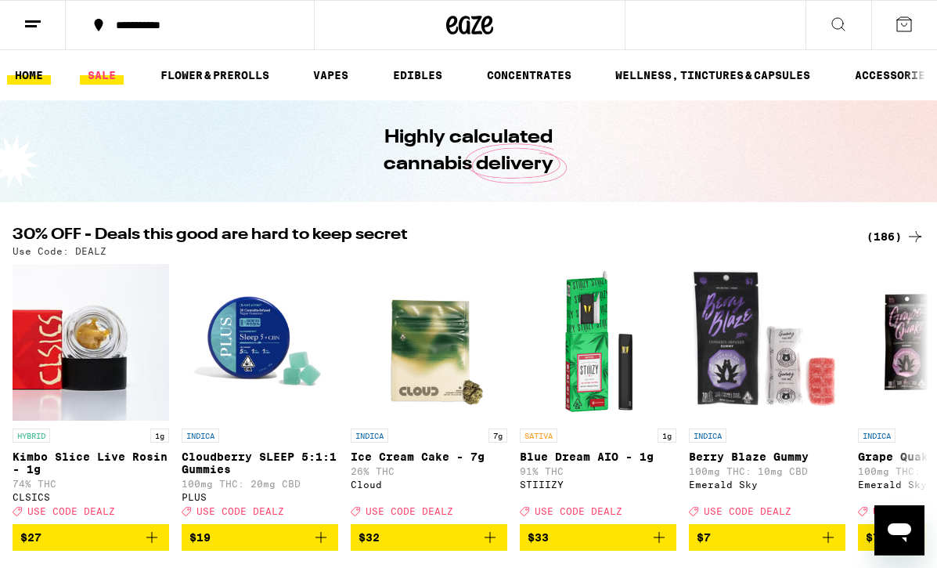
click at [109, 75] on link "SALE" at bounding box center [102, 75] width 44 height 19
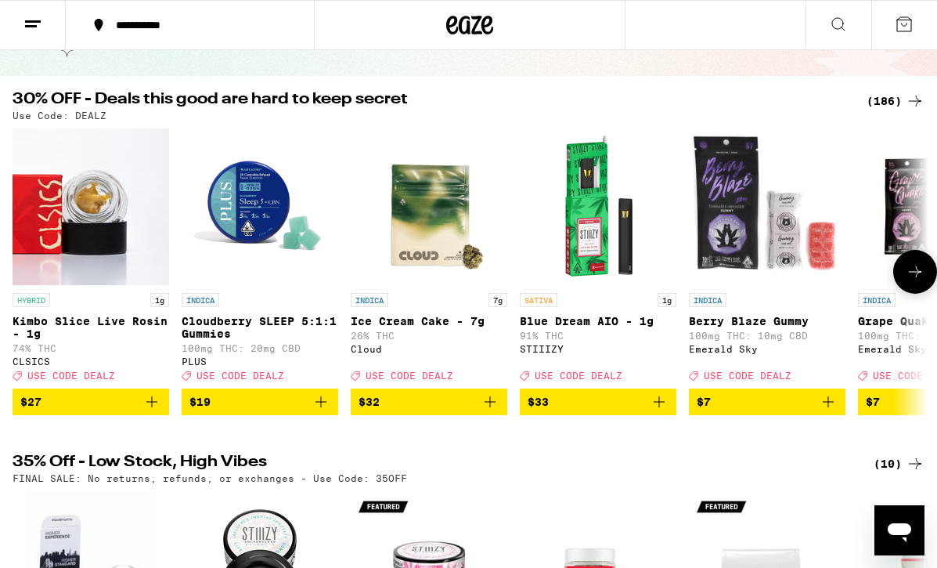
scroll to position [127, 0]
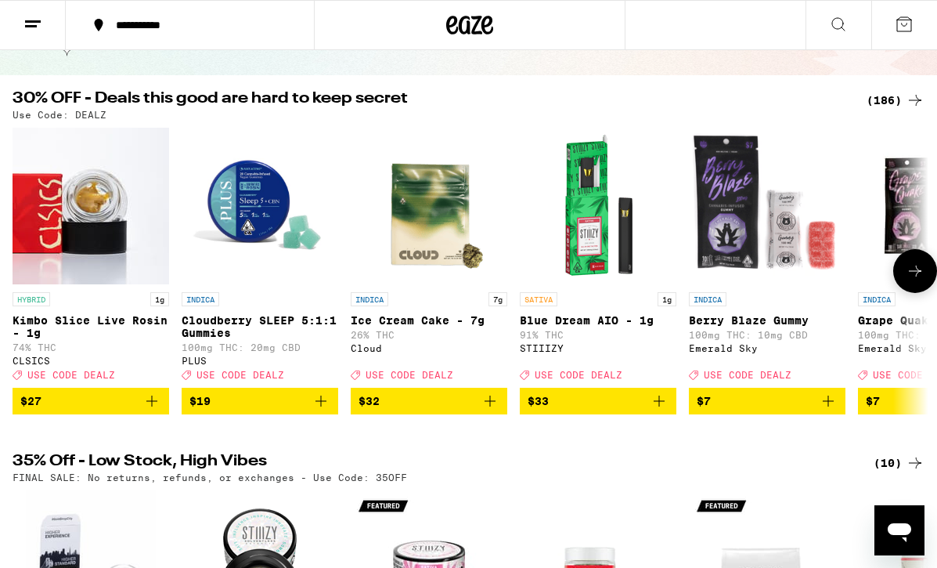
click at [326, 410] on icon "Add to bag" at bounding box center [321, 401] width 19 height 19
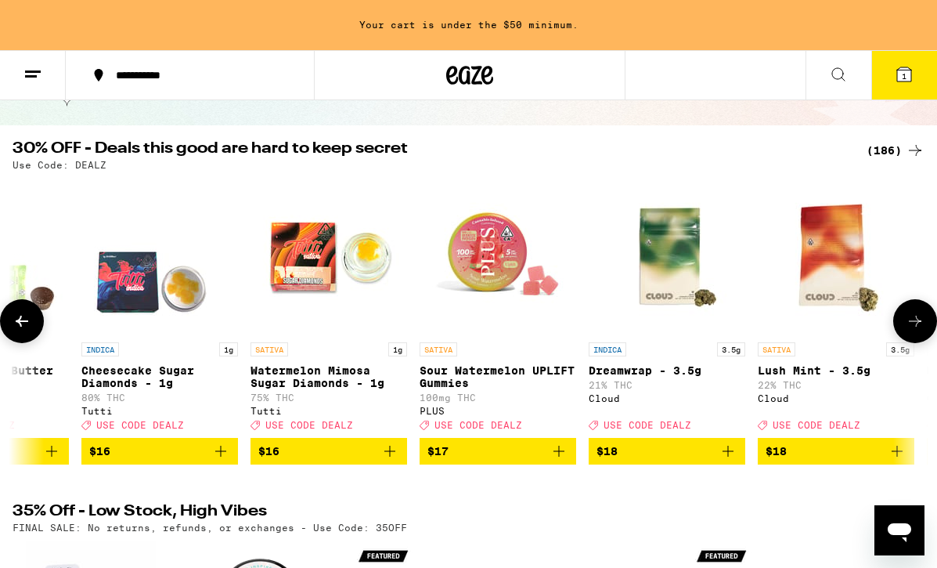
scroll to position [0, 3655]
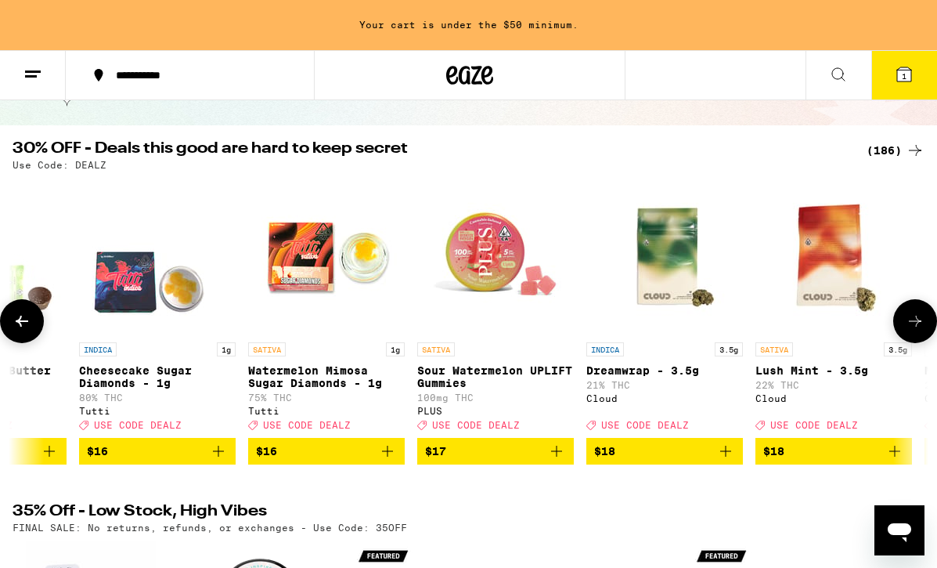
click at [554, 460] on icon "Add to bag" at bounding box center [556, 451] width 19 height 19
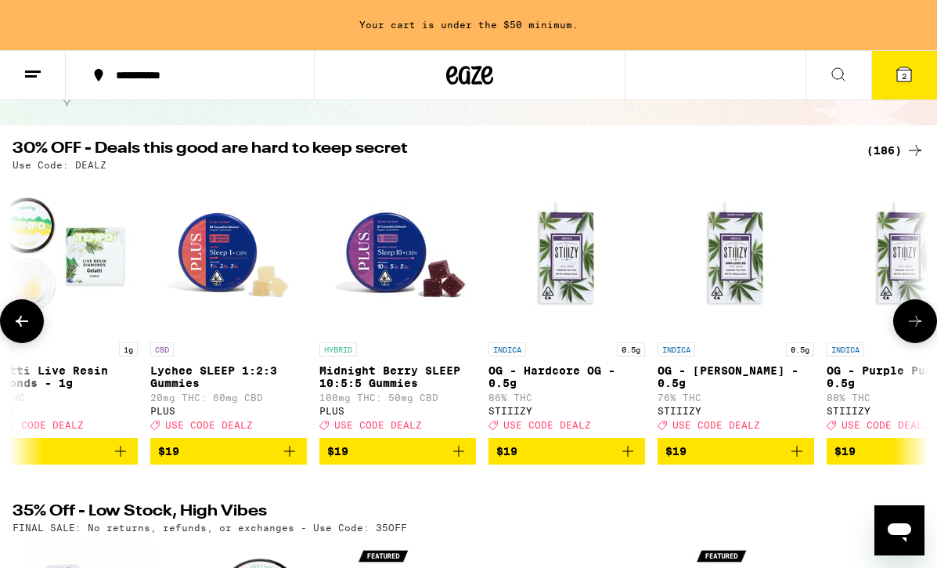
scroll to position [0, 5952]
click at [283, 457] on icon "Add to bag" at bounding box center [288, 451] width 11 height 11
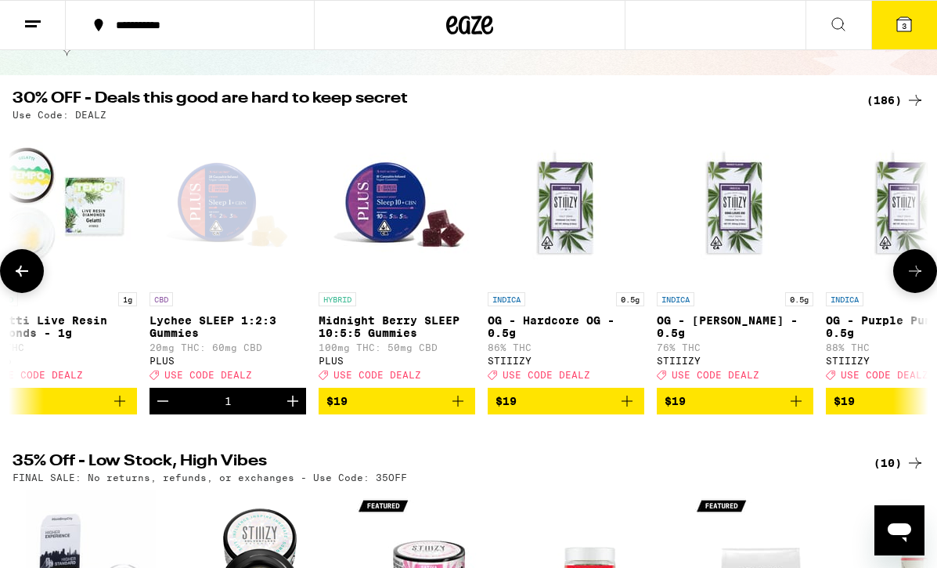
click at [457, 410] on icon "Add to bag" at bounding box center [458, 401] width 19 height 19
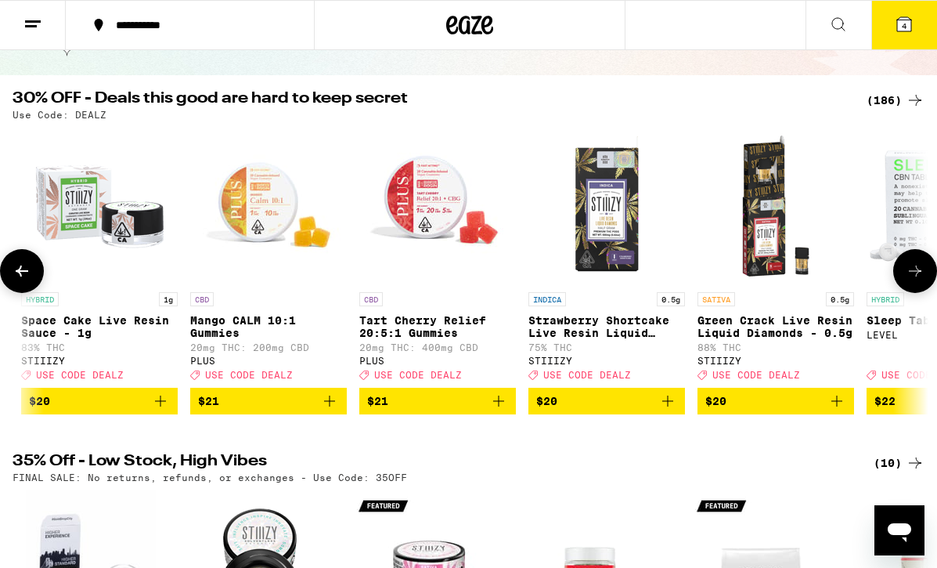
scroll to position [0, 9634]
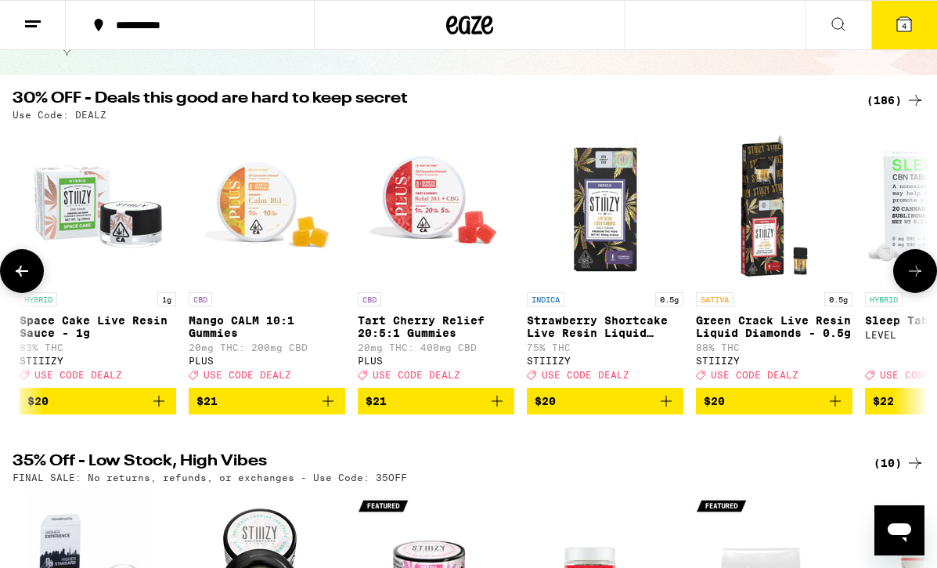
click at [326, 410] on icon "Add to bag" at bounding box center [328, 401] width 19 height 19
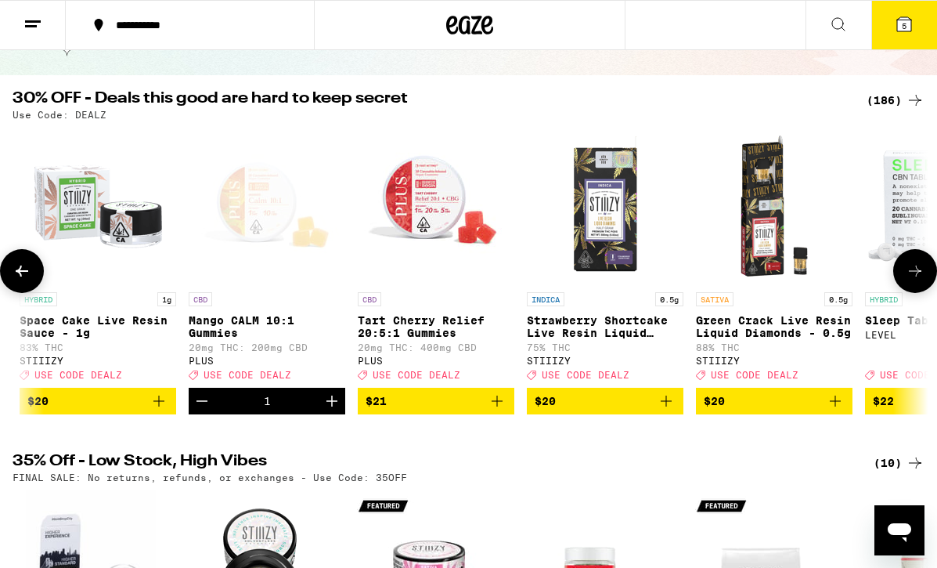
click at [489, 410] on icon "Add to bag" at bounding box center [497, 401] width 19 height 19
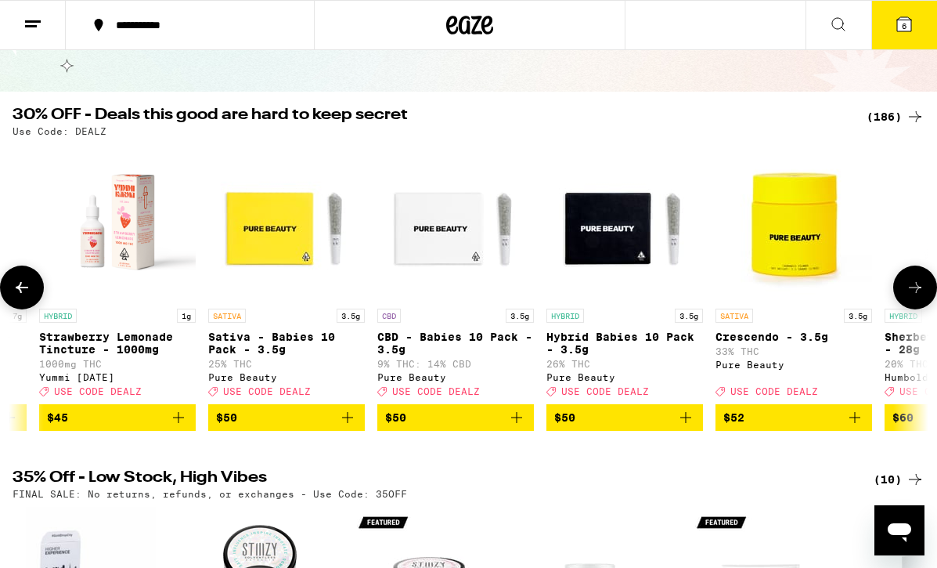
scroll to position [0, 28769]
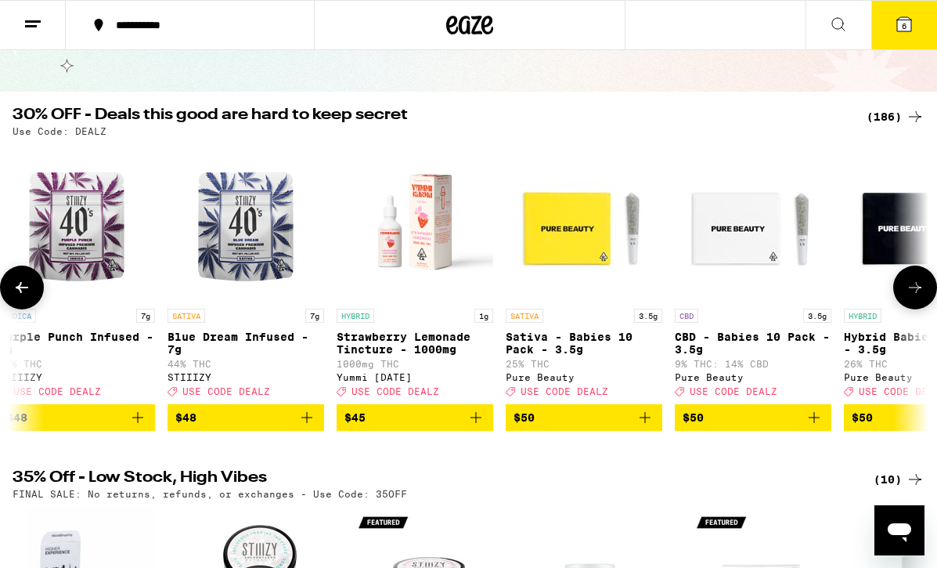
drag, startPoint x: 600, startPoint y: 425, endPoint x: 480, endPoint y: 448, distance: 121.9
click at [480, 427] on icon "Add to bag" at bounding box center [476, 417] width 19 height 19
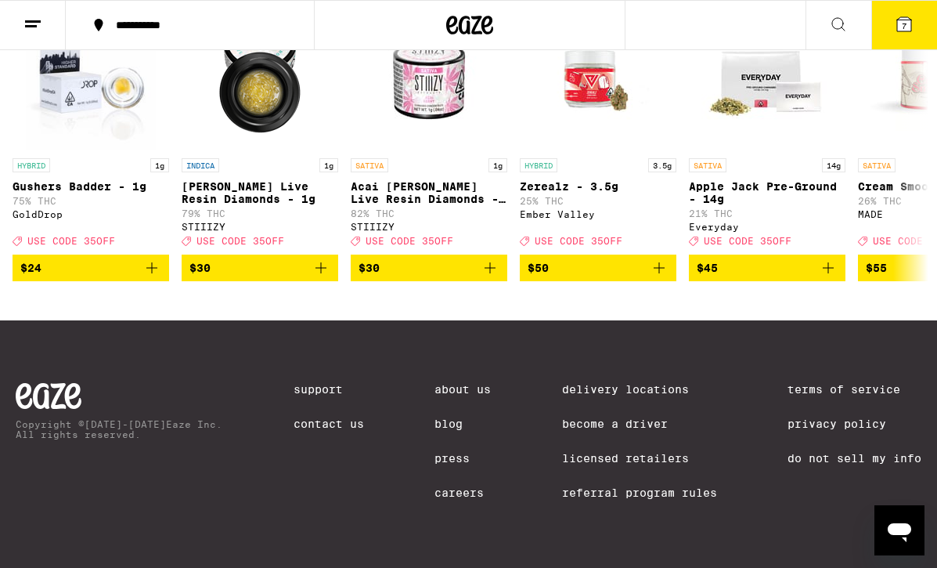
scroll to position [471, 0]
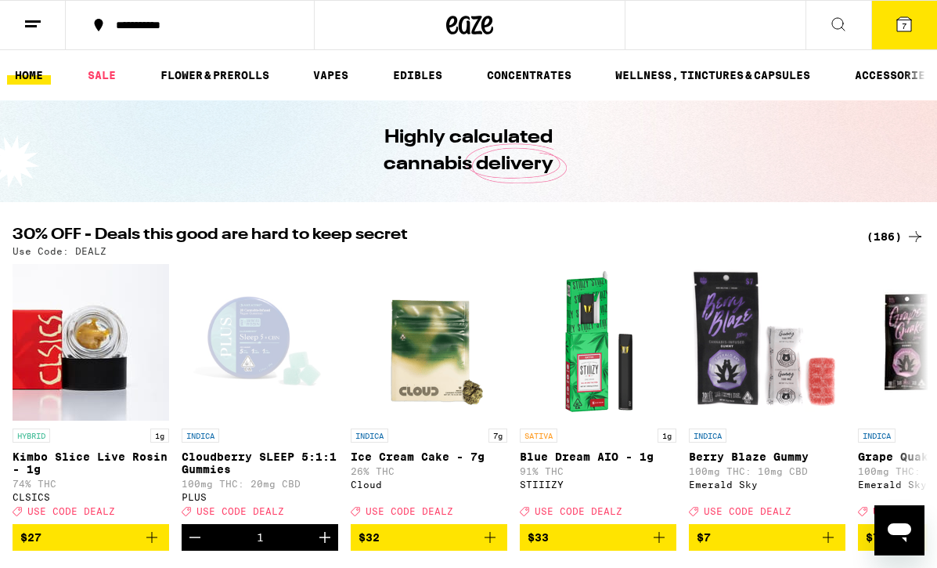
click at [904, 22] on span "7" at bounding box center [904, 25] width 5 height 9
click at [900, 27] on icon at bounding box center [904, 24] width 14 height 14
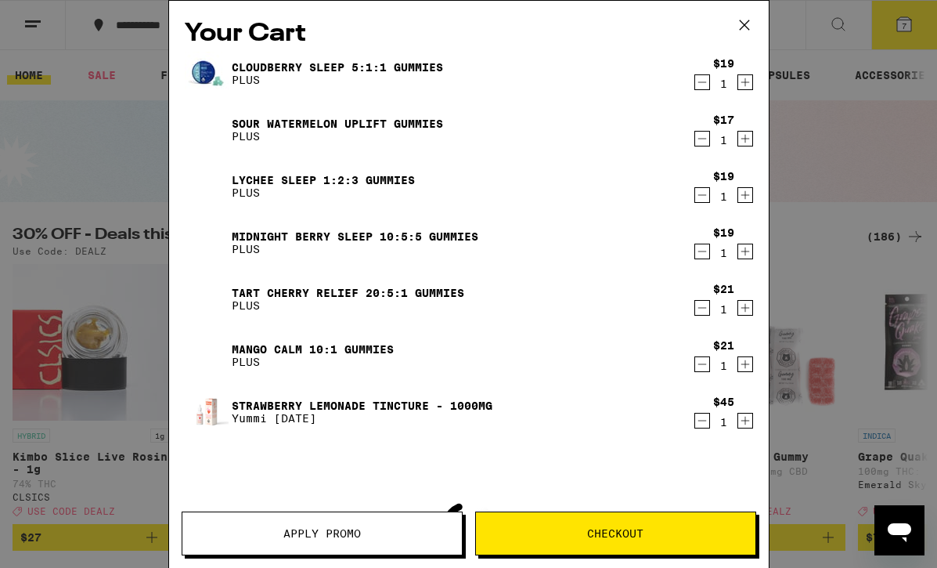
click at [908, 23] on div "Your Cart Cloudberry SLEEP 5:1:1 Gummies PLUS $19 1 Sour Watermelon UPLIFT Gumm…" at bounding box center [468, 284] width 937 height 568
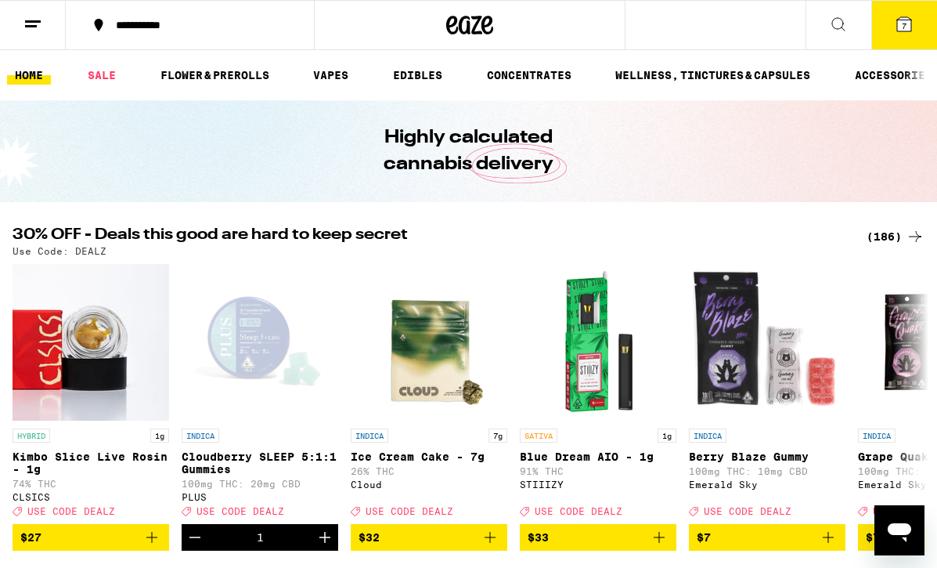
click at [897, 26] on icon at bounding box center [904, 24] width 14 height 14
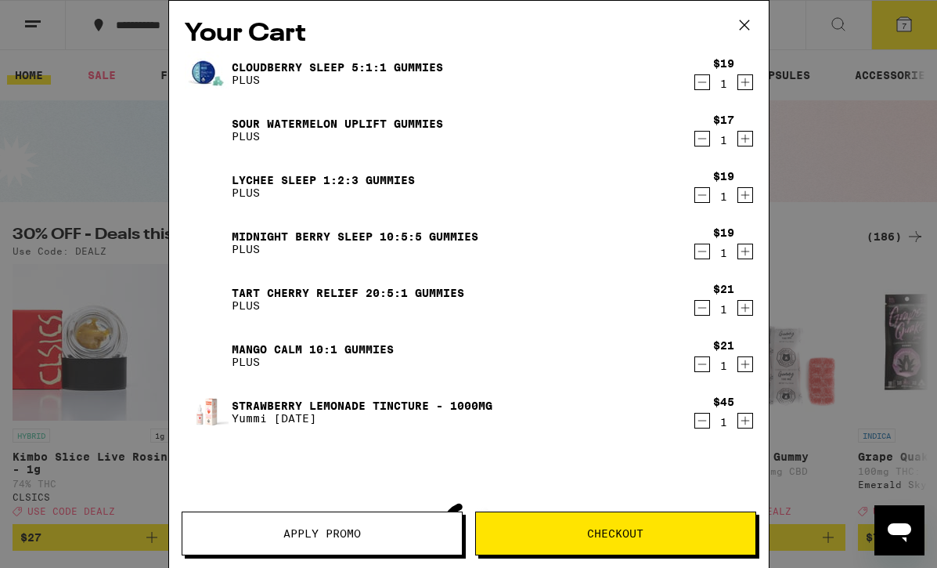
click at [348, 529] on span "Apply Promo" at bounding box center [322, 533] width 78 height 11
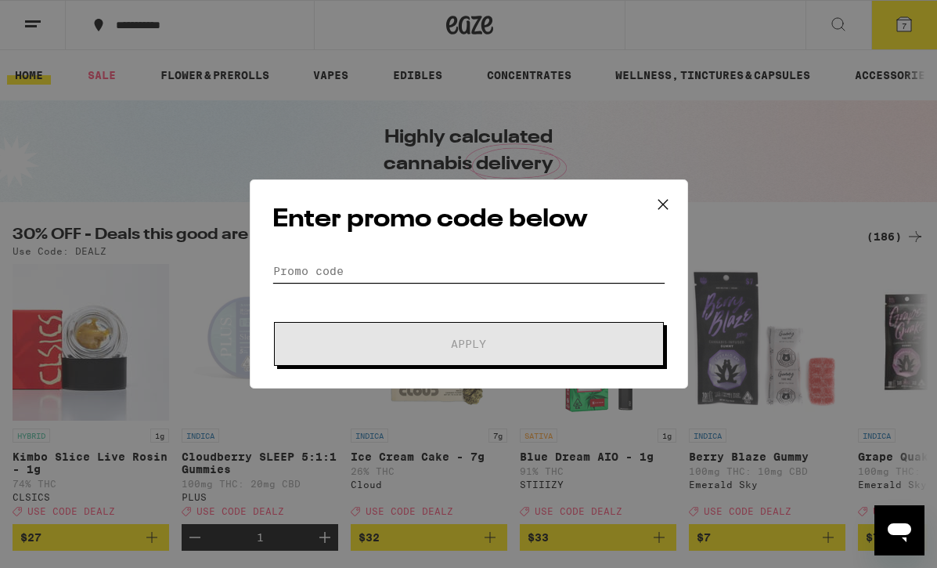
click at [312, 268] on input "Promo Code" at bounding box center [469, 270] width 393 height 23
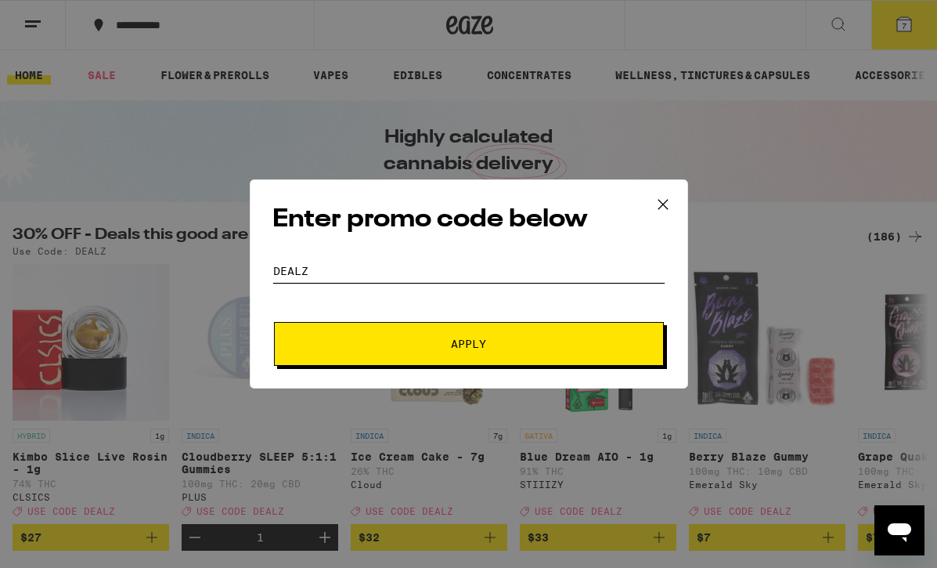
type input "DEALZ"
click at [401, 340] on span "Apply" at bounding box center [469, 343] width 282 height 11
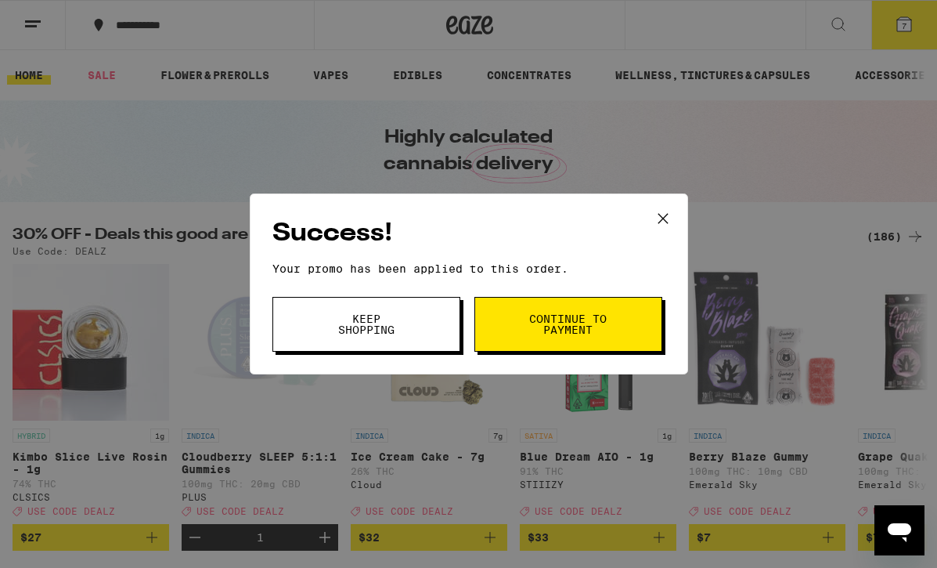
click at [903, 18] on div "Success! Your promo has been applied to this order. Promo Code DEALZ Keep Shopp…" at bounding box center [468, 284] width 937 height 568
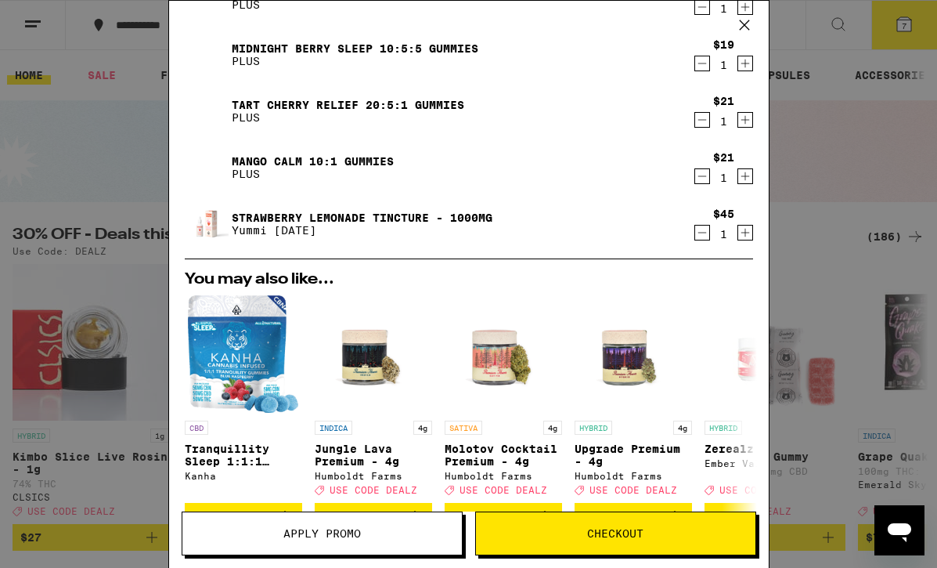
scroll to position [190, 0]
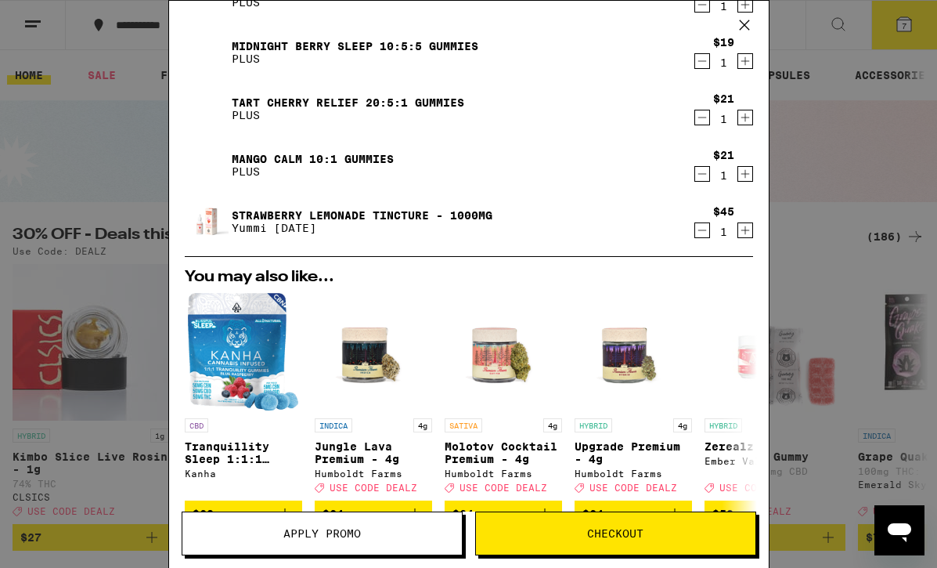
click at [529, 528] on span "Checkout" at bounding box center [616, 533] width 280 height 11
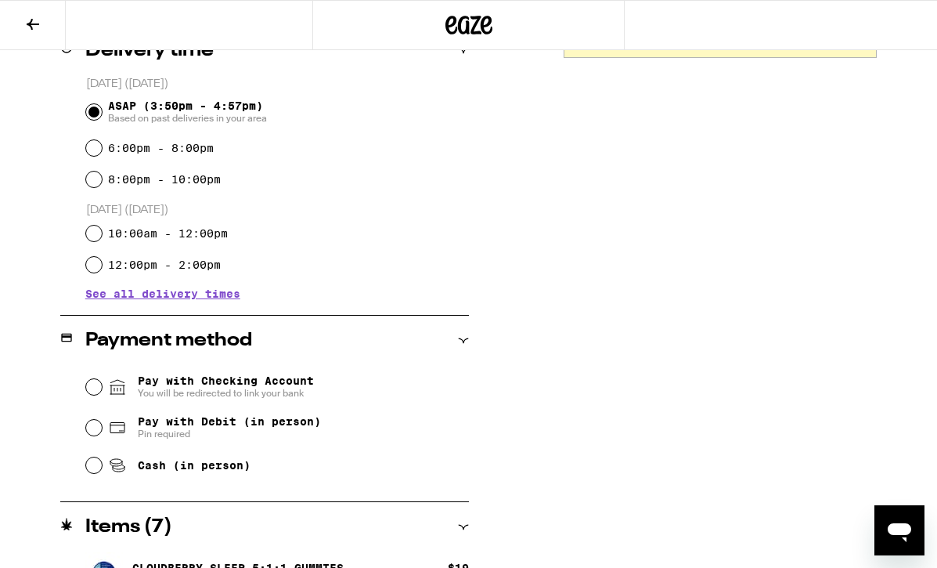
scroll to position [417, 0]
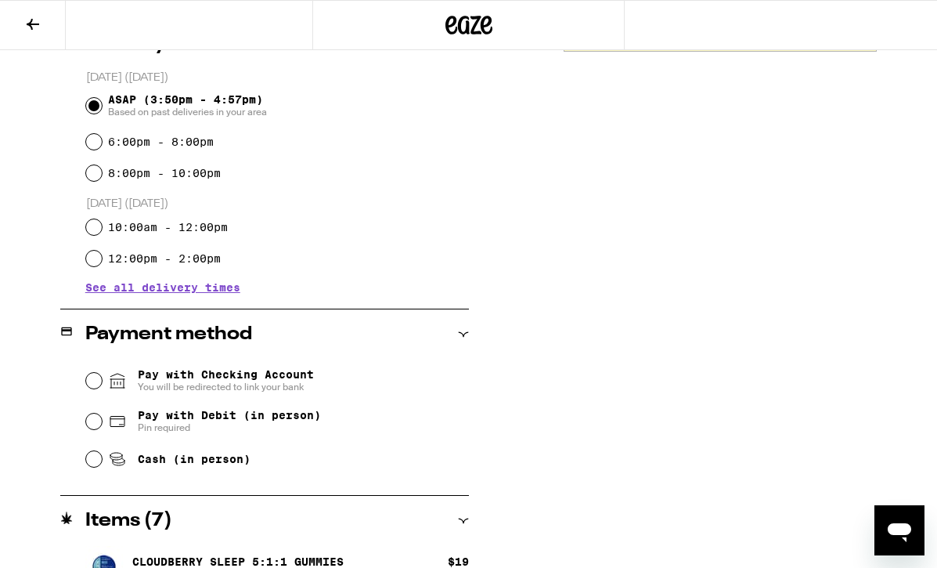
click at [101, 424] on div "Pay with Debit (in person) Pin required" at bounding box center [277, 421] width 383 height 41
click at [88, 424] on input "Pay with Debit (in person) Pin required" at bounding box center [94, 421] width 16 height 16
radio input "true"
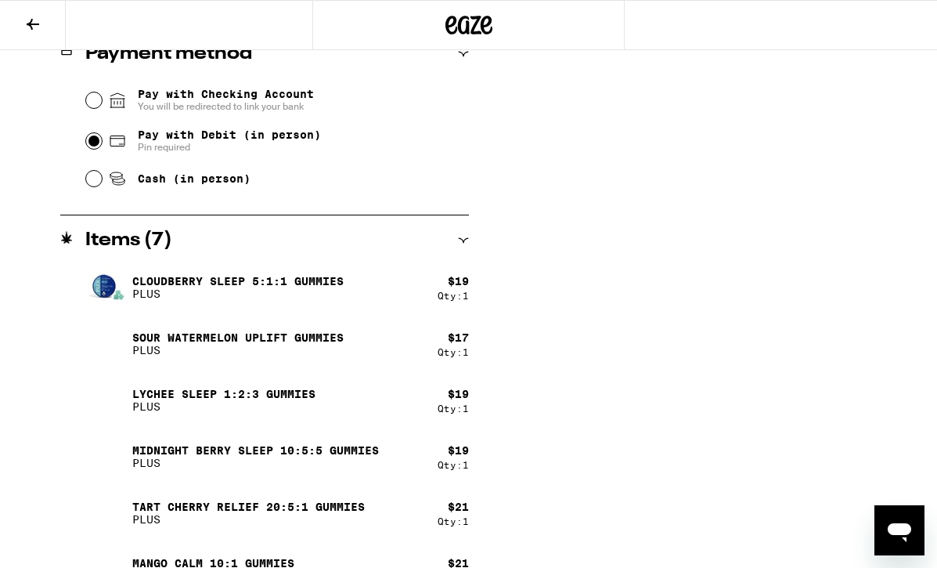
scroll to position [225, 0]
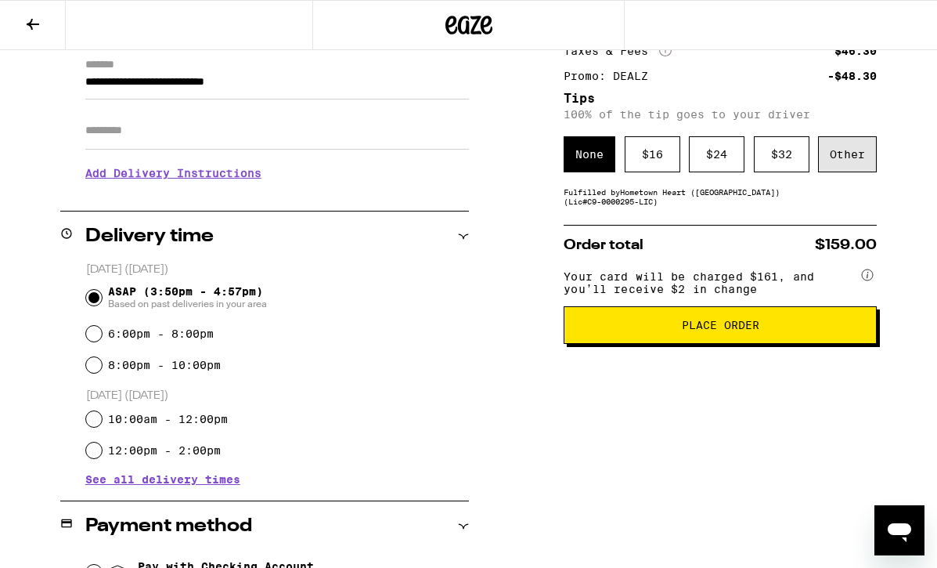
click at [837, 164] on div "Other" at bounding box center [847, 154] width 59 height 36
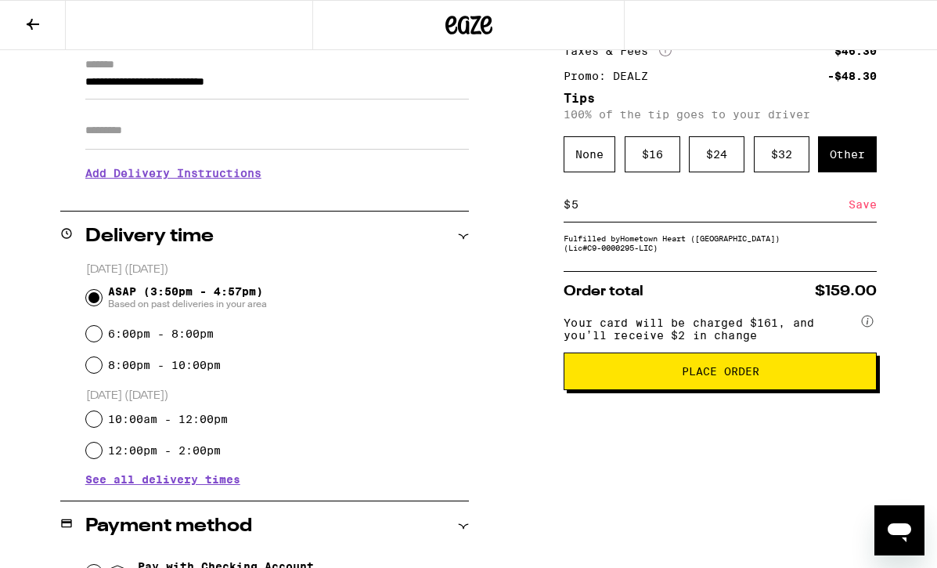
type input "5"
click at [658, 377] on span "Place Order" at bounding box center [720, 371] width 287 height 11
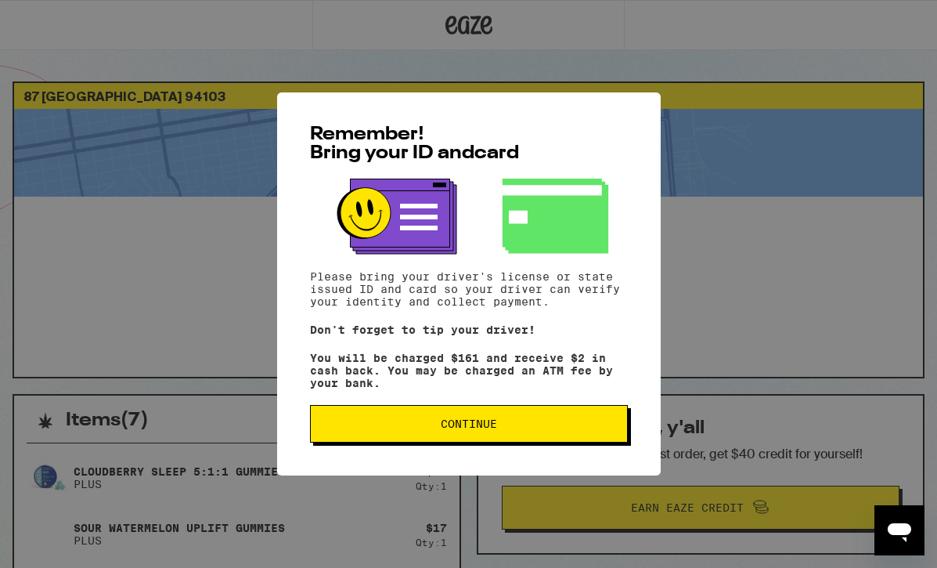
click at [392, 429] on span "Continue" at bounding box center [468, 423] width 291 height 11
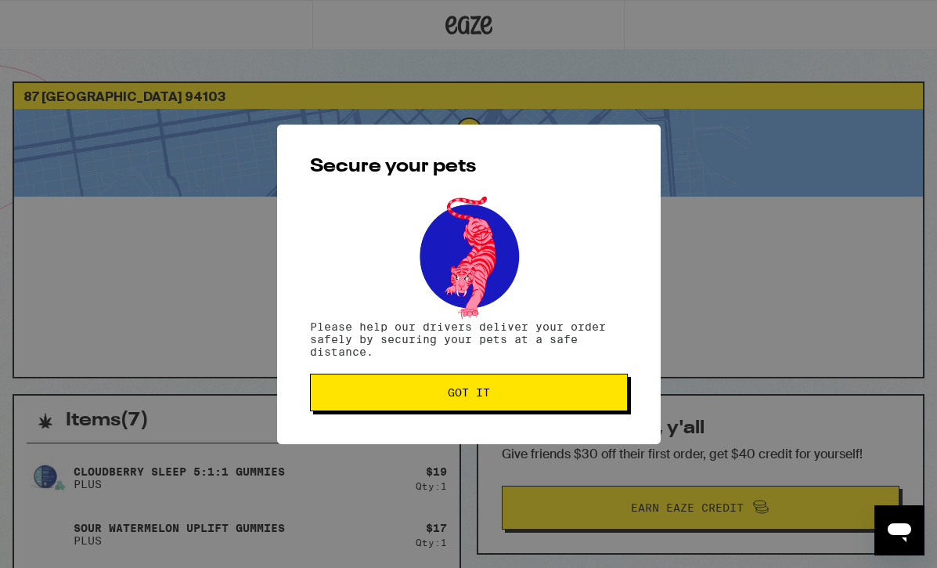
click at [397, 400] on button "Got it" at bounding box center [469, 393] width 318 height 38
